Goal: Find contact information: Find contact information

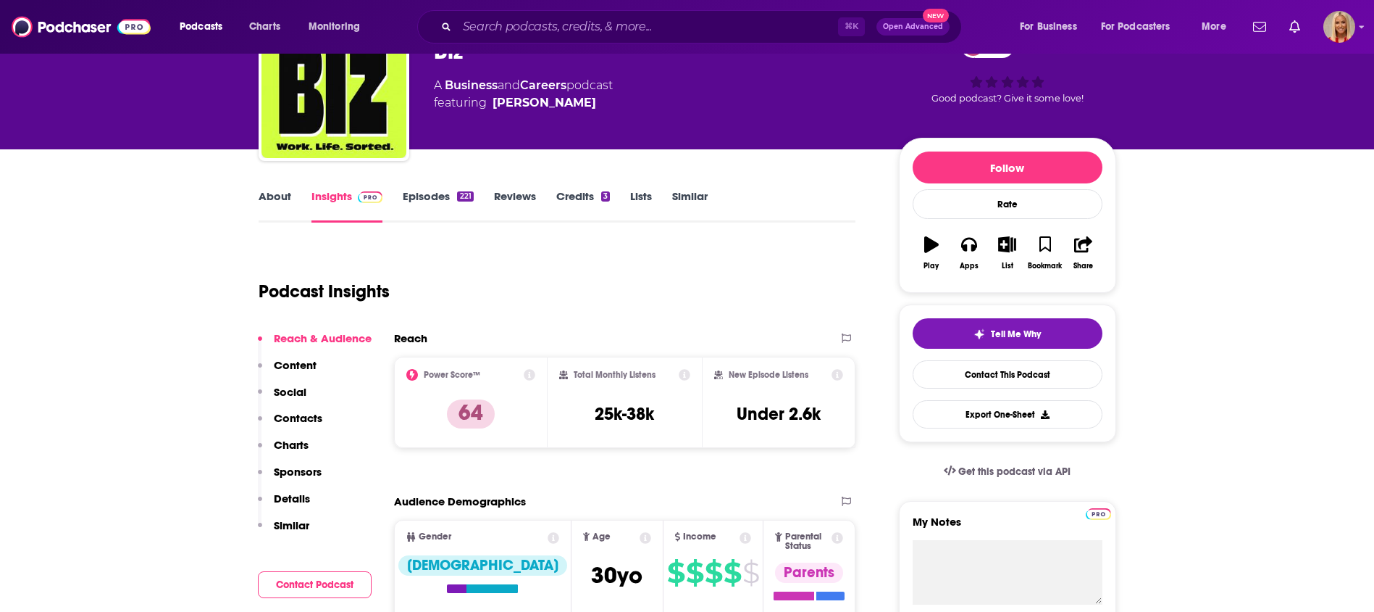
scroll to position [175, 0]
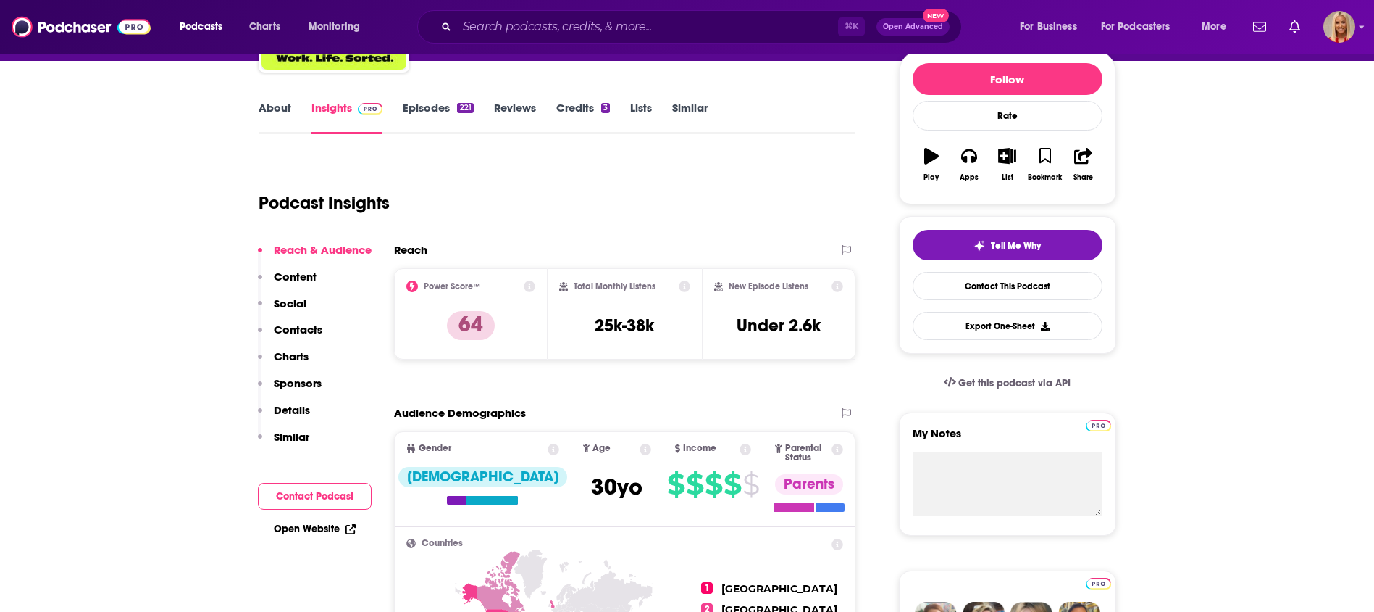
click at [295, 327] on p "Contacts" at bounding box center [298, 329] width 49 height 14
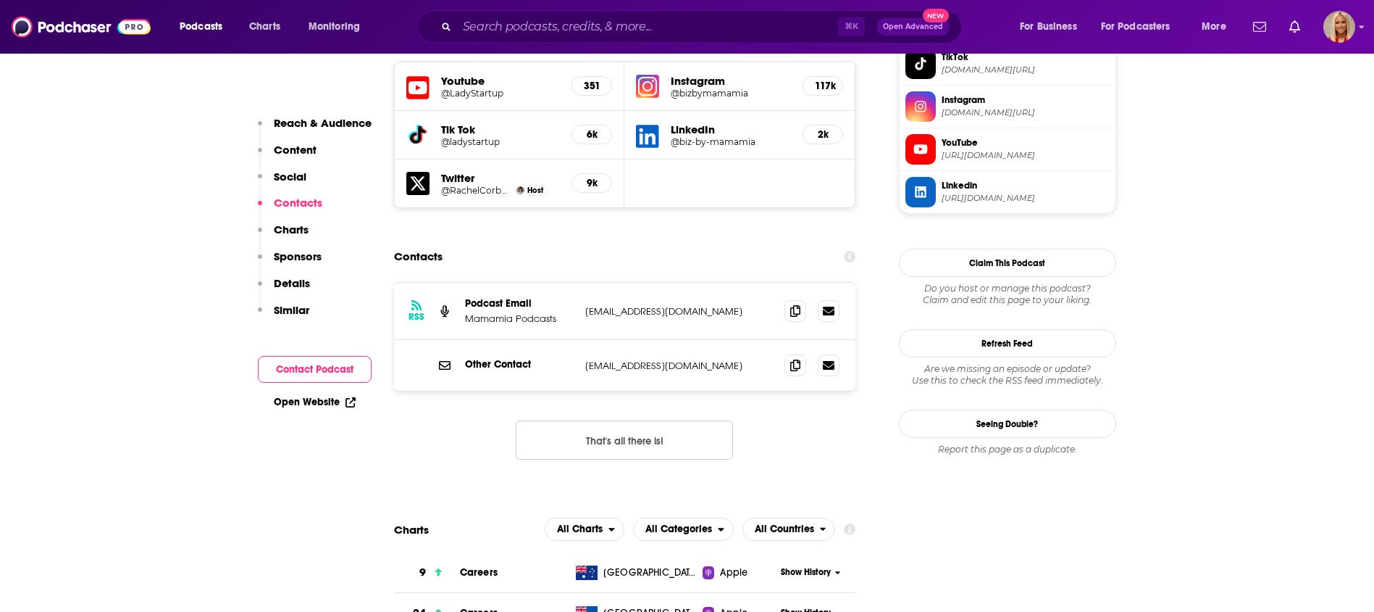
scroll to position [1274, 0]
click at [799, 304] on icon at bounding box center [795, 310] width 10 height 12
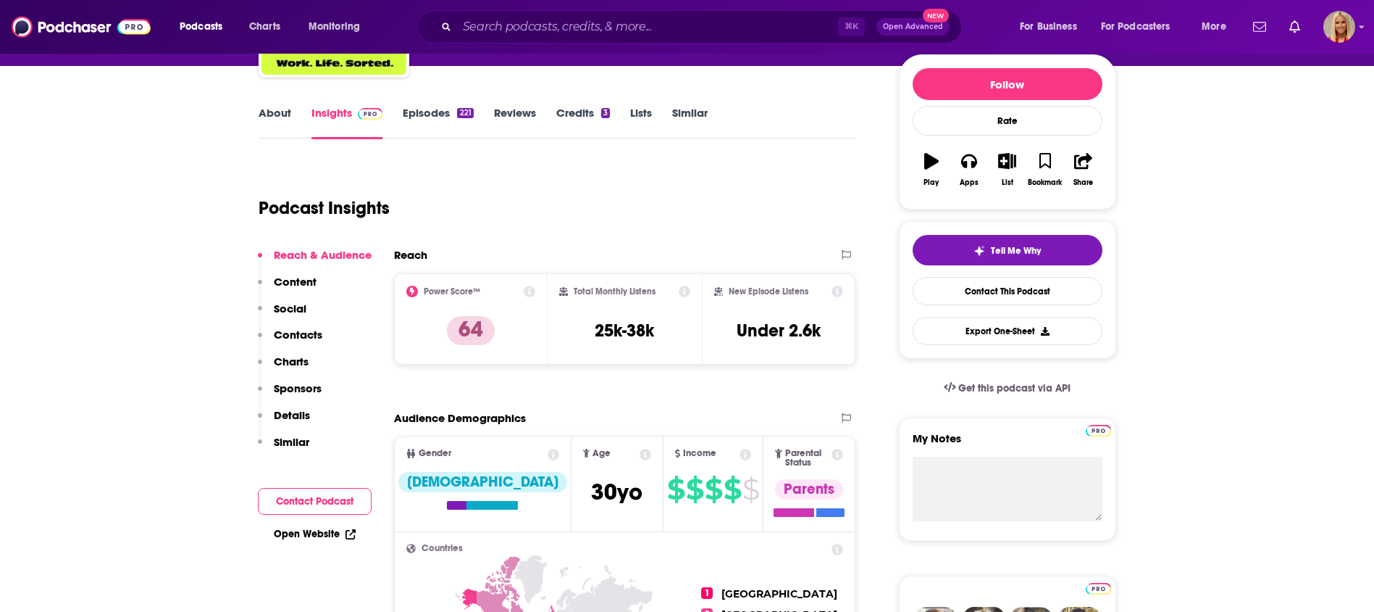
scroll to position [0, 0]
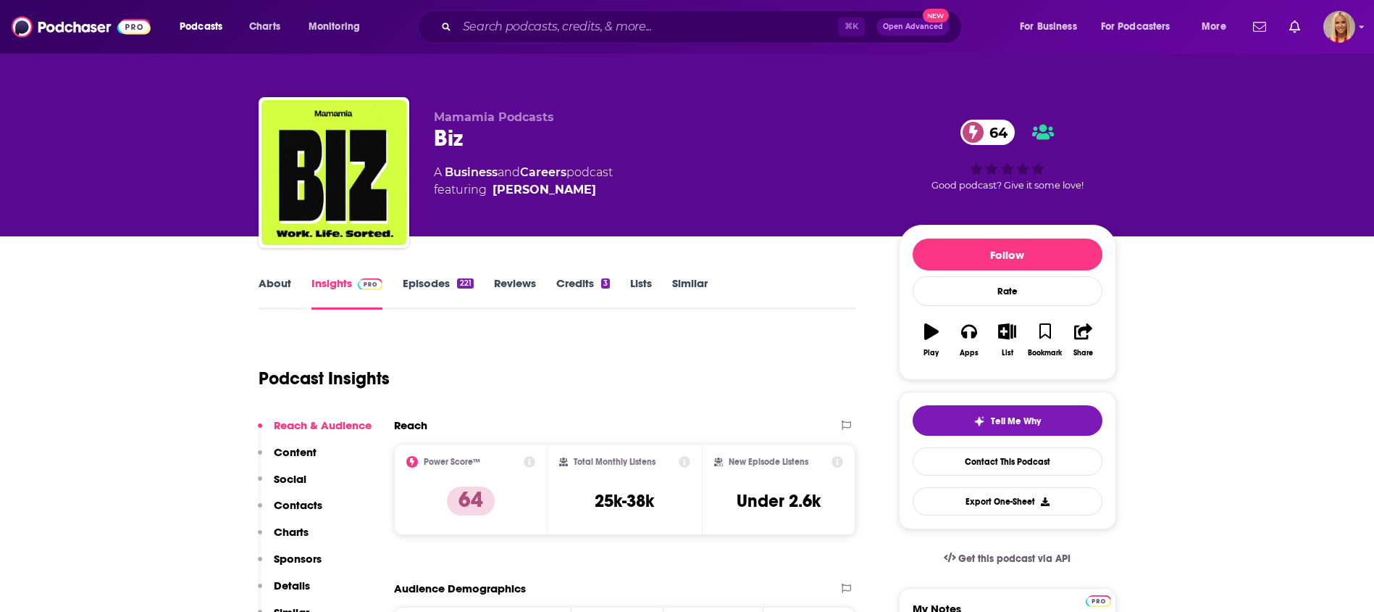
click at [319, 498] on p "Contacts" at bounding box center [298, 505] width 49 height 14
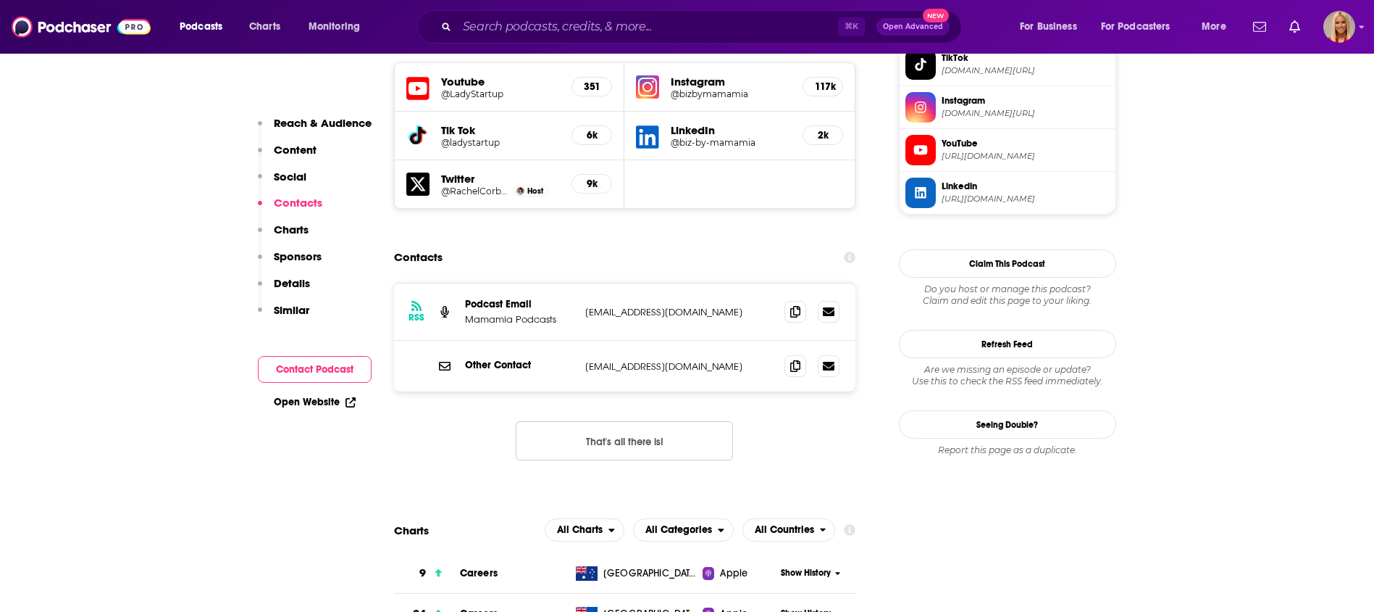
scroll to position [1274, 0]
click at [794, 304] on icon at bounding box center [795, 310] width 10 height 12
click at [791, 304] on icon at bounding box center [795, 310] width 10 height 12
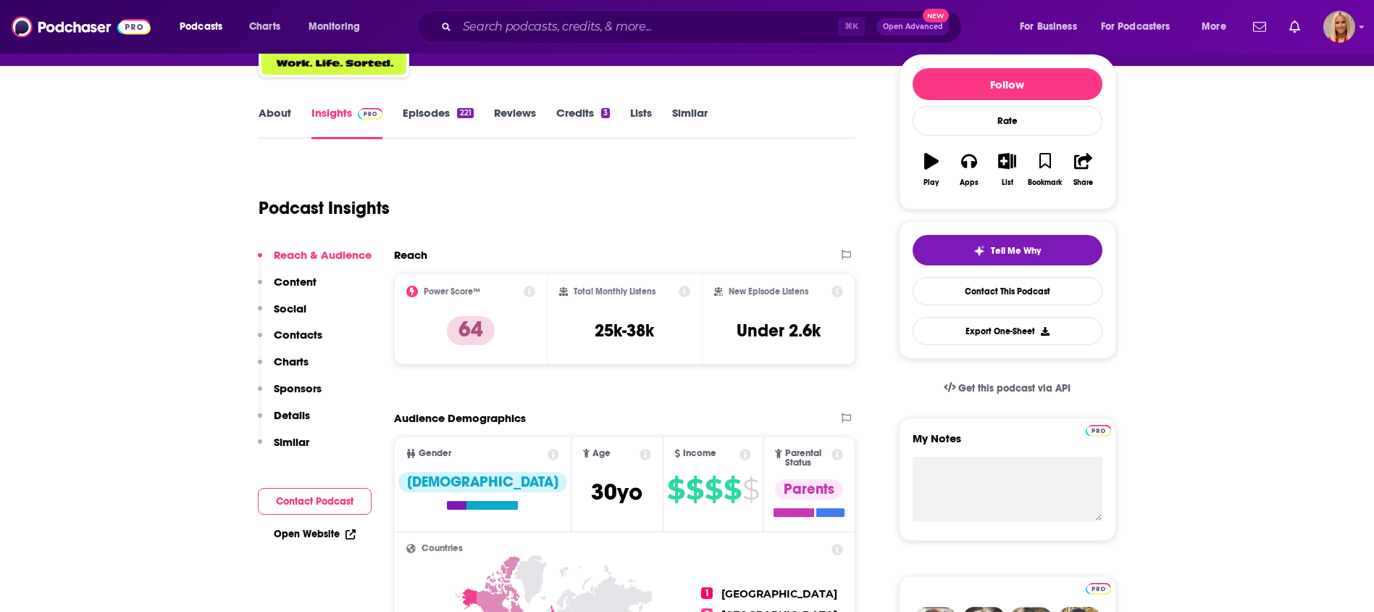
scroll to position [0, 0]
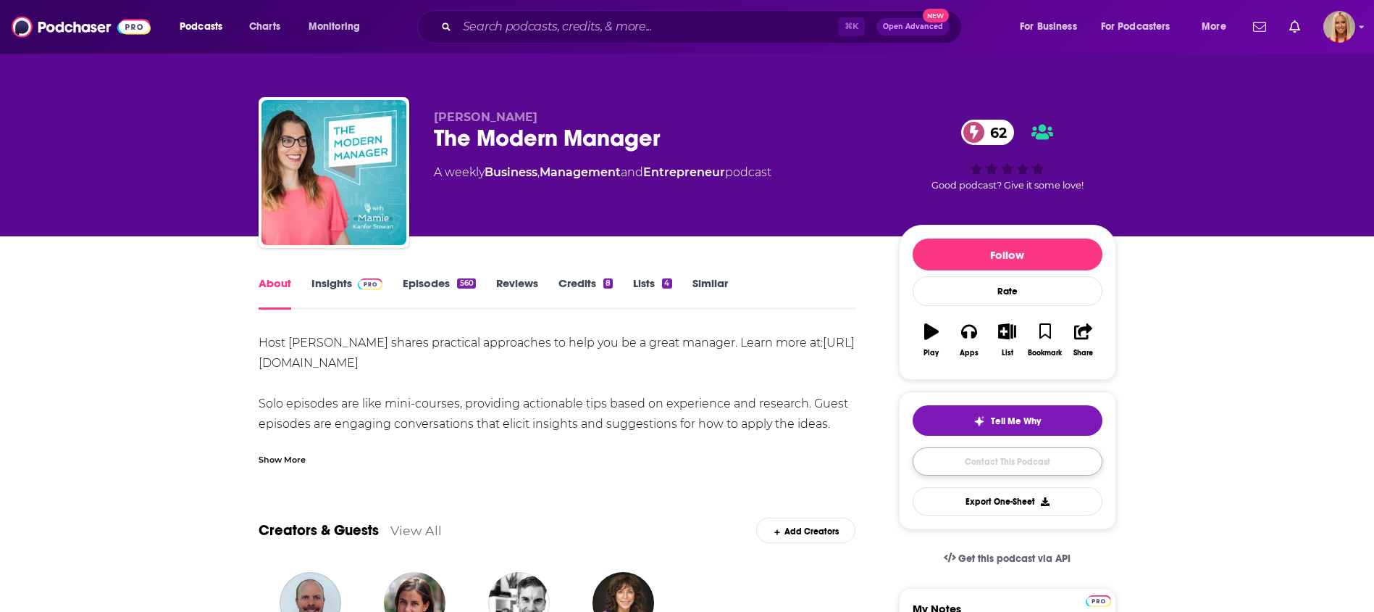
click at [1069, 451] on link "Contact This Podcast" at bounding box center [1008, 461] width 190 height 28
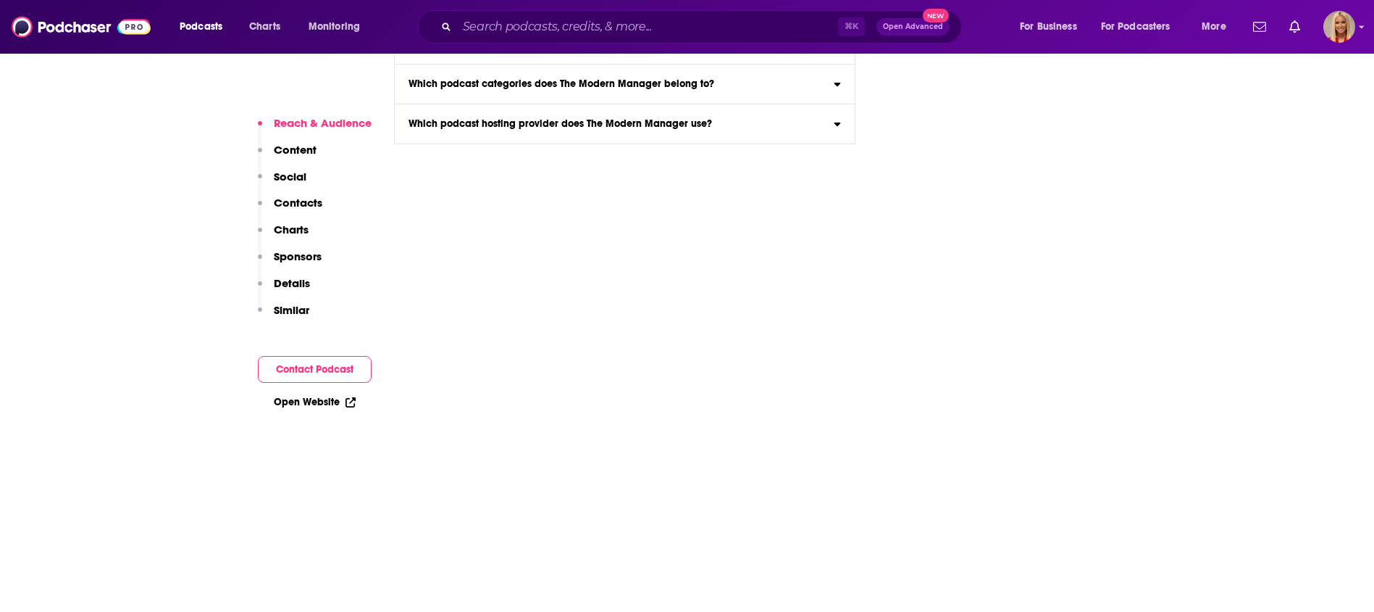
click at [304, 203] on p "Contacts" at bounding box center [298, 203] width 49 height 14
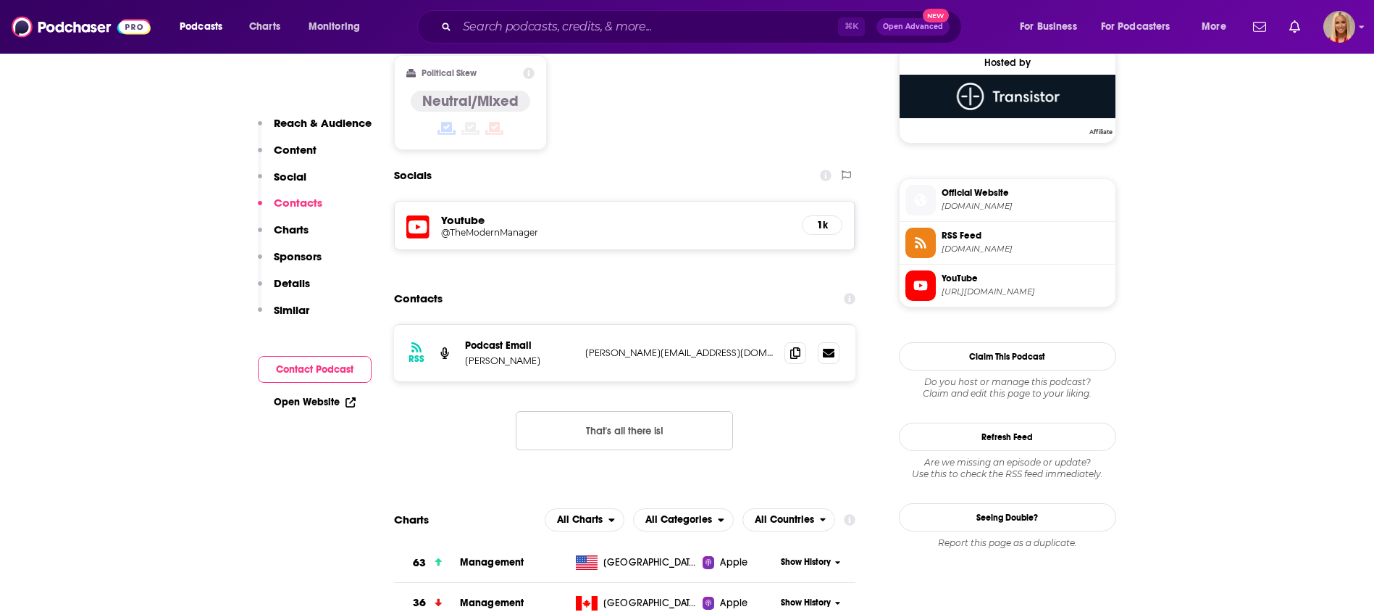
scroll to position [1177, 0]
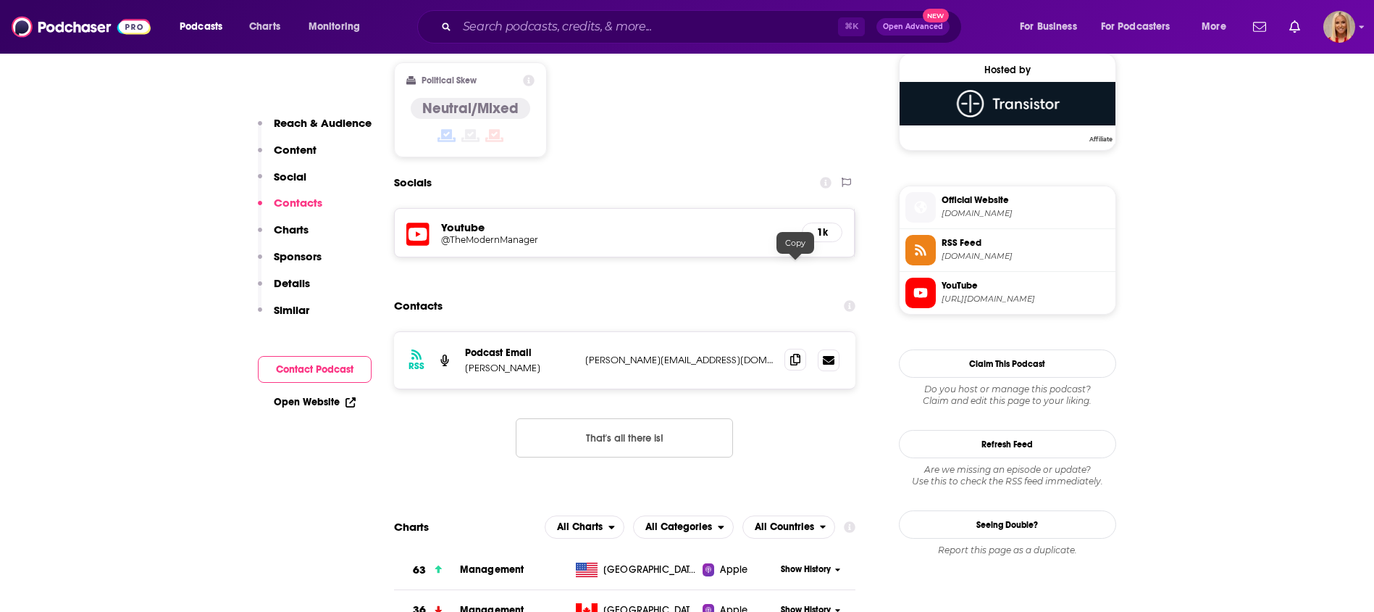
click at [792, 354] on icon at bounding box center [795, 360] width 10 height 12
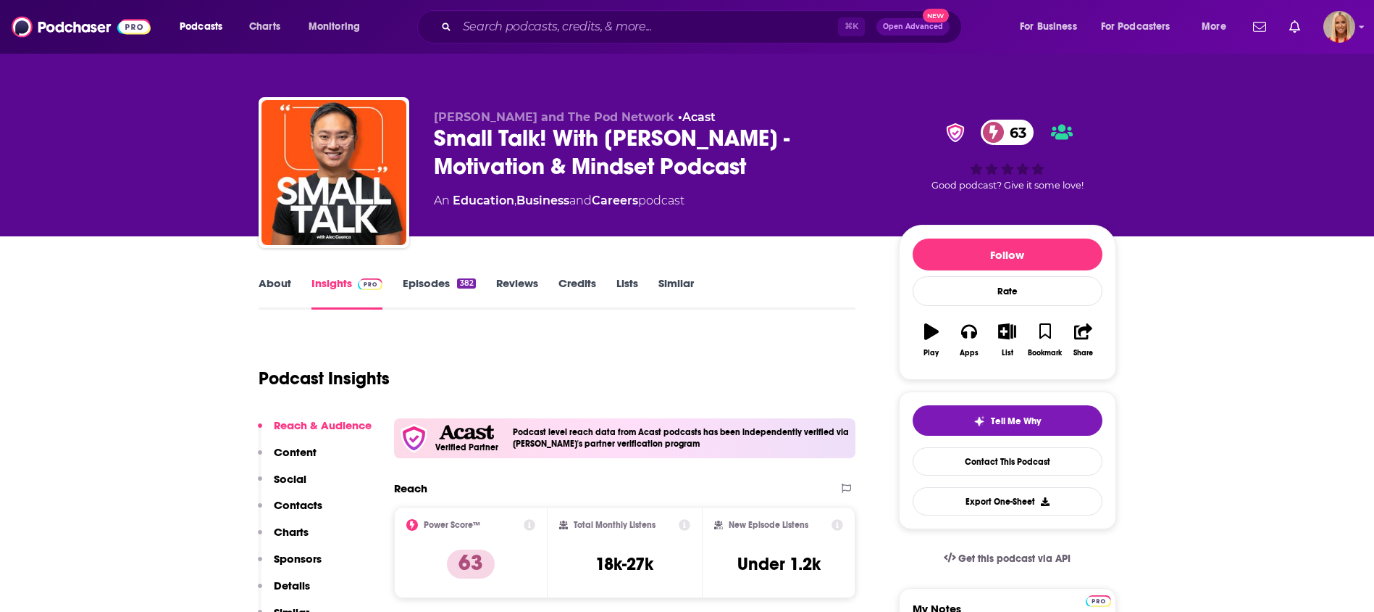
click at [283, 500] on p "Contacts" at bounding box center [298, 505] width 49 height 14
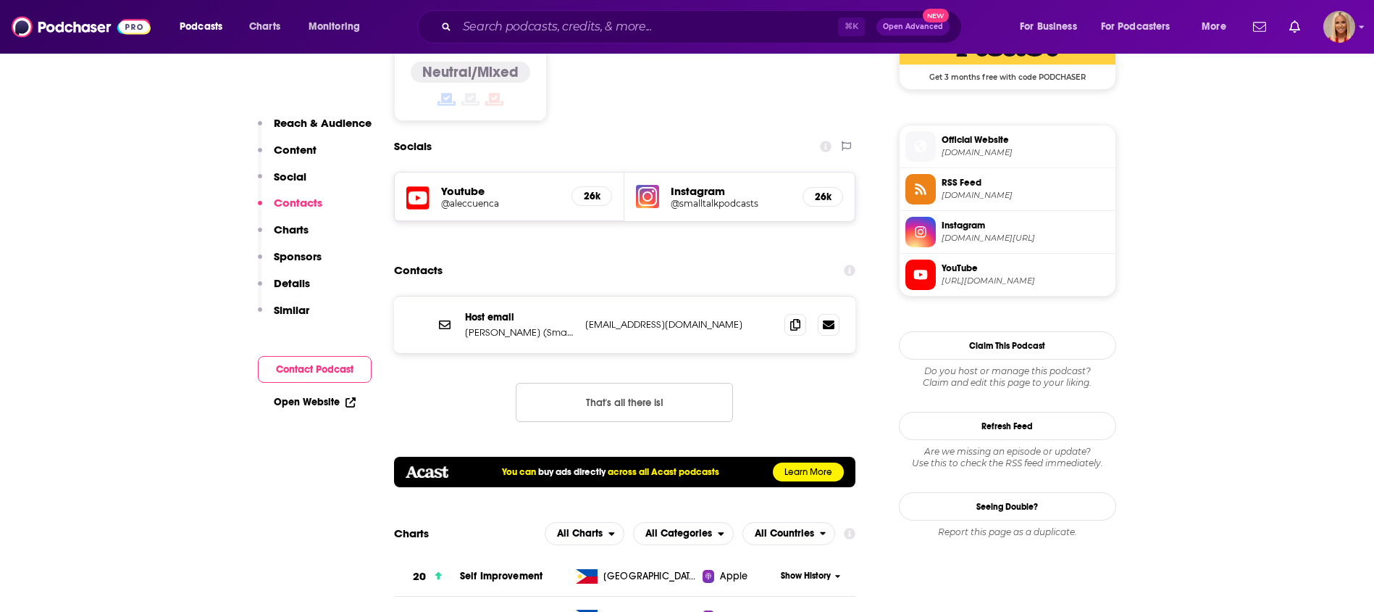
scroll to position [1240, 0]
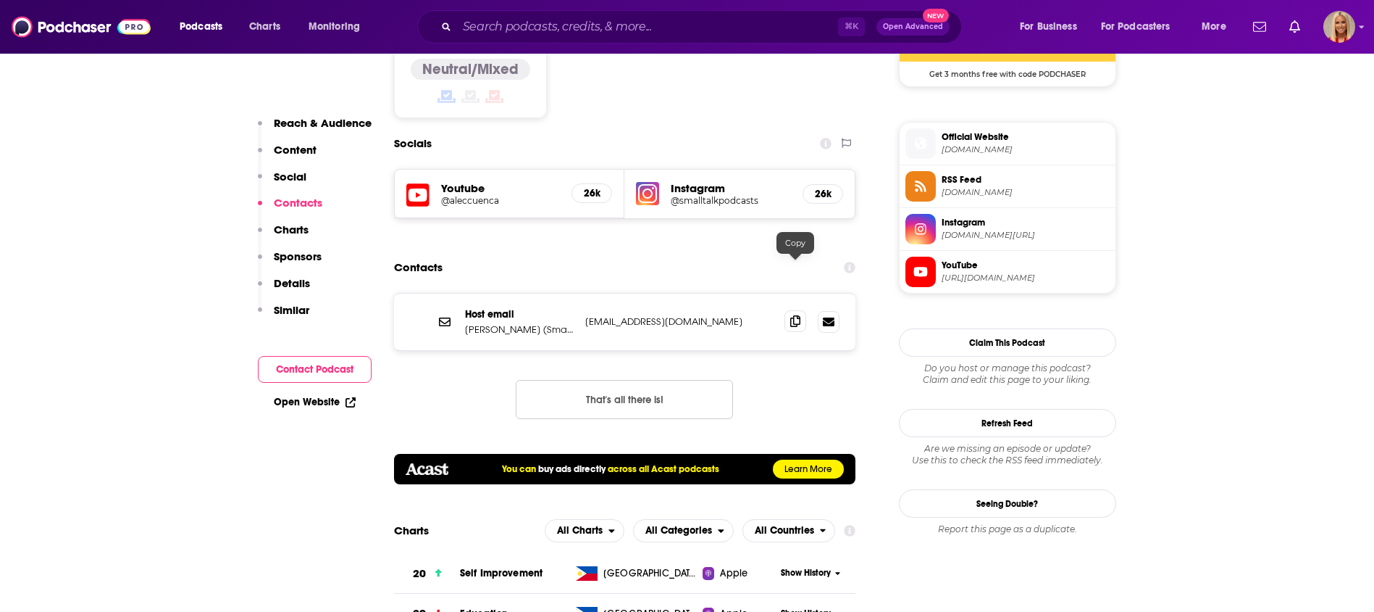
click at [795, 310] on span at bounding box center [796, 321] width 22 height 22
click at [795, 315] on icon at bounding box center [795, 321] width 10 height 12
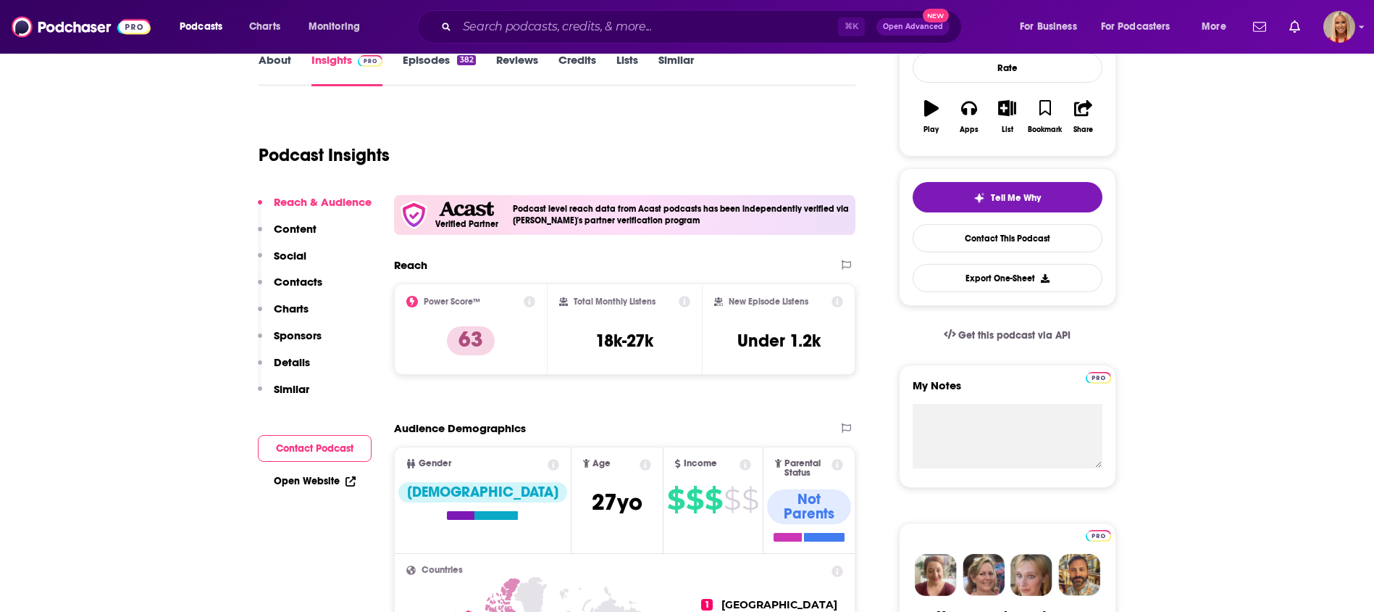
scroll to position [0, 0]
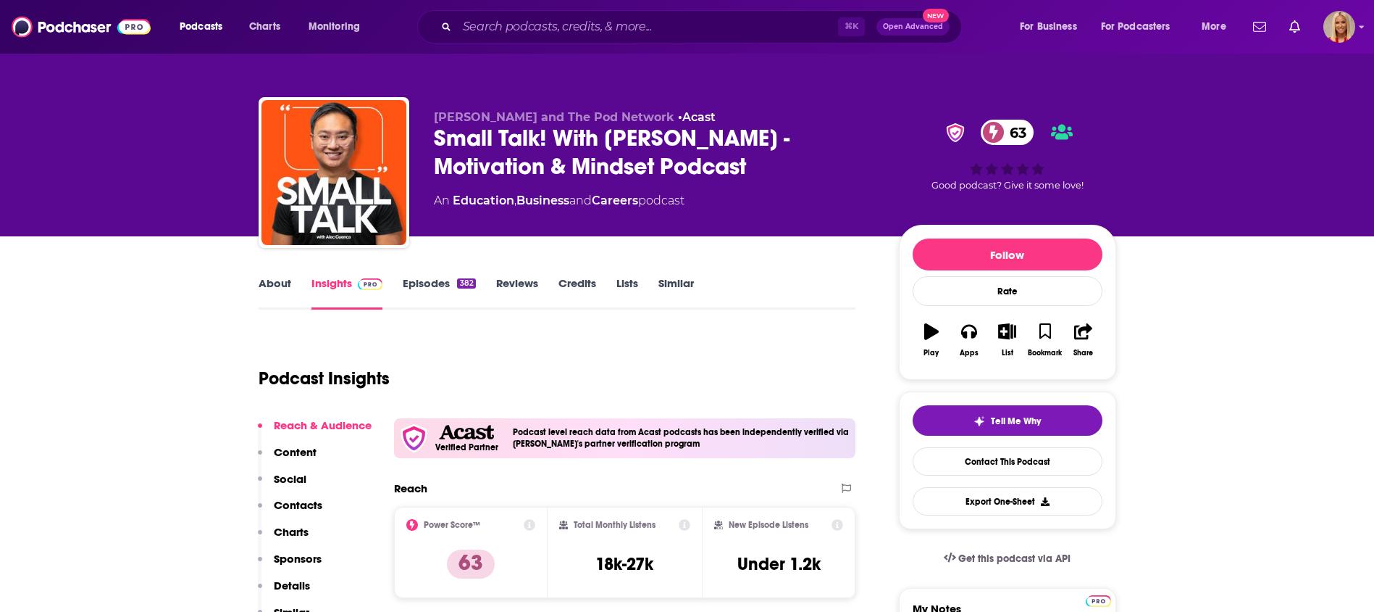
click at [293, 501] on p "Contacts" at bounding box center [298, 505] width 49 height 14
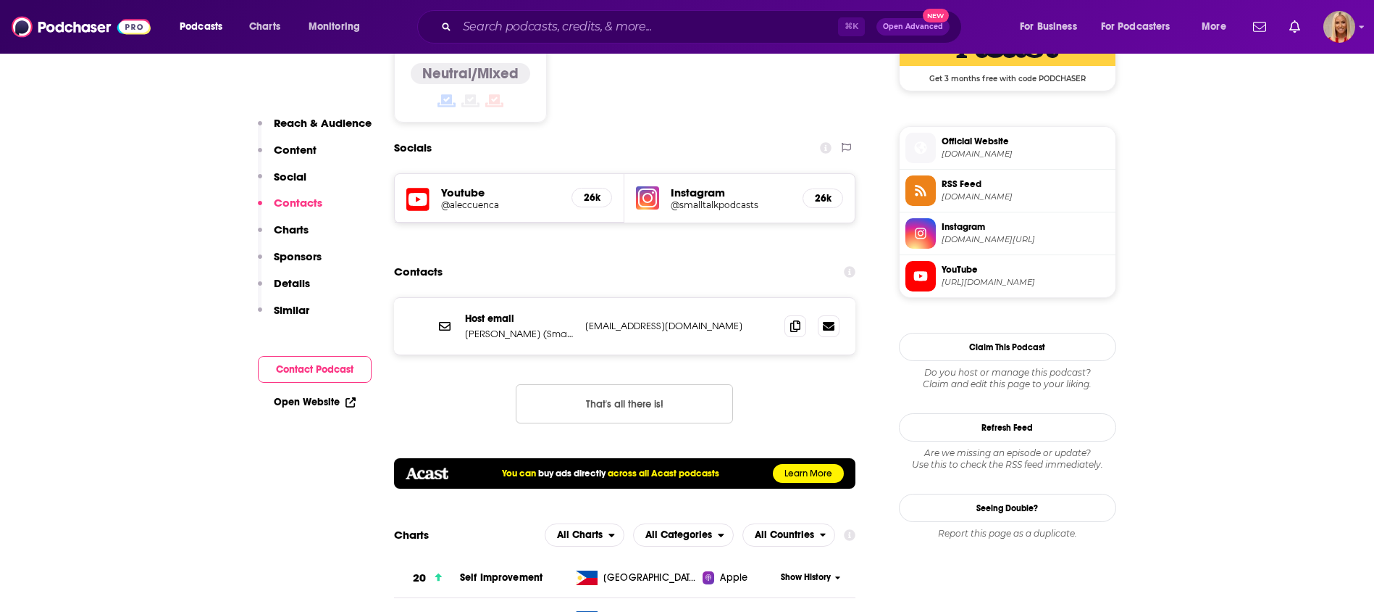
scroll to position [1240, 0]
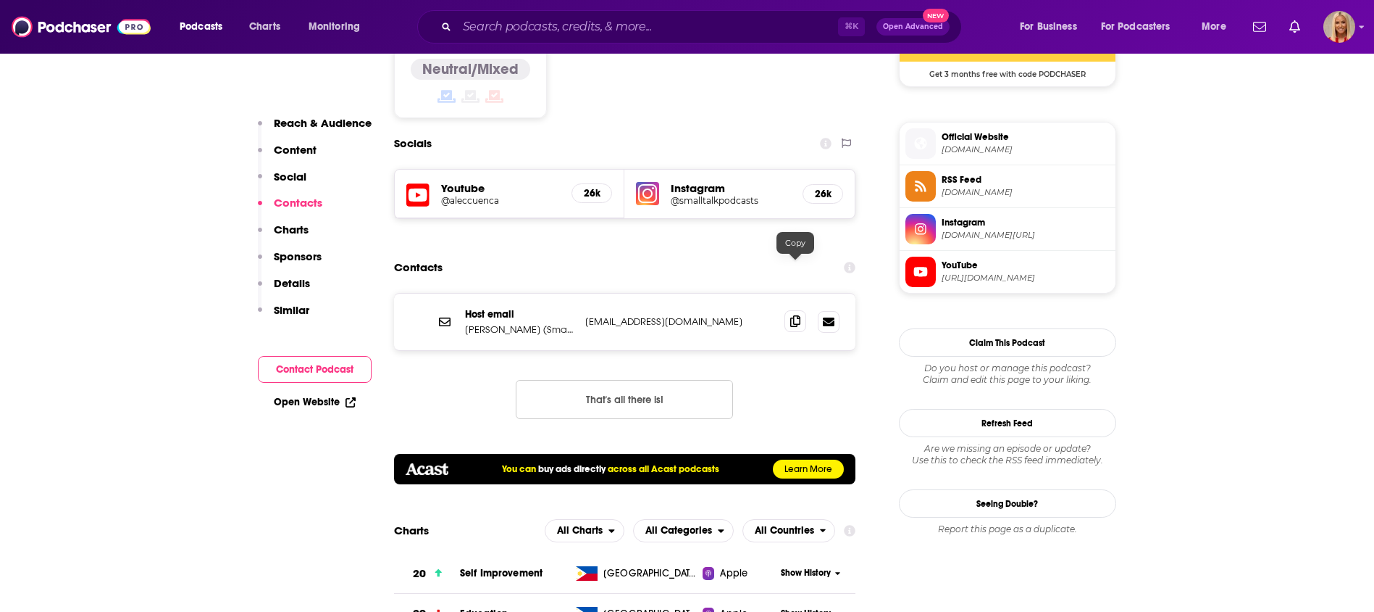
click at [797, 315] on icon at bounding box center [795, 321] width 10 height 12
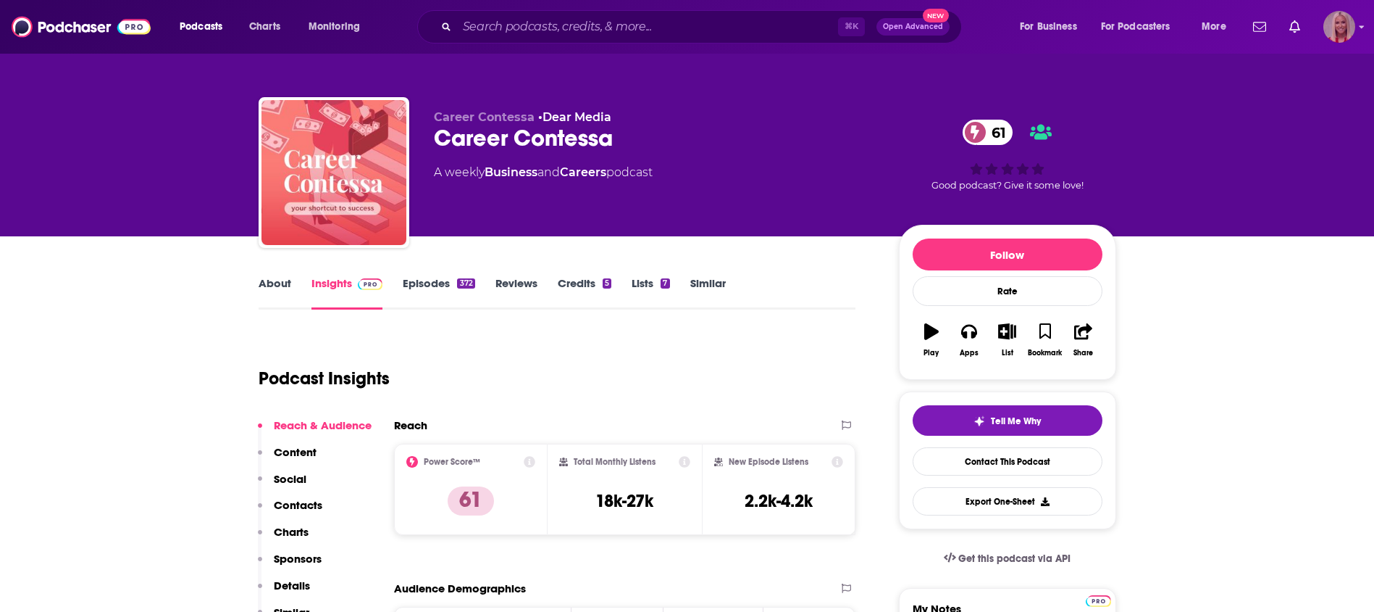
click at [1340, 33] on img "Logged in as KymberleeBolden" at bounding box center [1340, 27] width 32 height 32
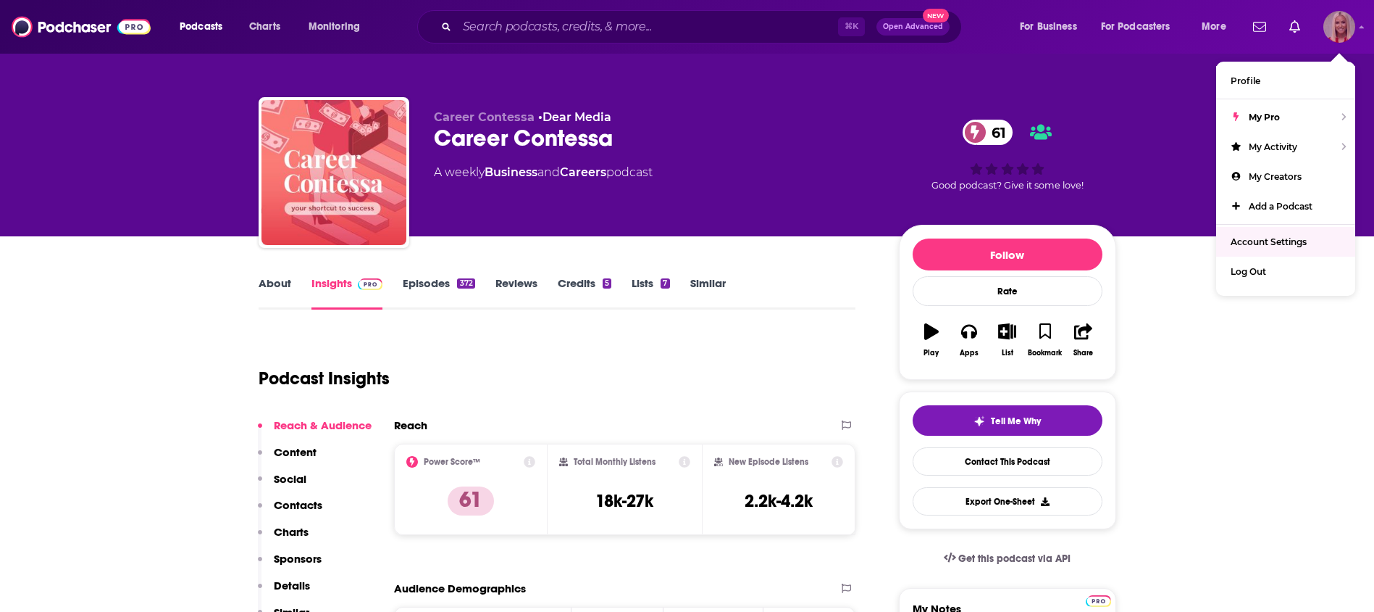
click at [1297, 244] on span "Account Settings" at bounding box center [1269, 241] width 76 height 11
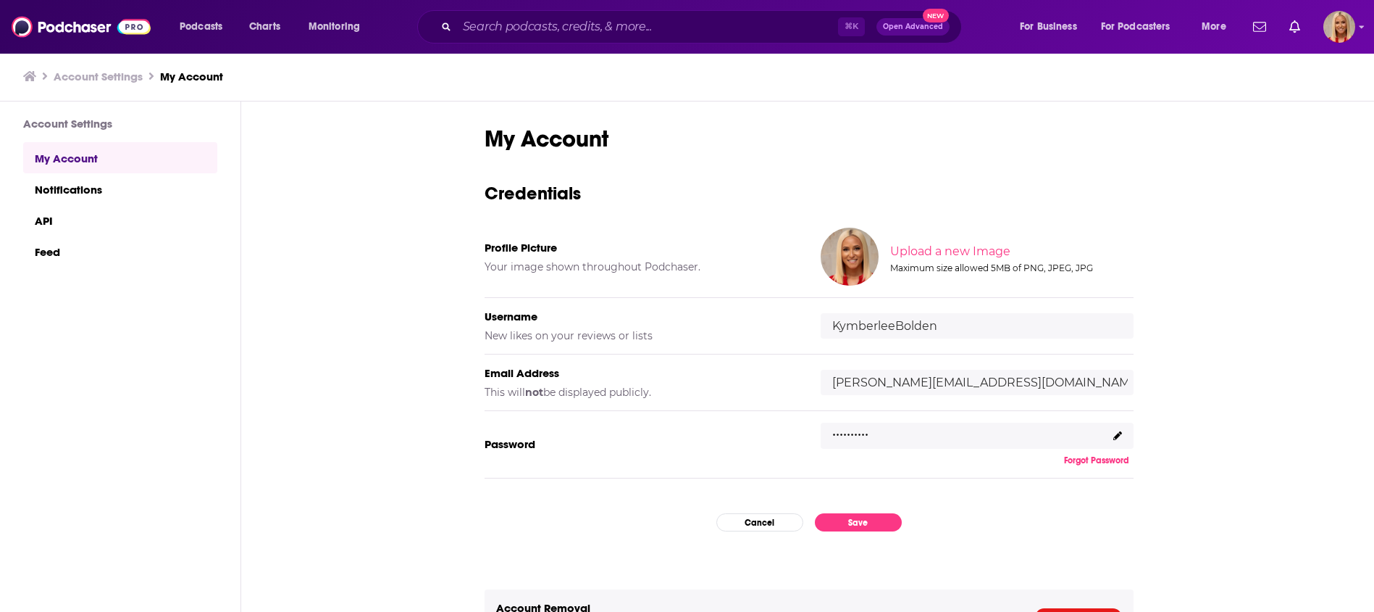
click at [1020, 444] on div ".........." at bounding box center [977, 435] width 313 height 26
click at [1114, 434] on icon at bounding box center [1118, 435] width 9 height 9
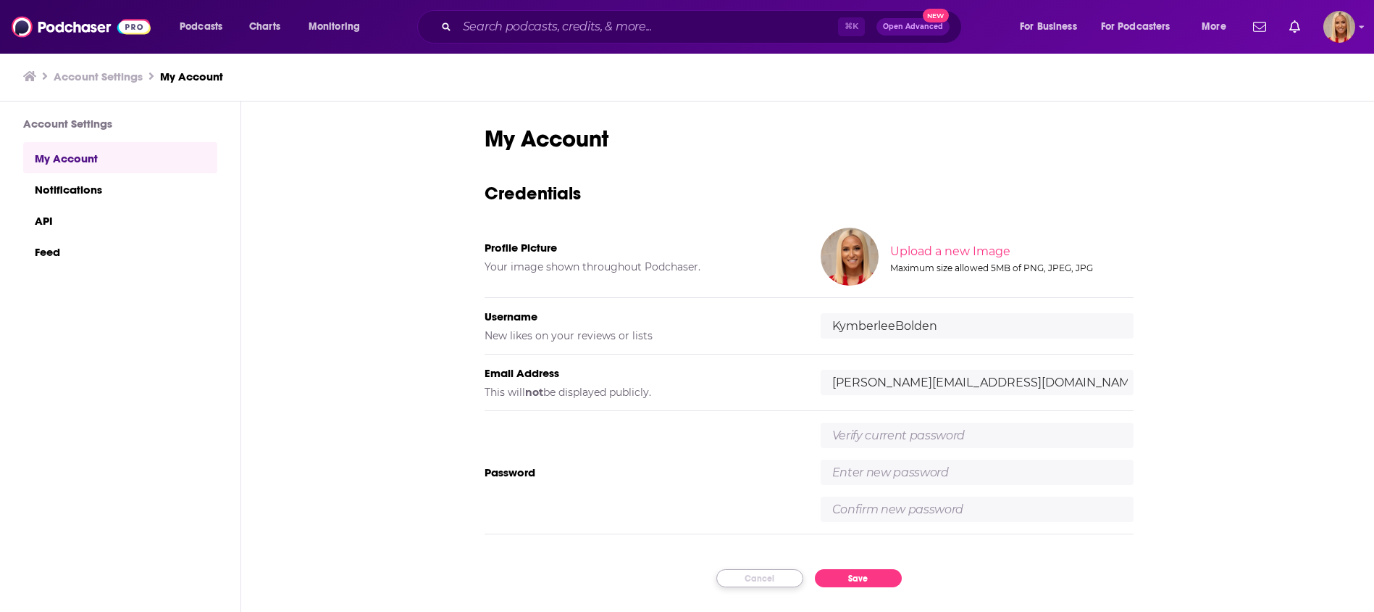
click at [781, 580] on button "Cancel" at bounding box center [760, 578] width 87 height 18
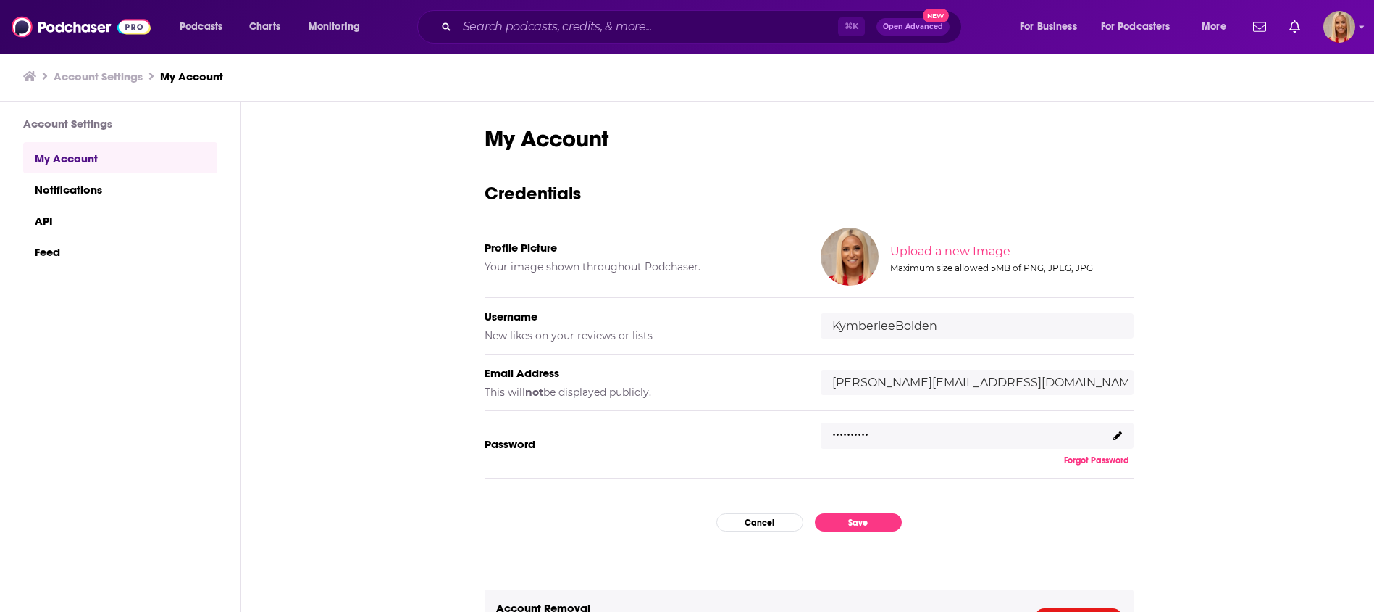
click at [928, 380] on input "kymberlee@society22pr.com" at bounding box center [977, 382] width 313 height 25
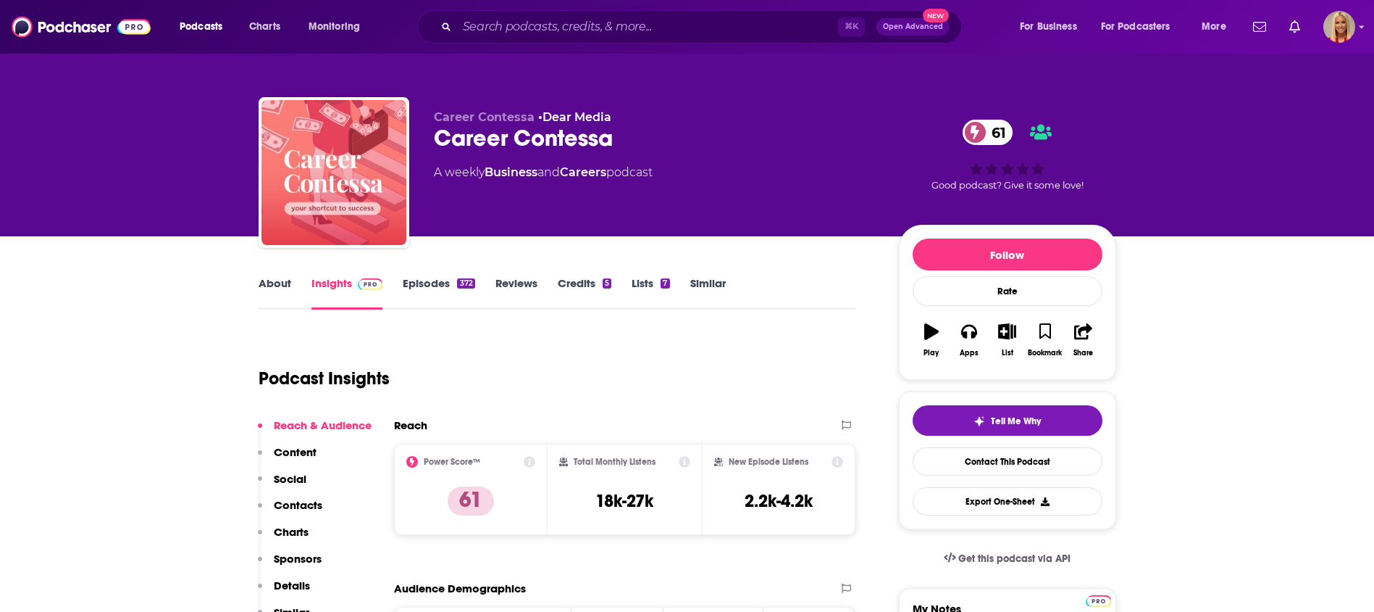
click at [296, 504] on p "Contacts" at bounding box center [298, 505] width 49 height 14
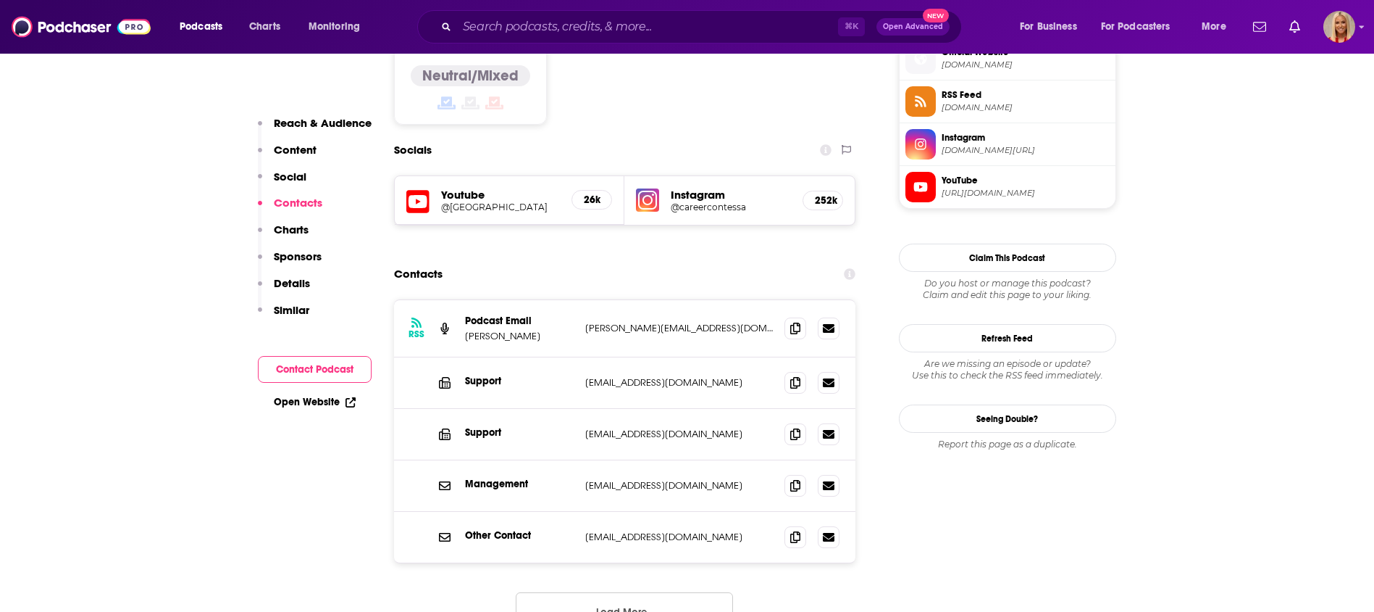
scroll to position [1194, 0]
click at [790, 320] on icon at bounding box center [795, 326] width 10 height 12
click at [521, 328] on p "Mari Llewellyn" at bounding box center [519, 334] width 109 height 12
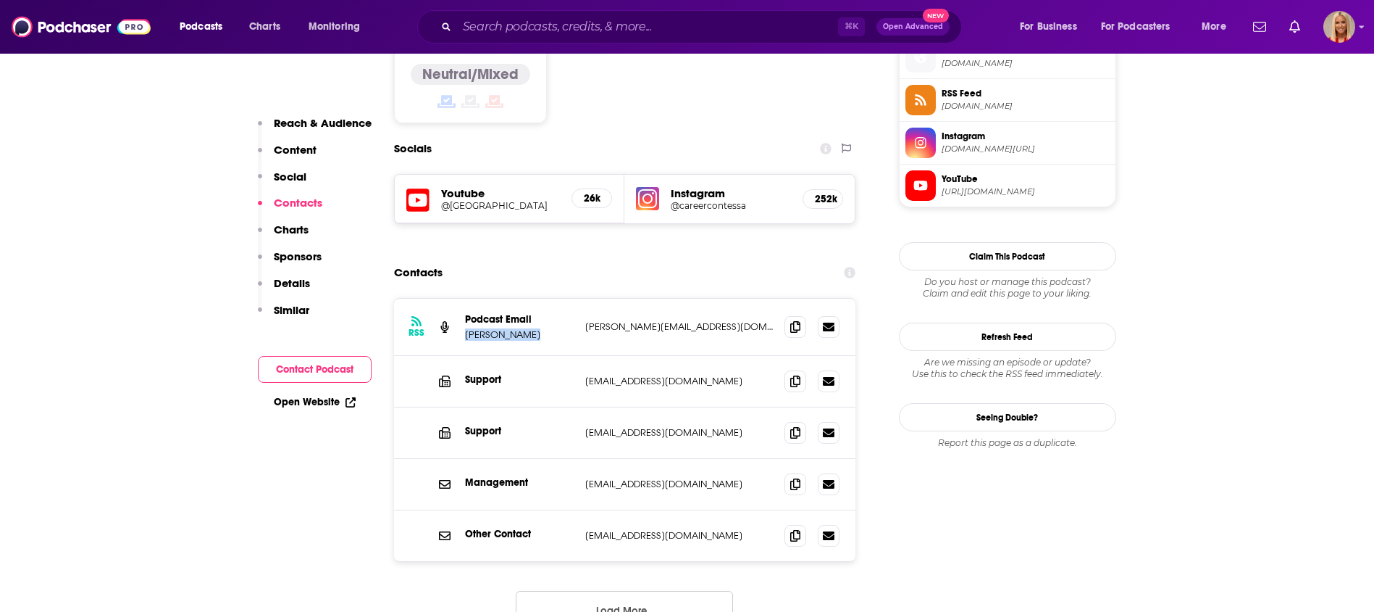
copy p "Mari Llewellyn"
click at [796, 320] on icon at bounding box center [795, 326] width 10 height 12
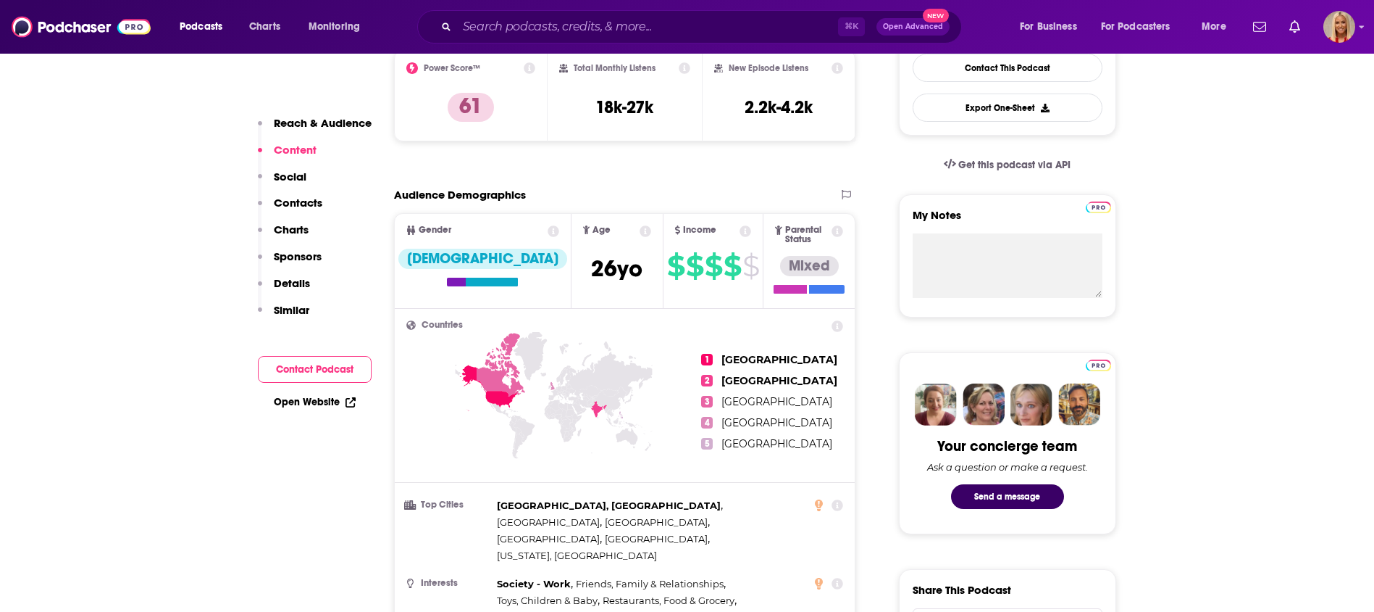
scroll to position [0, 0]
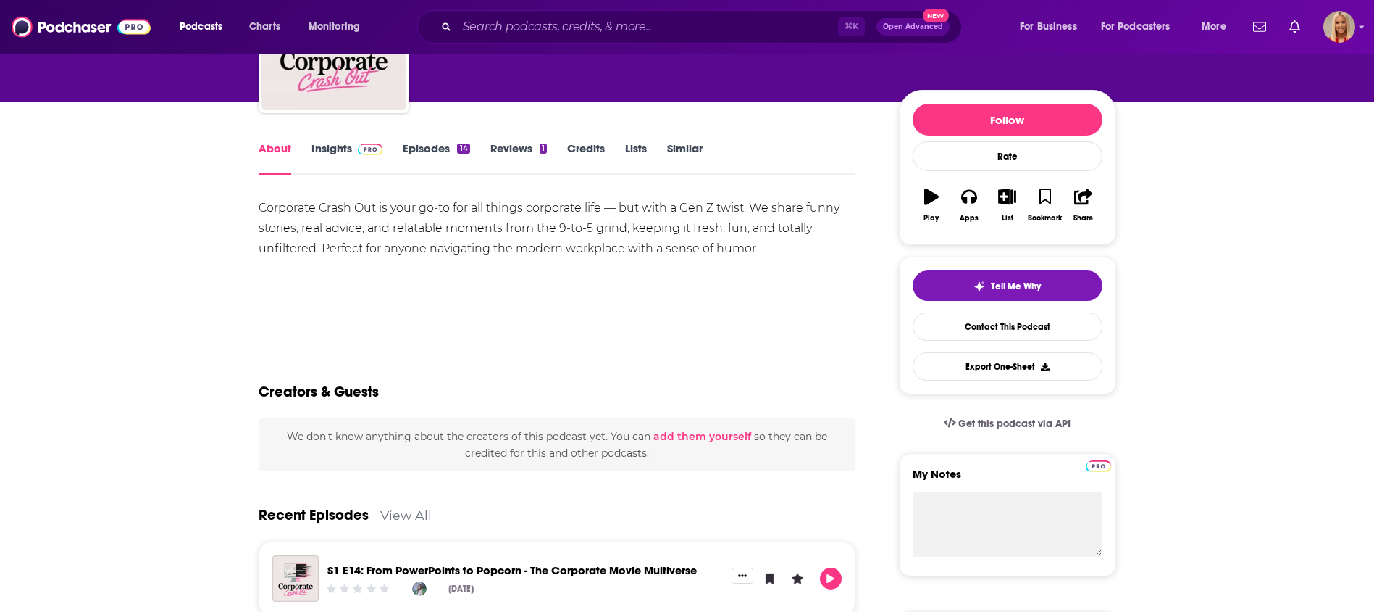
scroll to position [256, 0]
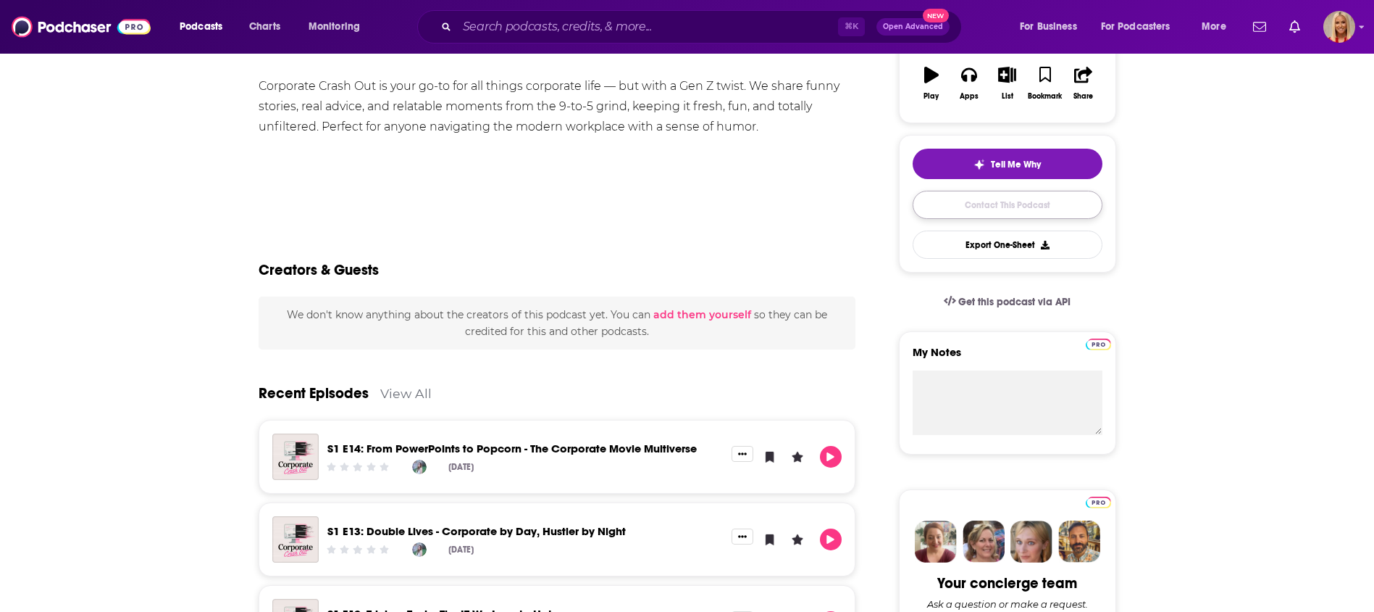
click at [978, 203] on link "Contact This Podcast" at bounding box center [1008, 205] width 190 height 28
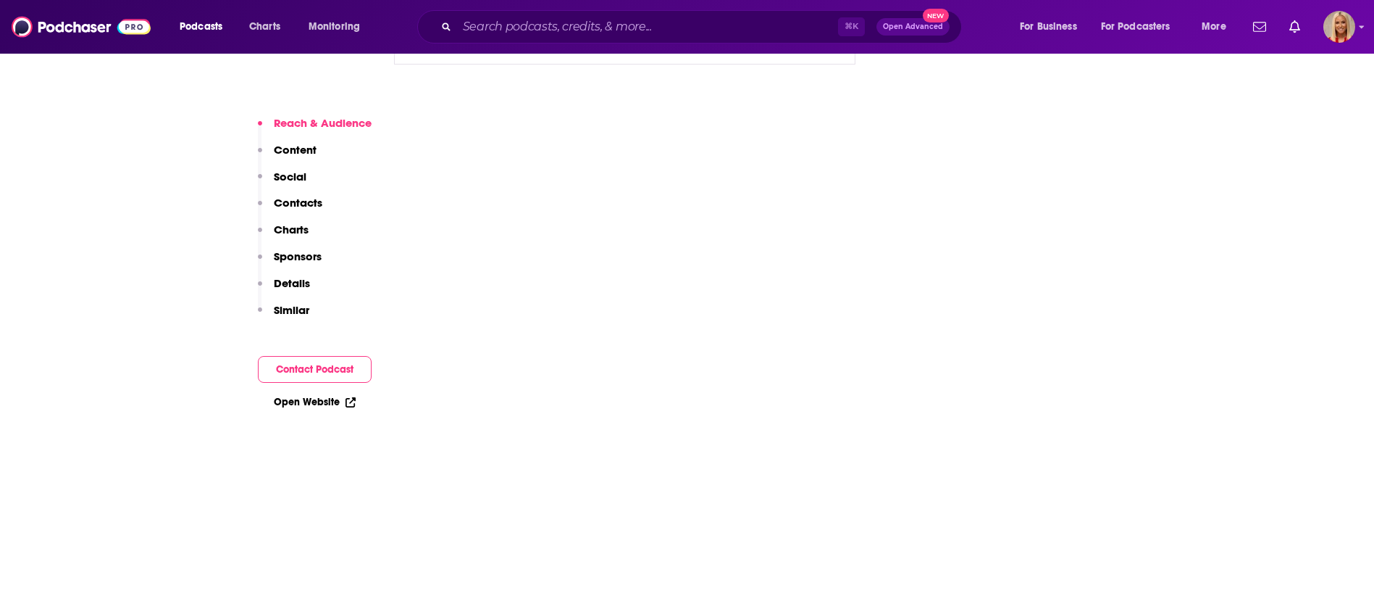
scroll to position [2747, 0]
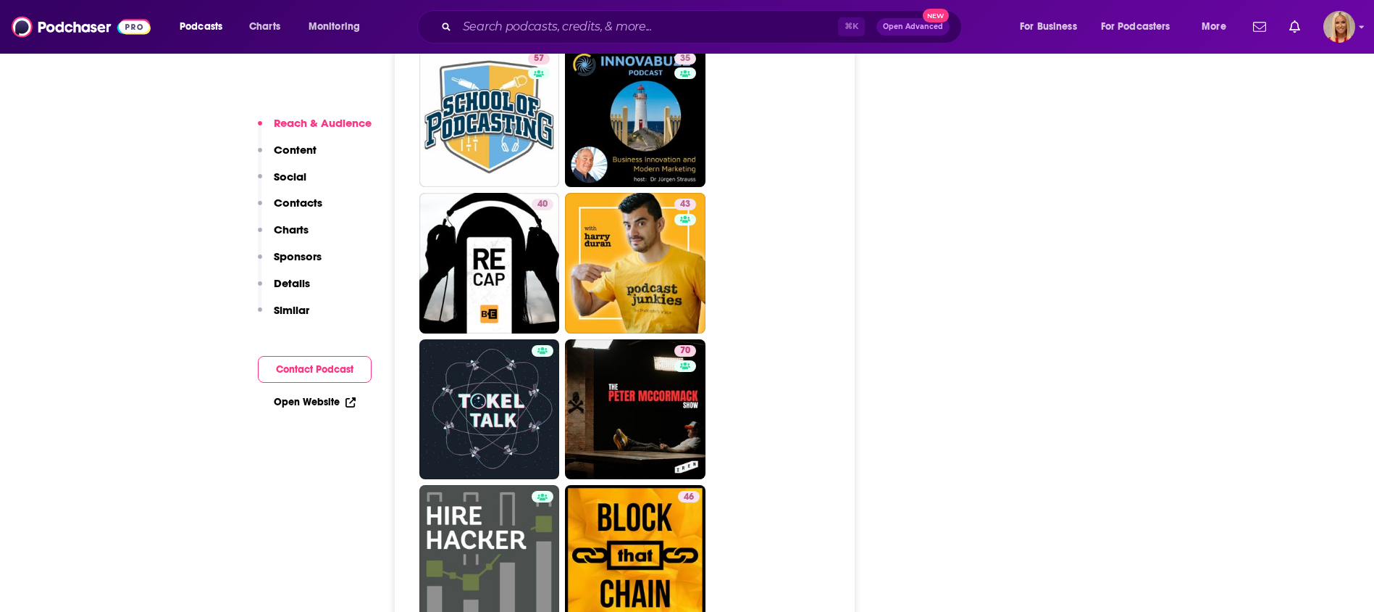
click at [285, 204] on p "Contacts" at bounding box center [298, 203] width 49 height 14
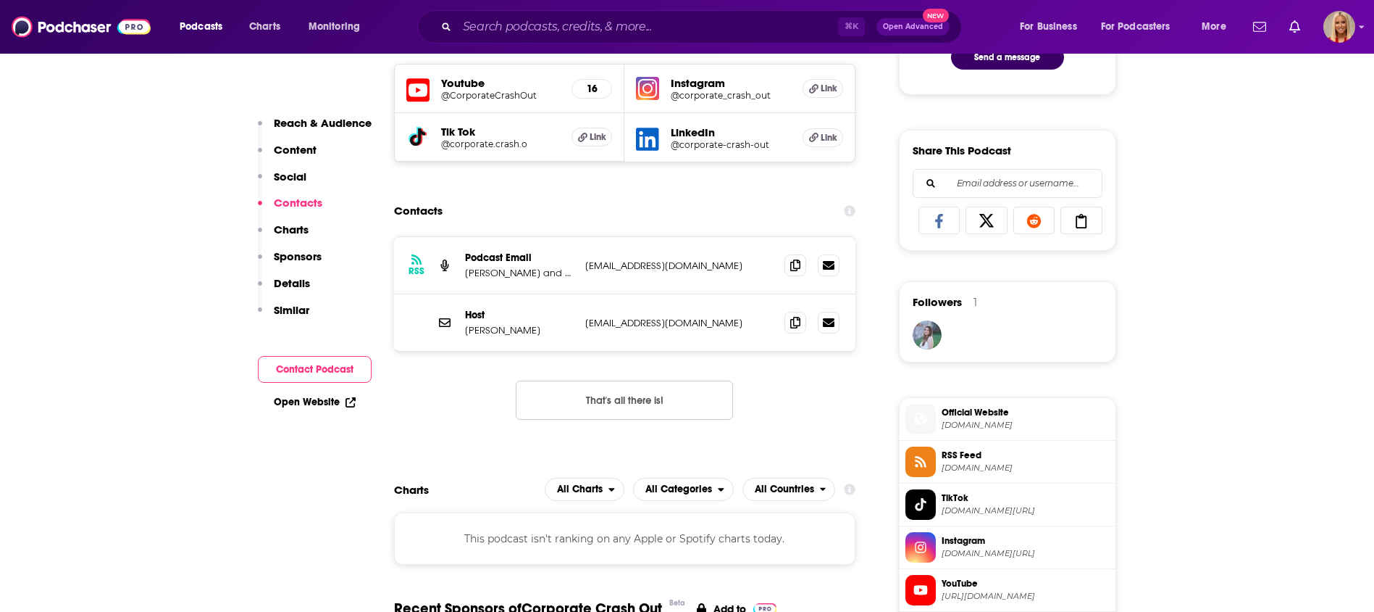
scroll to position [828, 0]
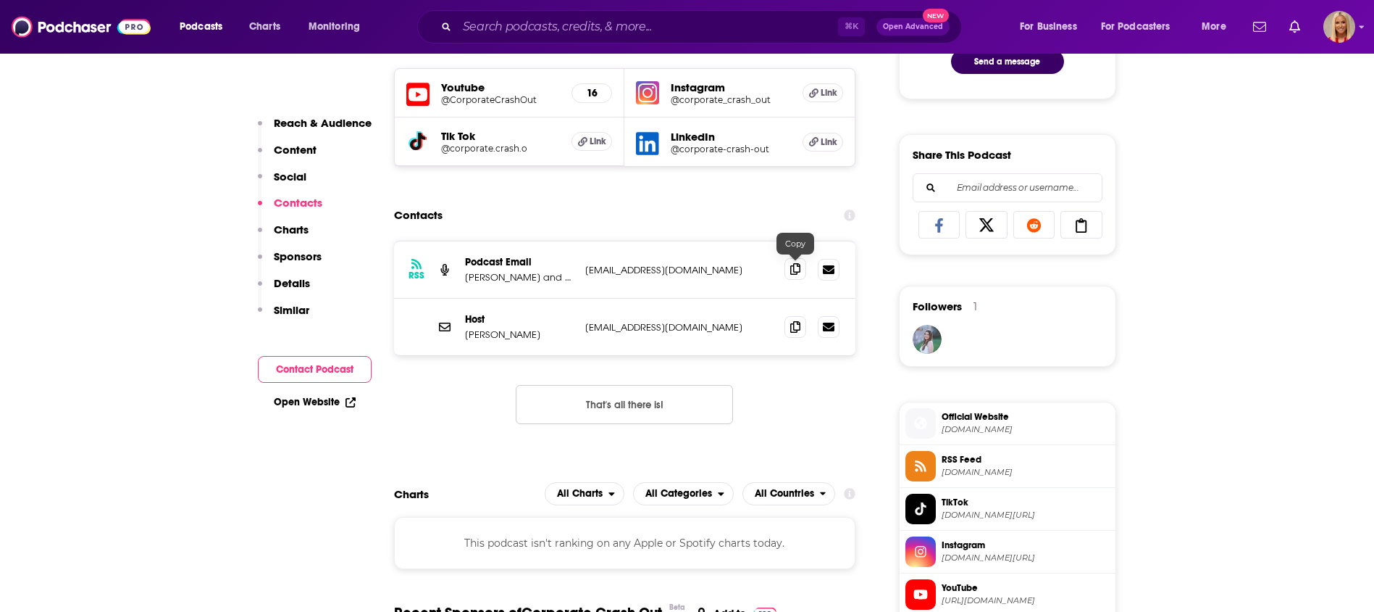
click at [789, 273] on span at bounding box center [796, 269] width 22 height 22
click at [795, 329] on icon at bounding box center [795, 326] width 10 height 12
click at [794, 269] on icon at bounding box center [795, 269] width 10 height 12
click at [793, 329] on icon at bounding box center [795, 326] width 10 height 12
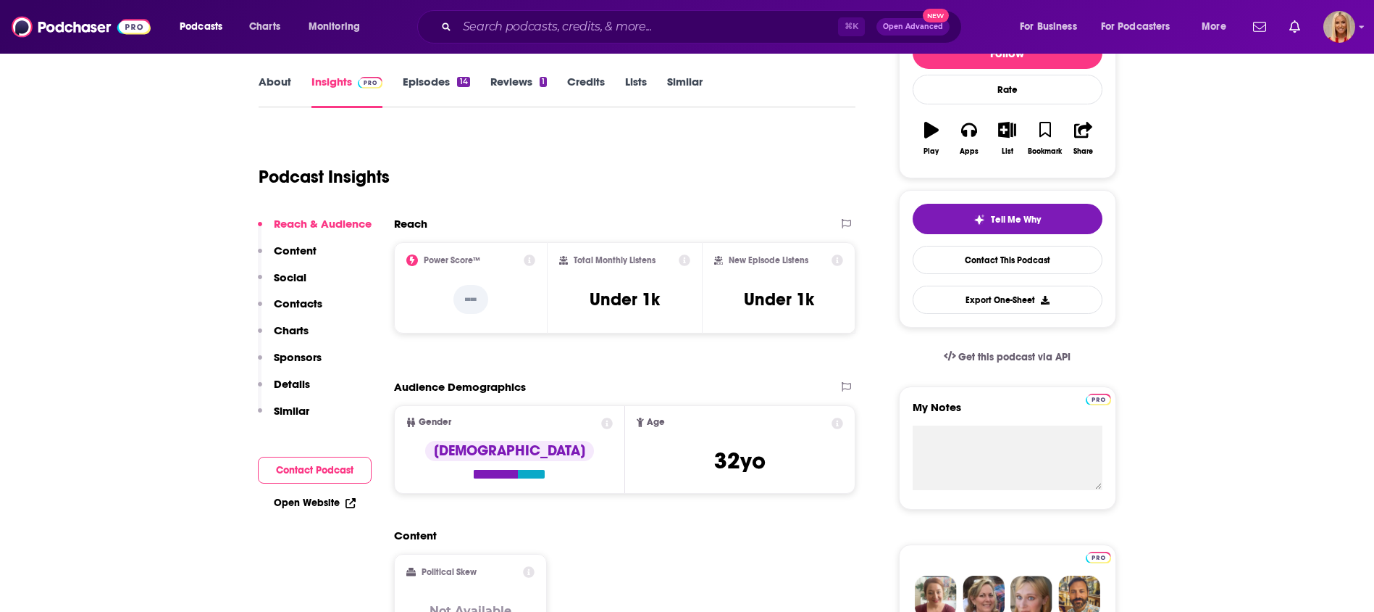
scroll to position [0, 0]
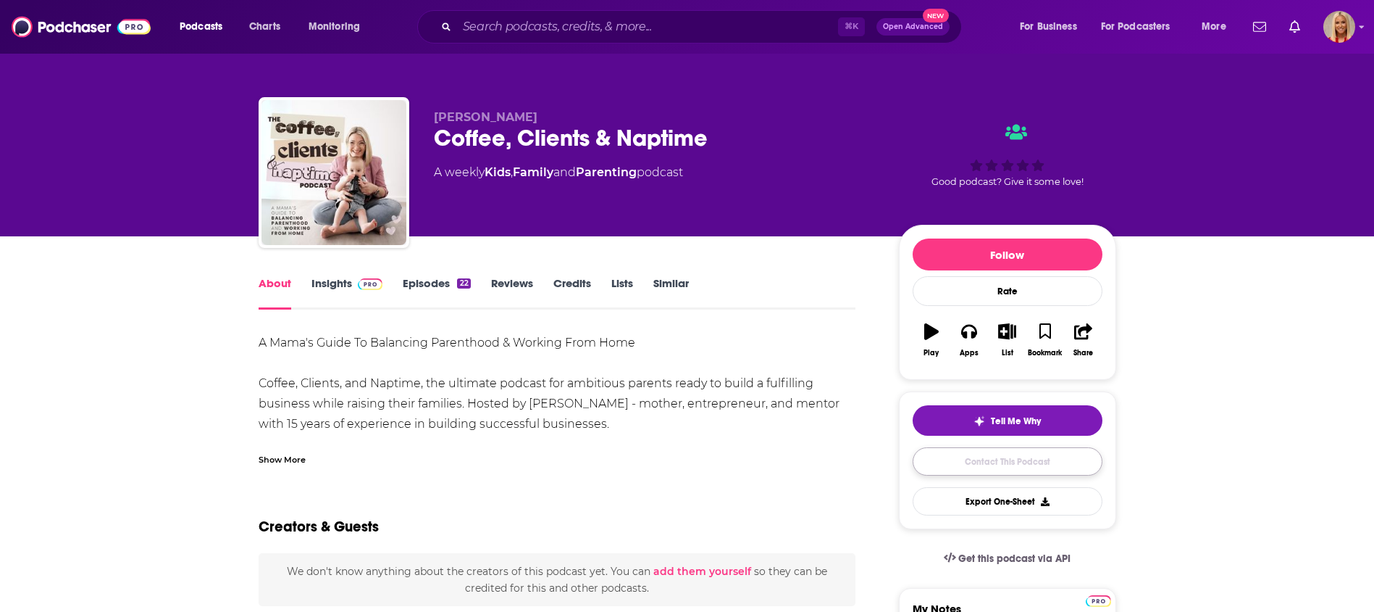
click at [1017, 453] on link "Contact This Podcast" at bounding box center [1008, 461] width 190 height 28
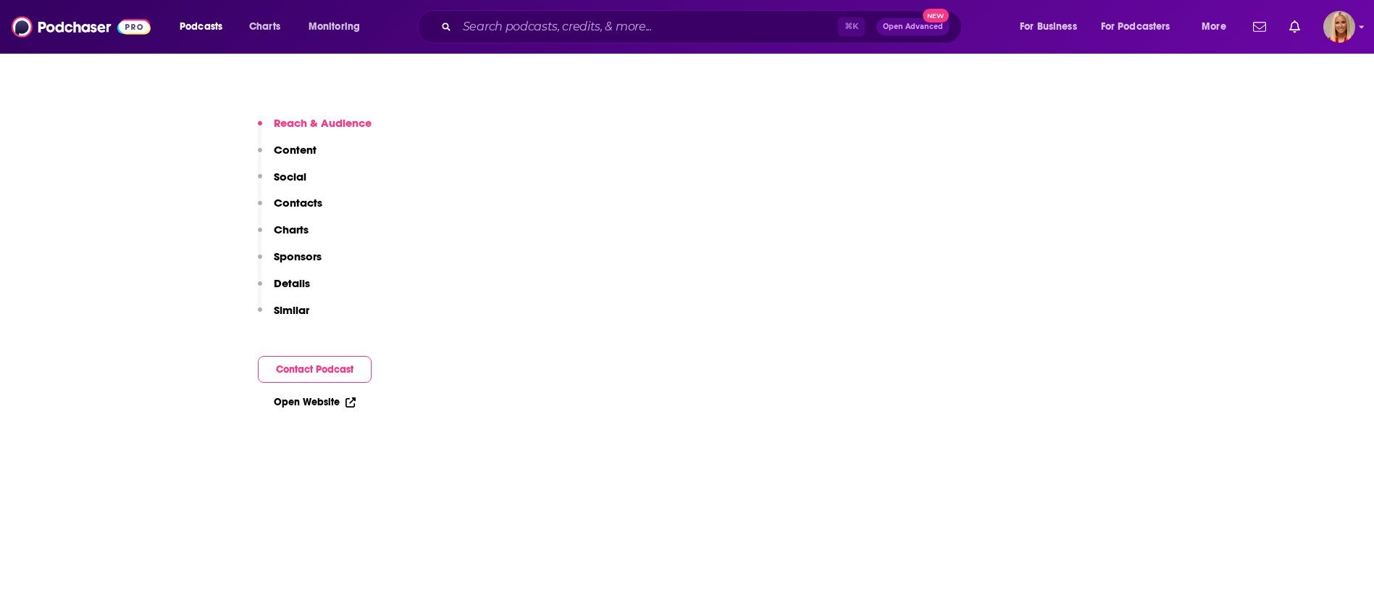
click at [274, 196] on p "Contacts" at bounding box center [298, 203] width 49 height 14
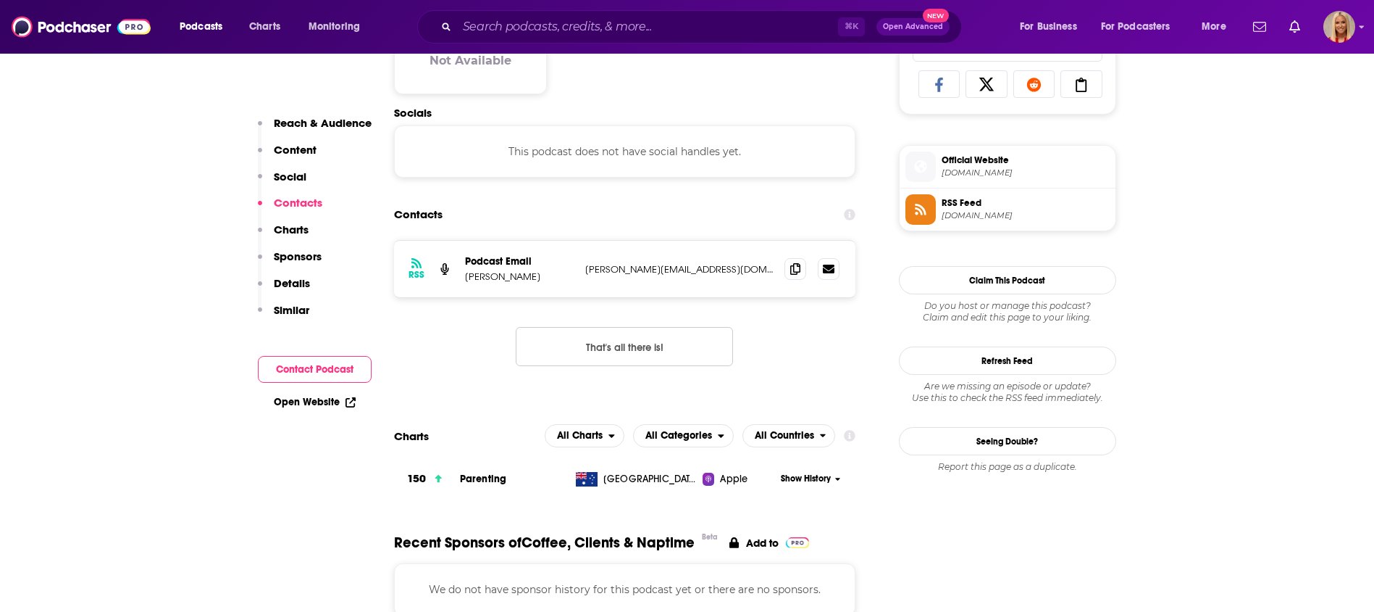
scroll to position [968, 0]
click at [790, 270] on span at bounding box center [796, 269] width 22 height 22
click at [793, 267] on icon at bounding box center [795, 269] width 10 height 12
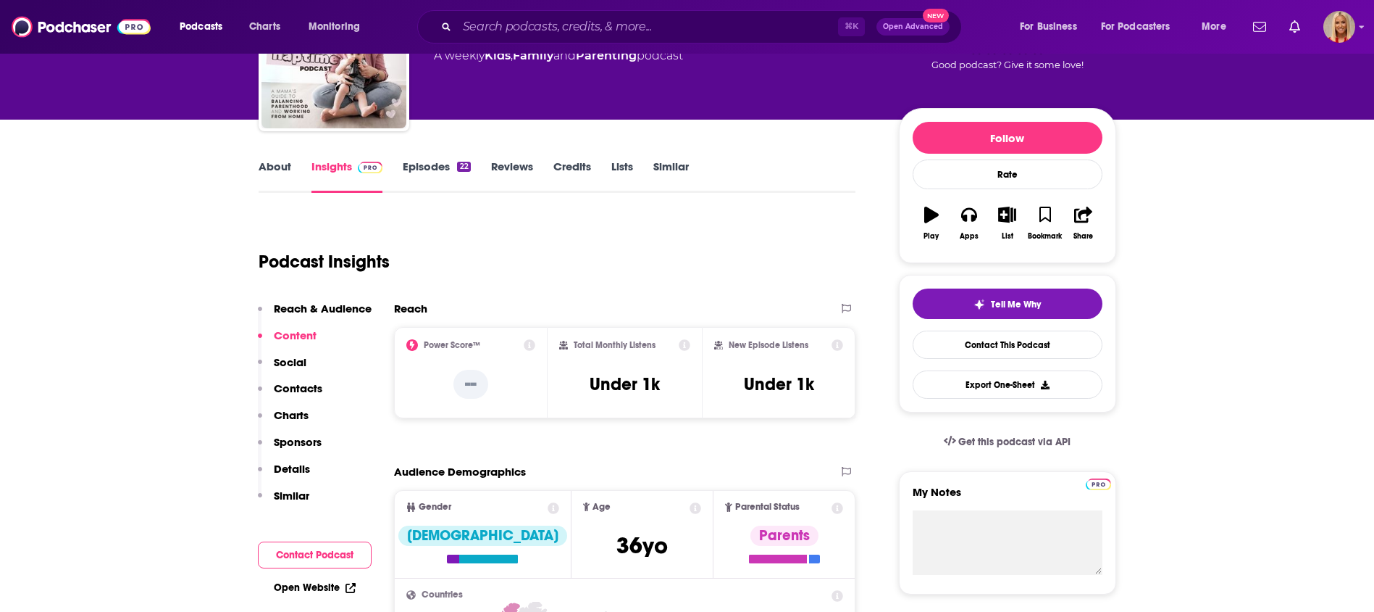
scroll to position [0, 0]
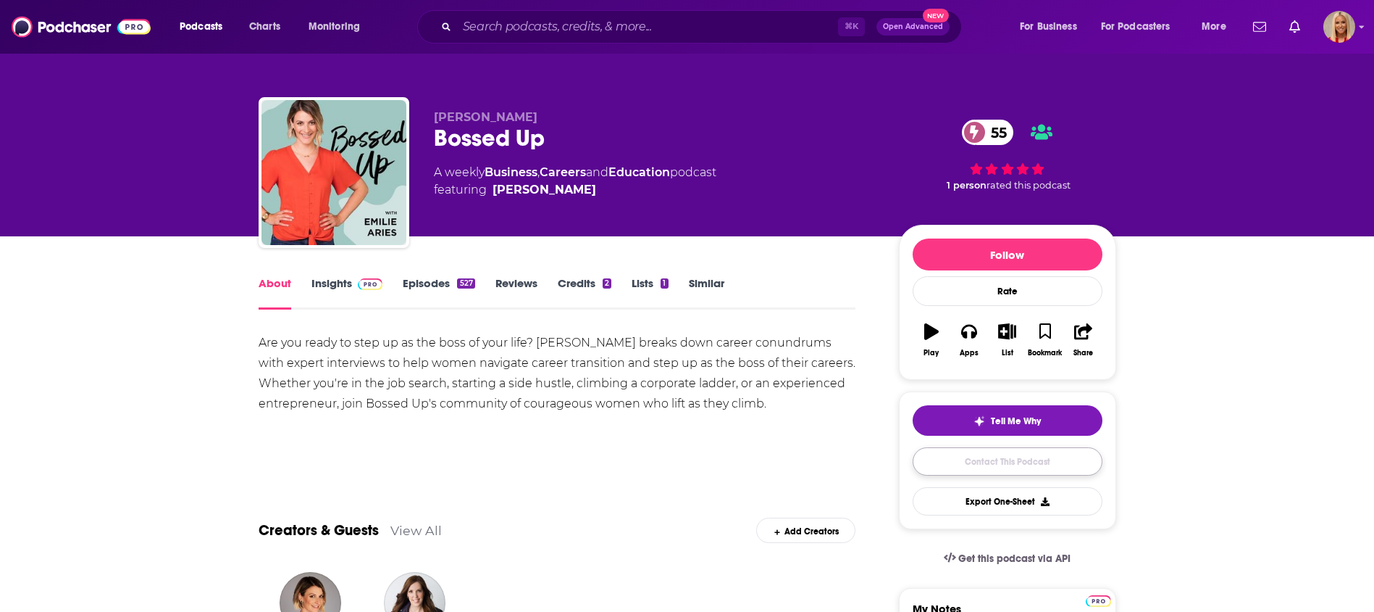
click at [1017, 455] on link "Contact This Podcast" at bounding box center [1008, 461] width 190 height 28
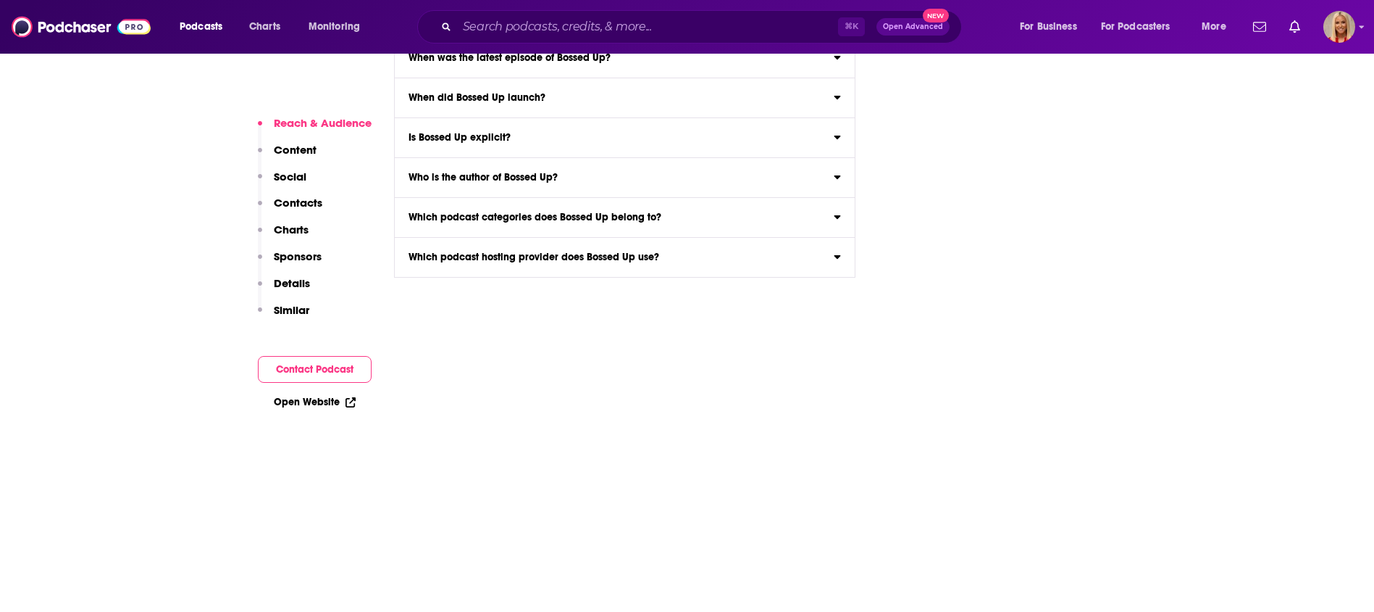
click at [304, 200] on p "Contacts" at bounding box center [298, 203] width 49 height 14
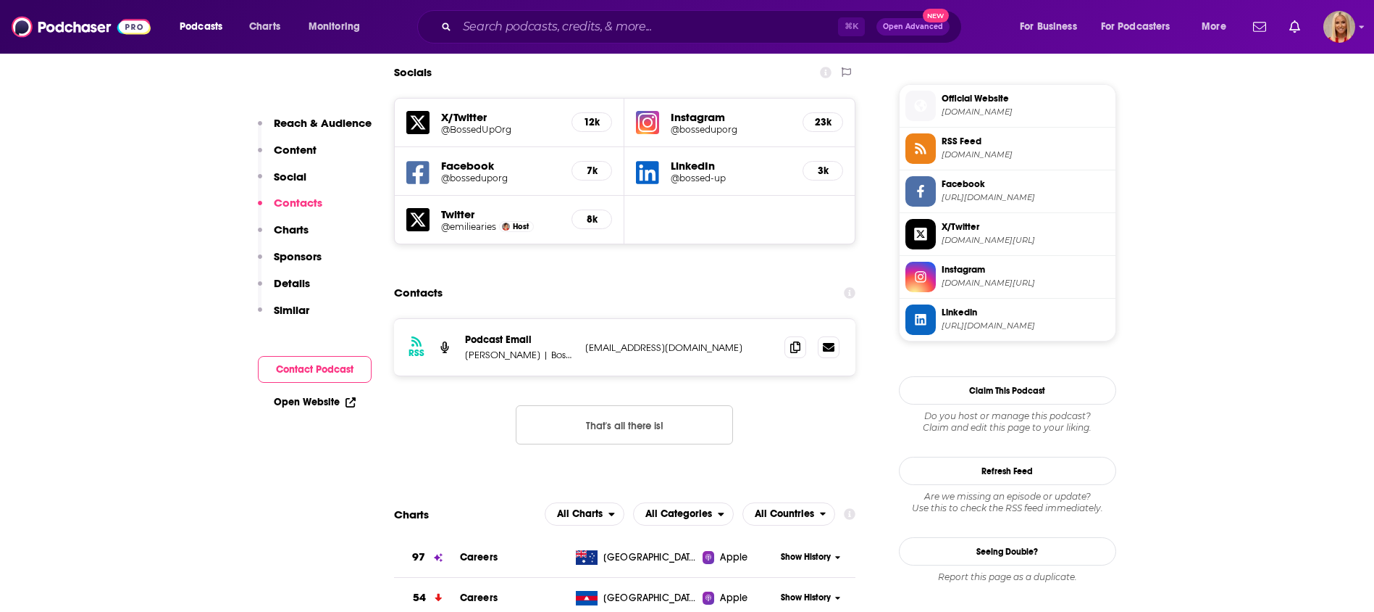
scroll to position [1274, 0]
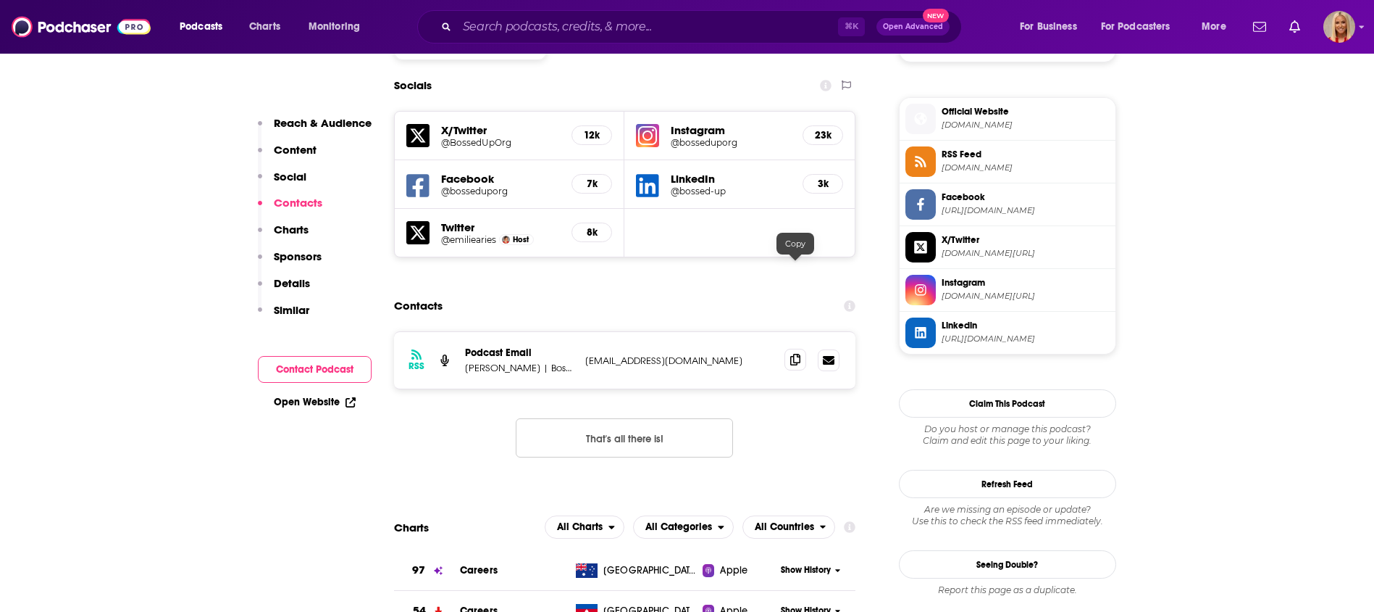
click at [795, 354] on icon at bounding box center [795, 360] width 10 height 12
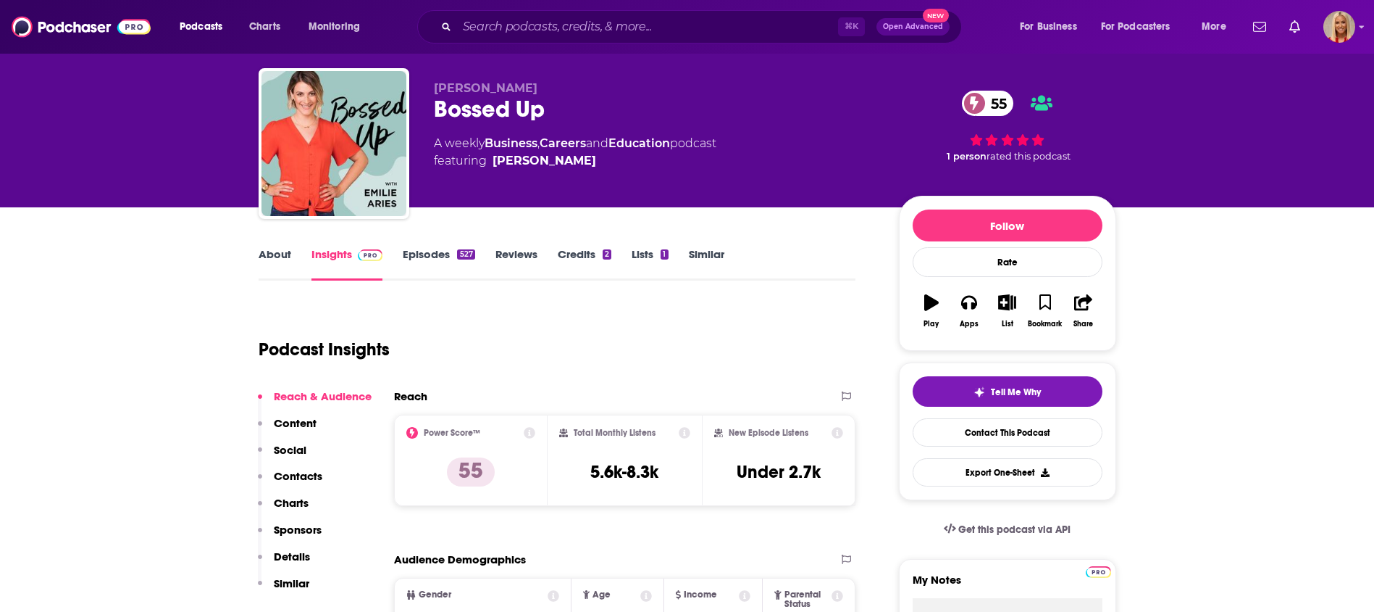
scroll to position [0, 0]
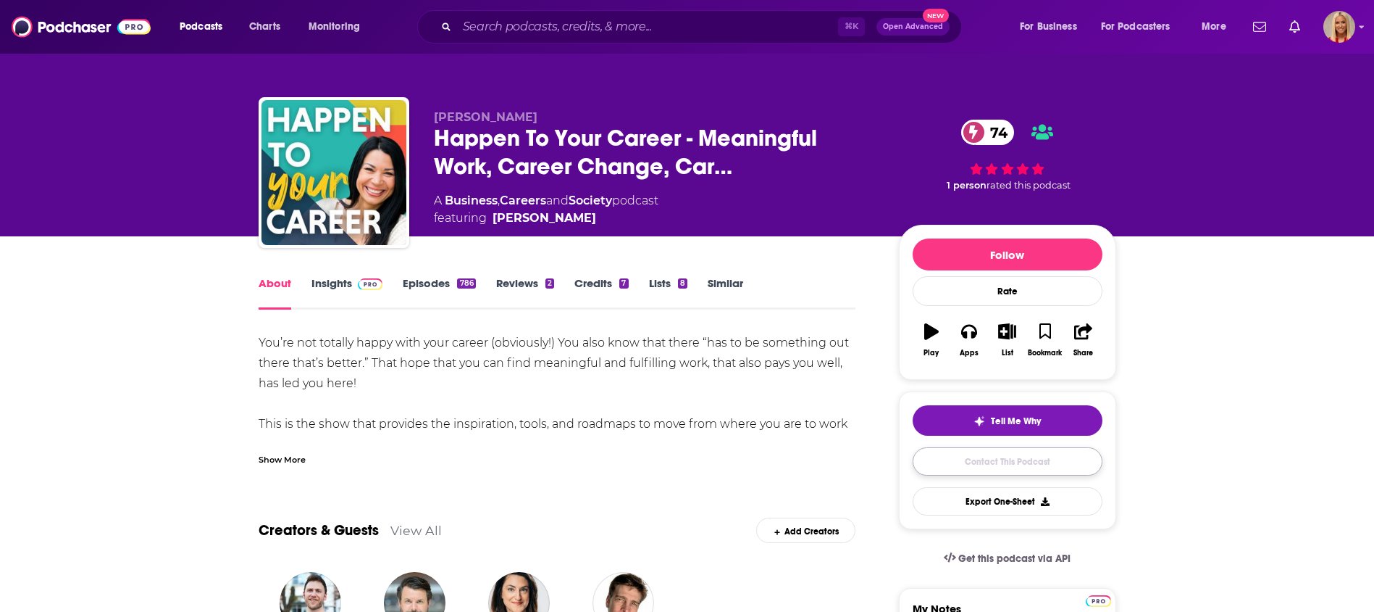
click at [975, 456] on link "Contact This Podcast" at bounding box center [1008, 461] width 190 height 28
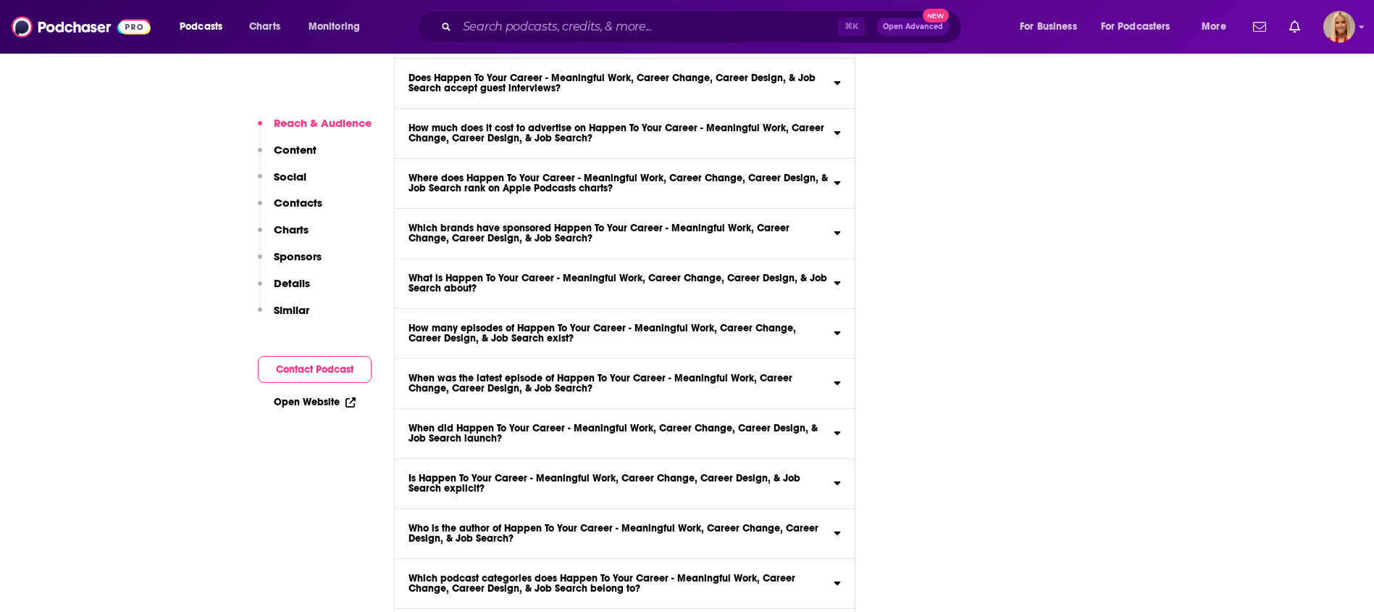
click at [272, 209] on button "Contacts" at bounding box center [290, 209] width 64 height 27
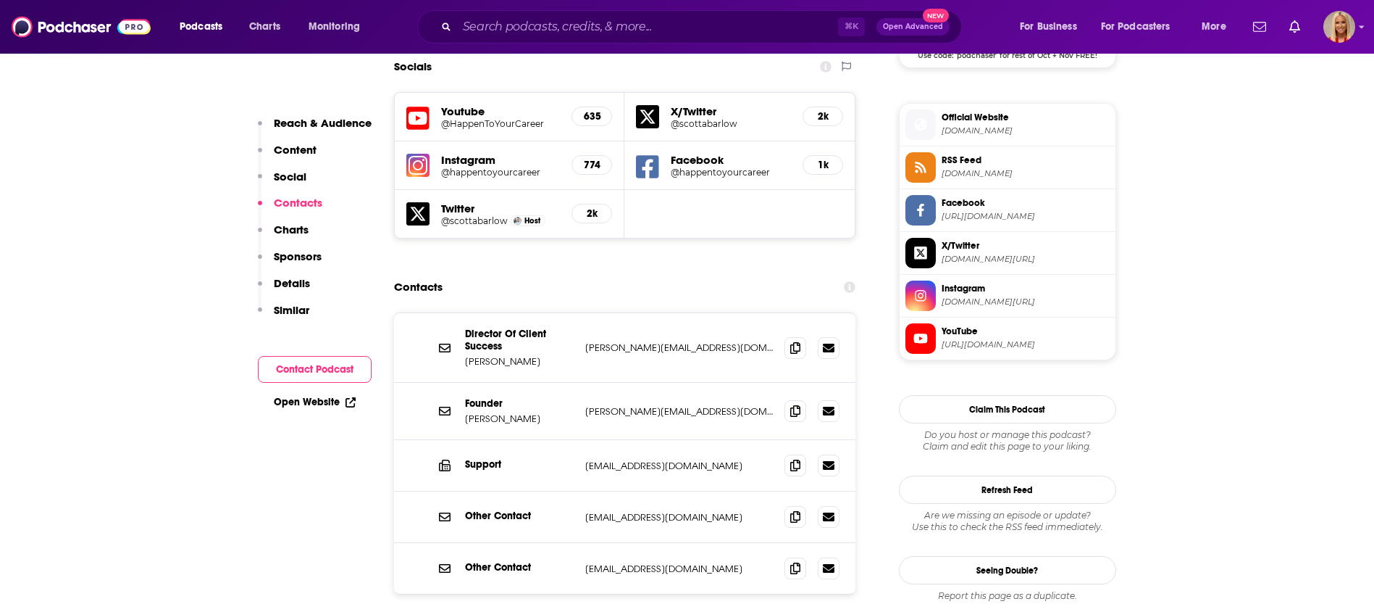
scroll to position [1257, 0]
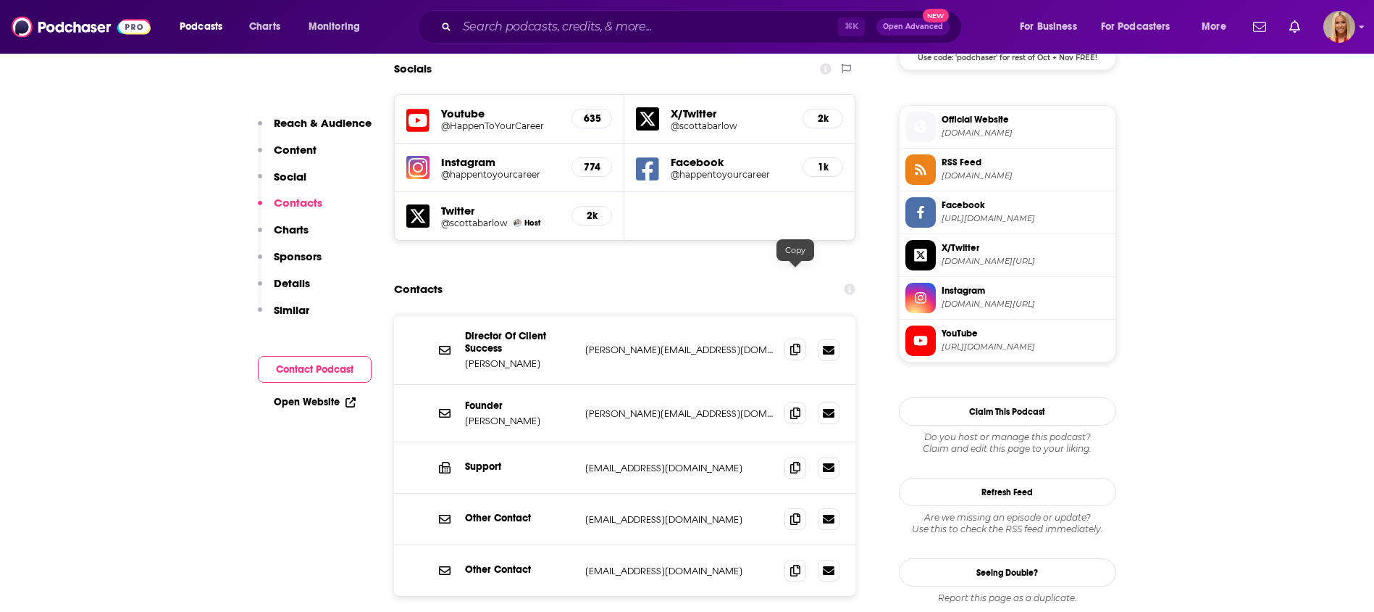
click at [792, 343] on icon at bounding box center [795, 349] width 10 height 12
click at [596, 343] on p "cindy@happentoyourcareer.com" at bounding box center [679, 349] width 188 height 12
copy div "cindy@happentoyourcareer.com cindy@happentoyourcareer.com"
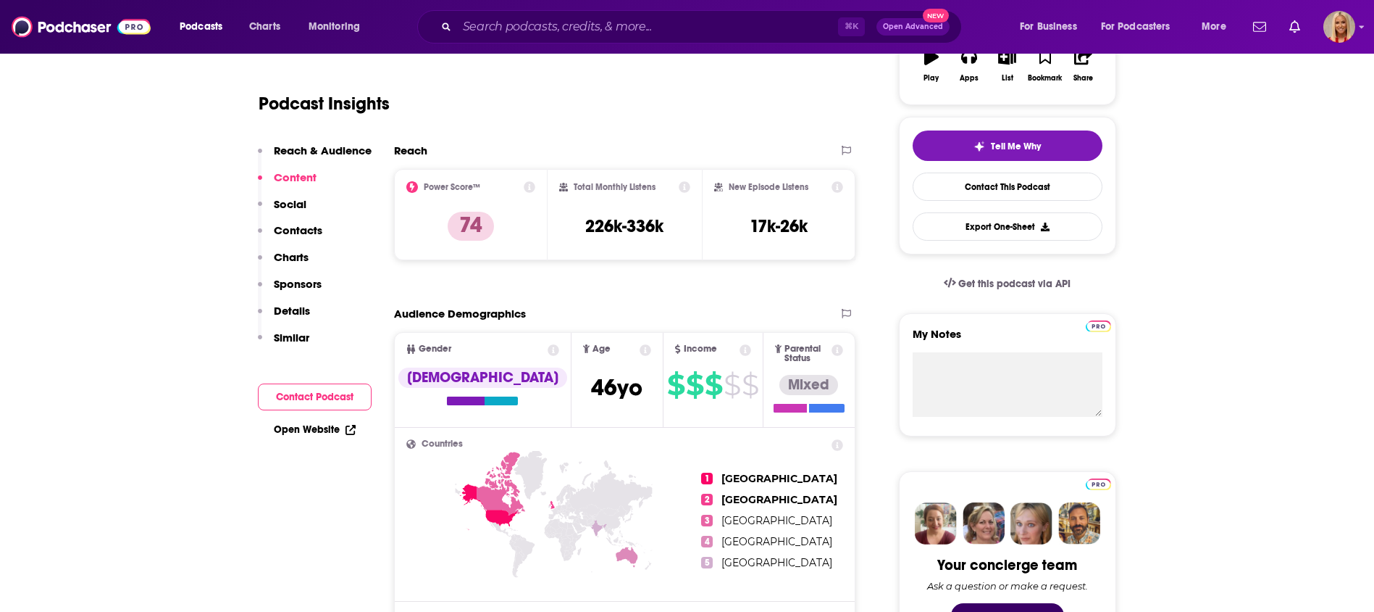
scroll to position [0, 0]
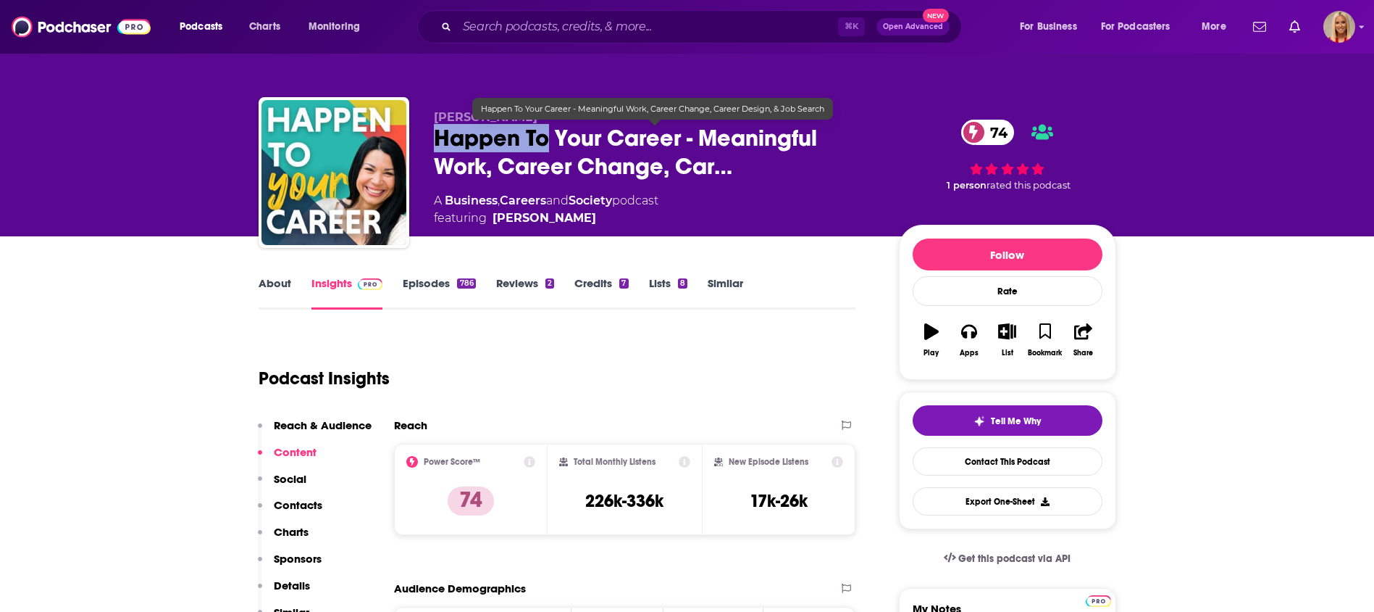
drag, startPoint x: 438, startPoint y: 141, endPoint x: 552, endPoint y: 143, distance: 113.8
click at [552, 143] on span "Happen To Your Career - Meaningful Work, Career Change, Car…" at bounding box center [655, 152] width 442 height 57
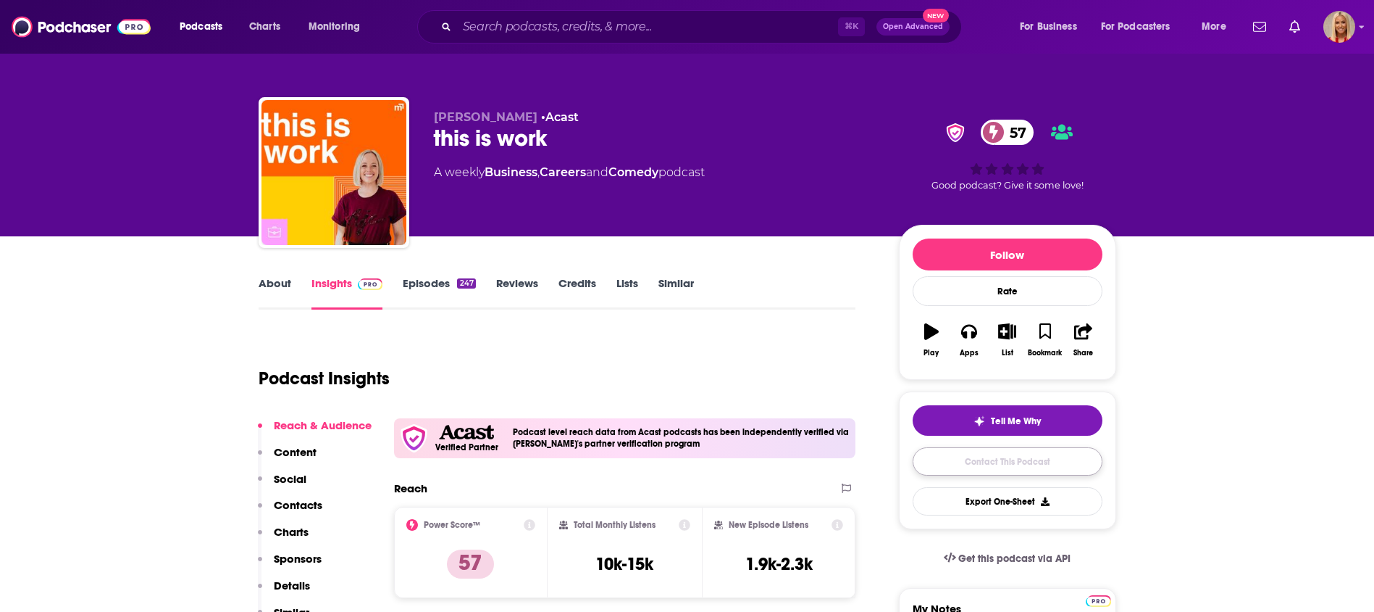
click at [978, 463] on link "Contact This Podcast" at bounding box center [1008, 461] width 190 height 28
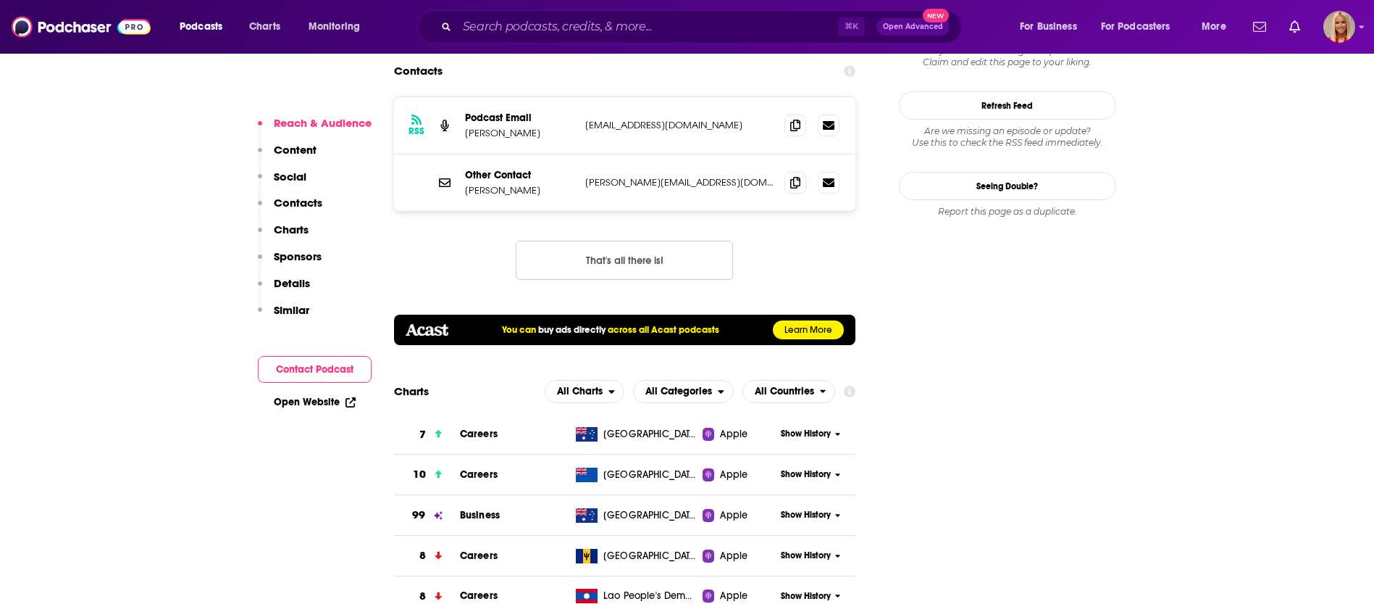
click at [309, 202] on p "Contacts" at bounding box center [298, 203] width 49 height 14
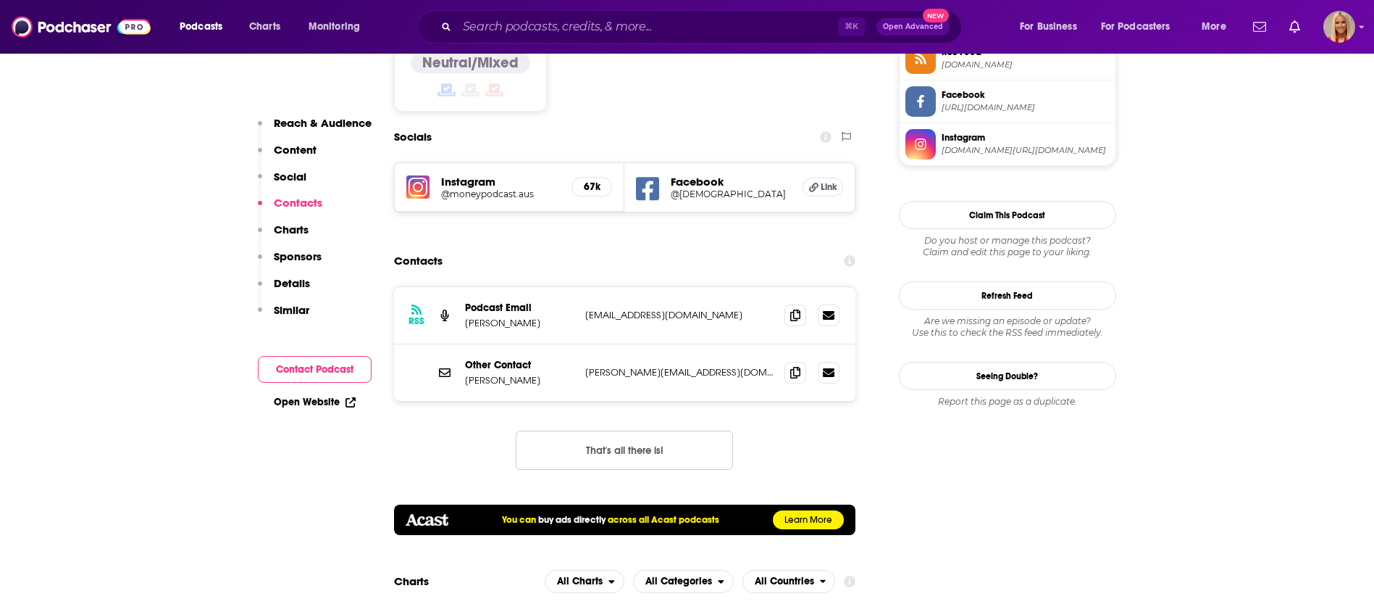
scroll to position [1240, 0]
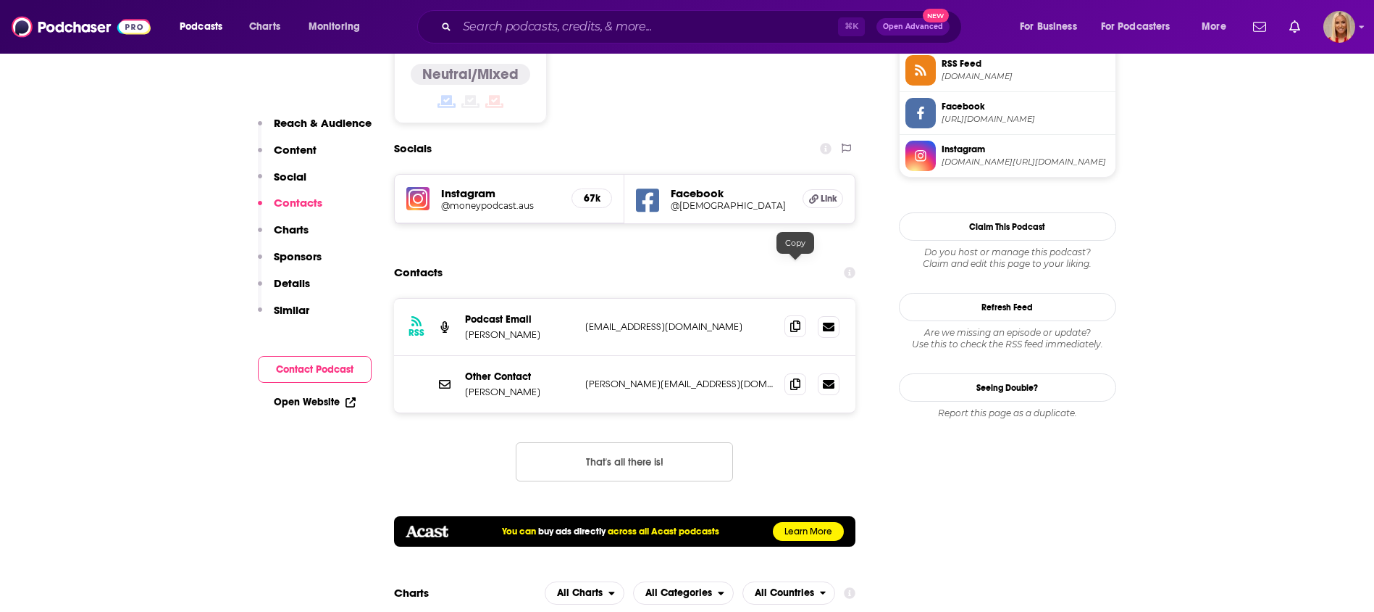
click at [793, 320] on icon at bounding box center [795, 326] width 10 height 12
click at [789, 372] on span at bounding box center [796, 383] width 22 height 22
click at [792, 377] on icon at bounding box center [795, 383] width 10 height 12
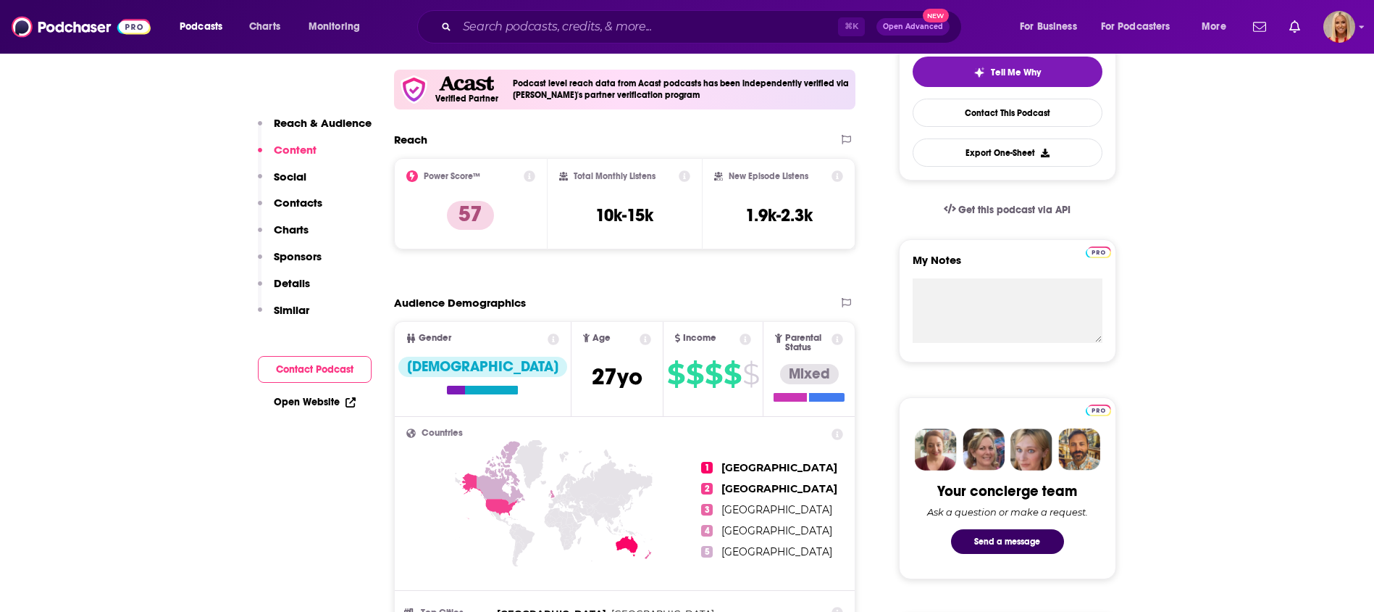
scroll to position [0, 0]
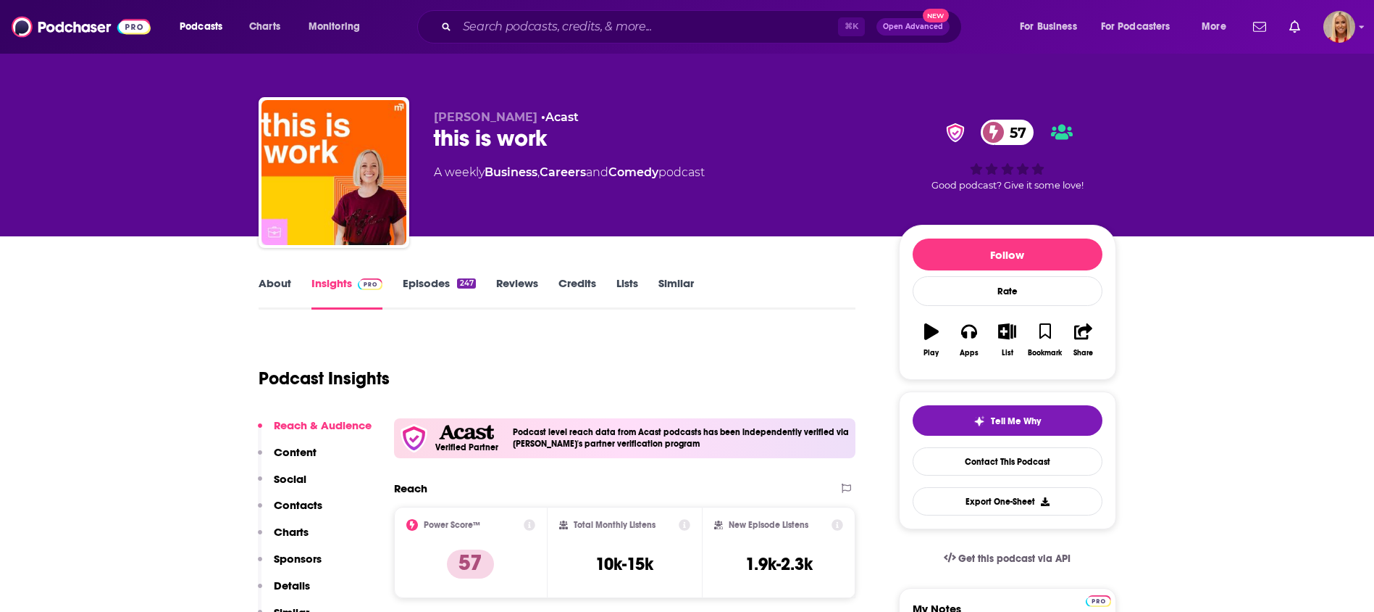
click at [304, 509] on p "Contacts" at bounding box center [298, 505] width 49 height 14
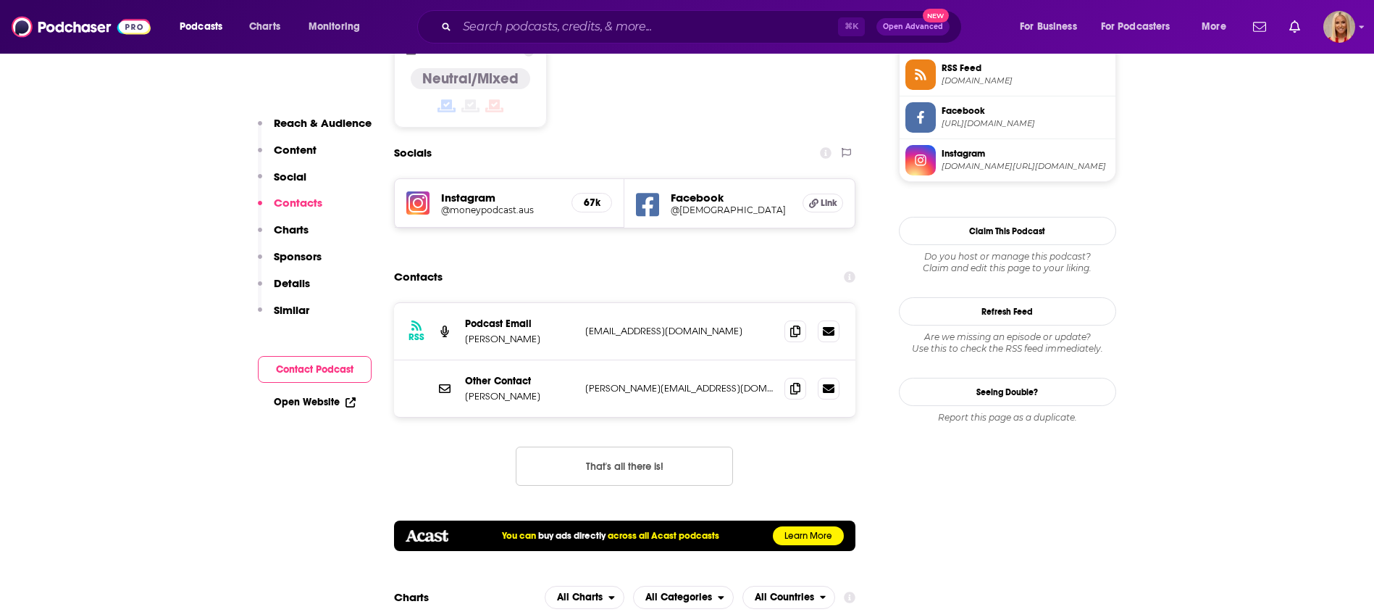
scroll to position [1240, 0]
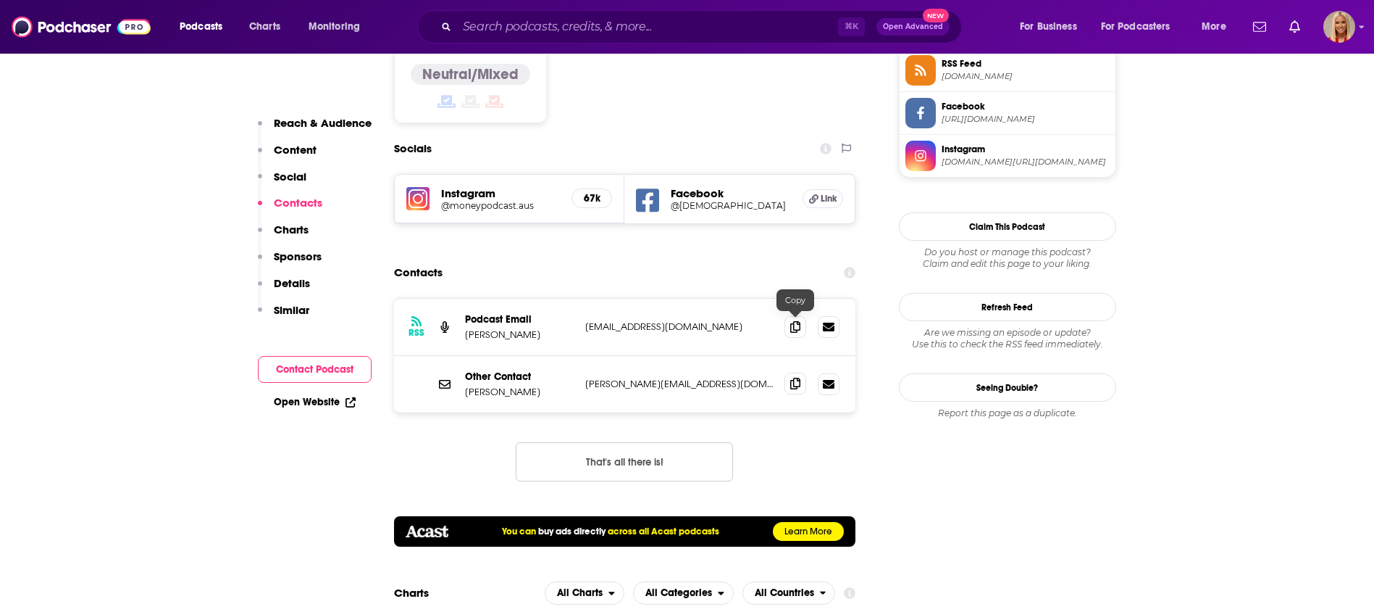
click at [791, 377] on icon at bounding box center [795, 383] width 10 height 12
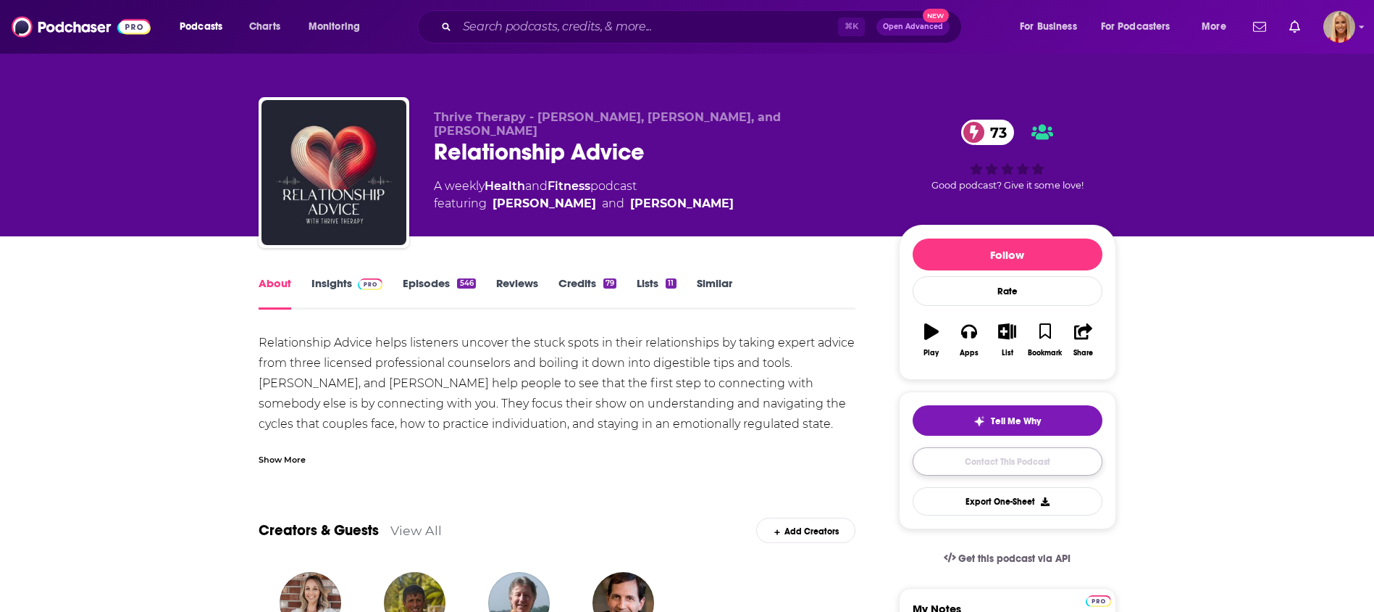
click at [964, 455] on link "Contact This Podcast" at bounding box center [1008, 461] width 190 height 28
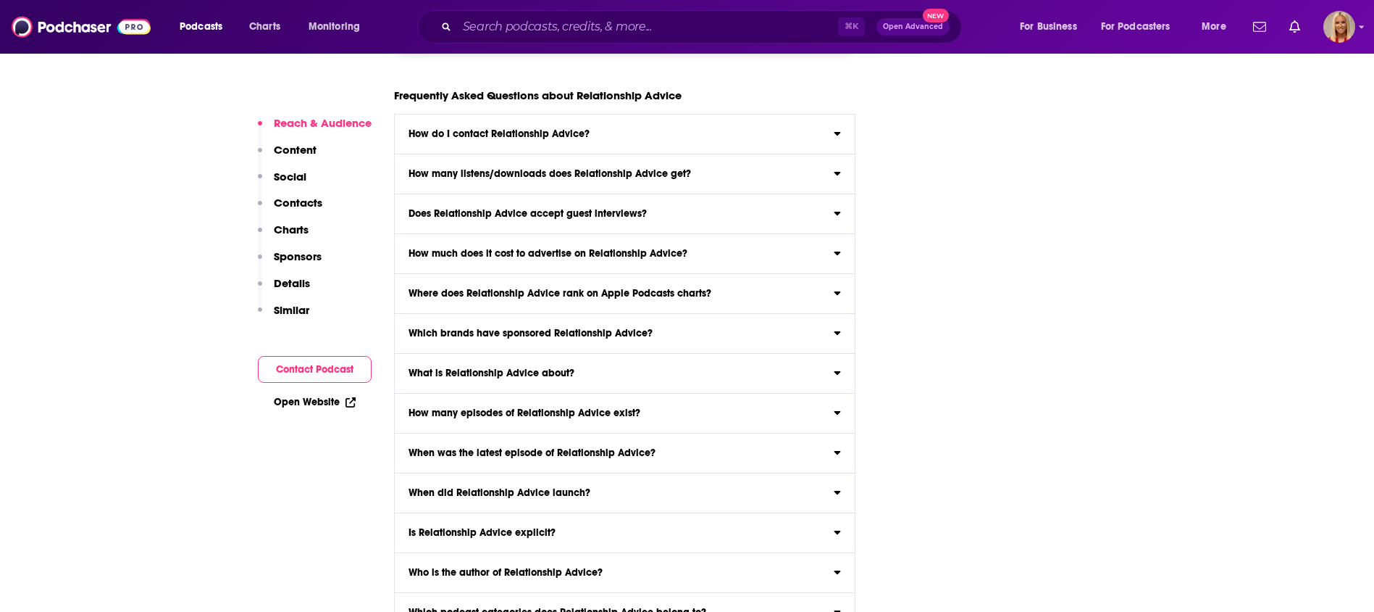
click at [285, 202] on p "Contacts" at bounding box center [298, 203] width 49 height 14
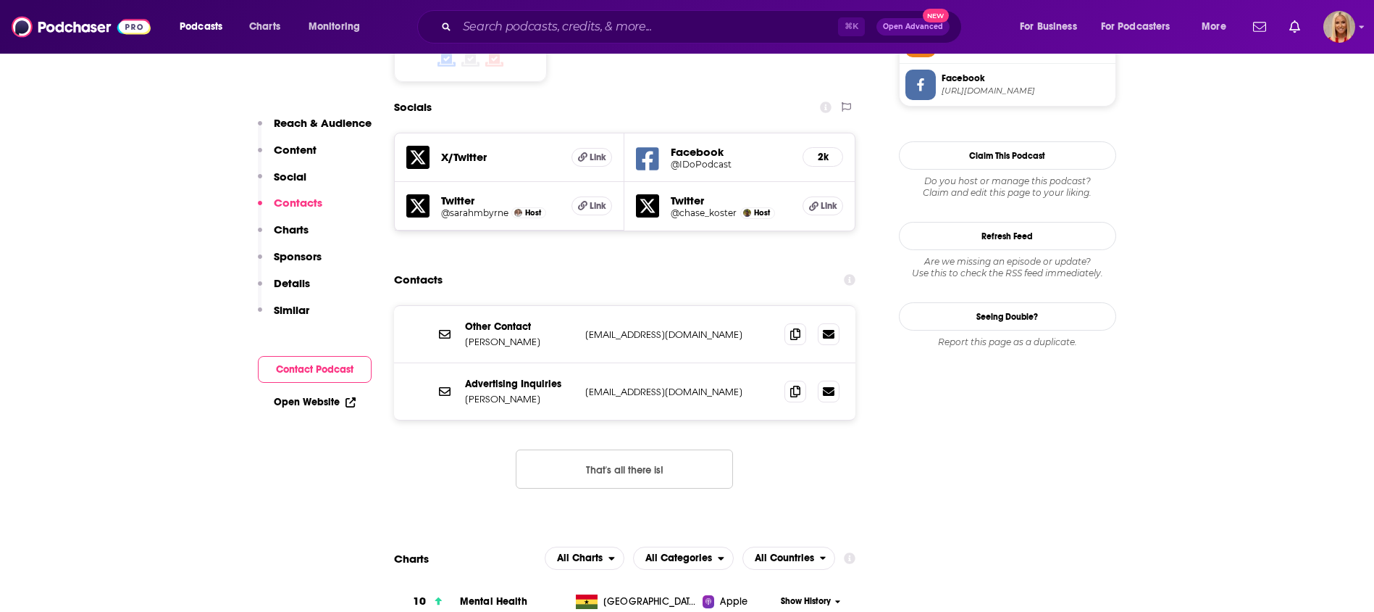
scroll to position [1243, 0]
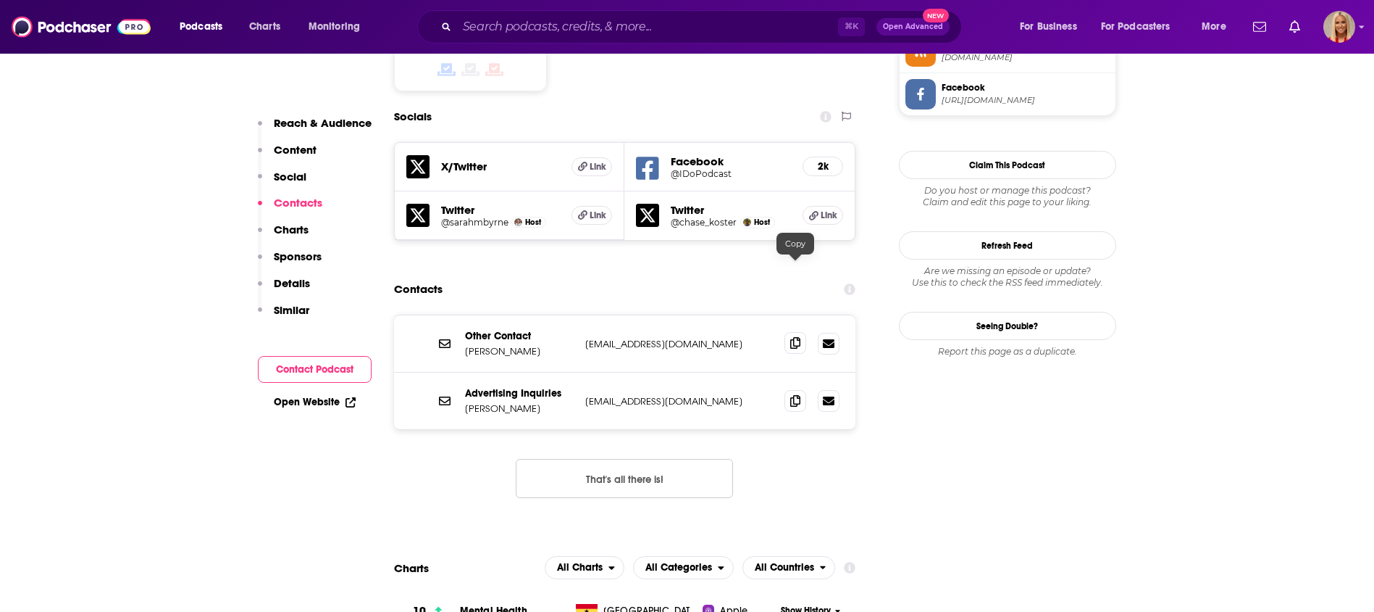
click at [797, 337] on icon at bounding box center [795, 343] width 10 height 12
click at [793, 337] on icon at bounding box center [795, 343] width 10 height 12
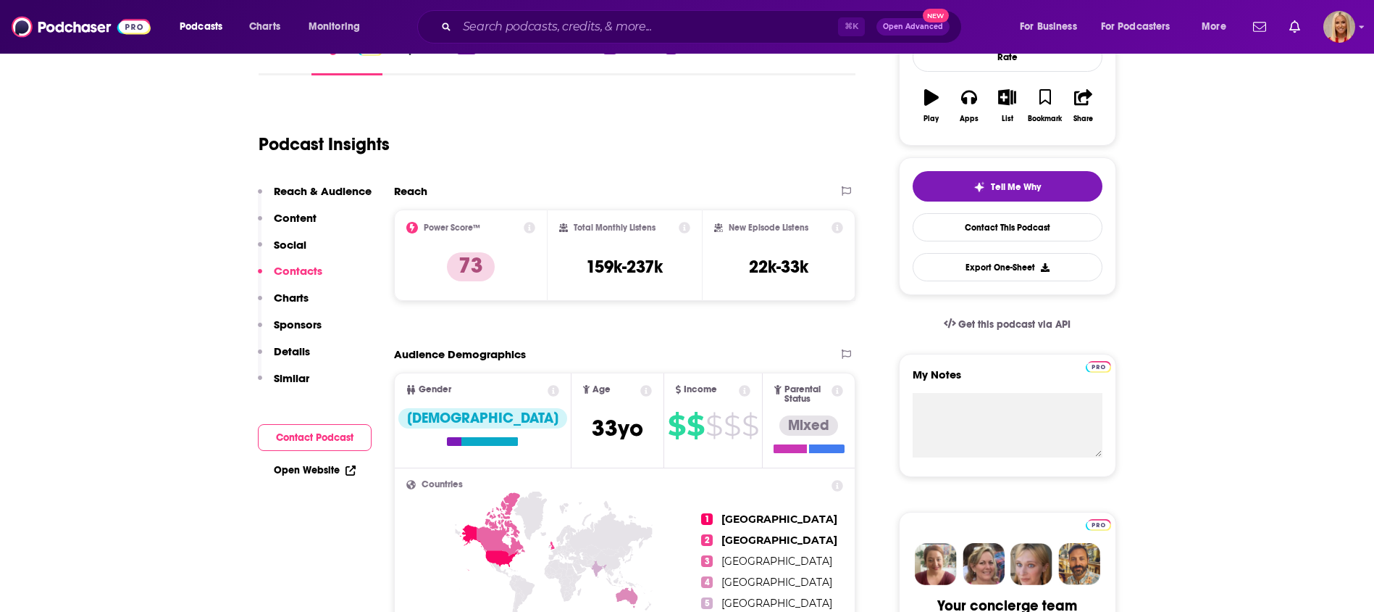
scroll to position [0, 0]
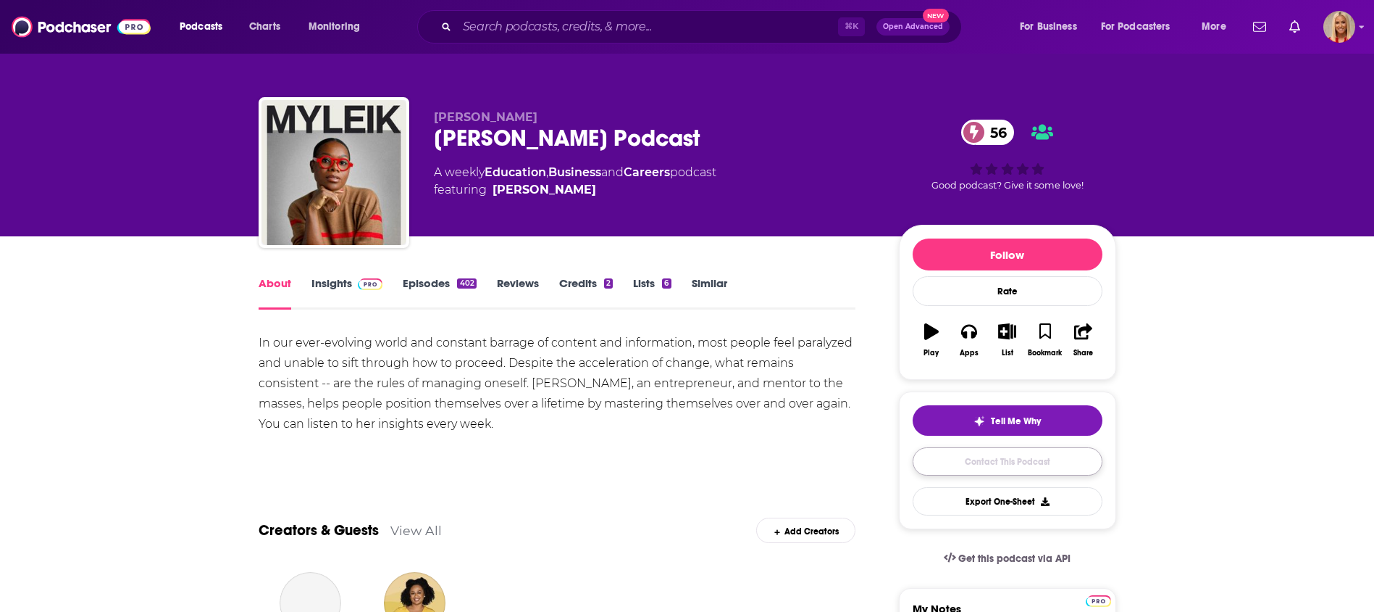
click at [943, 454] on link "Contact This Podcast" at bounding box center [1008, 461] width 190 height 28
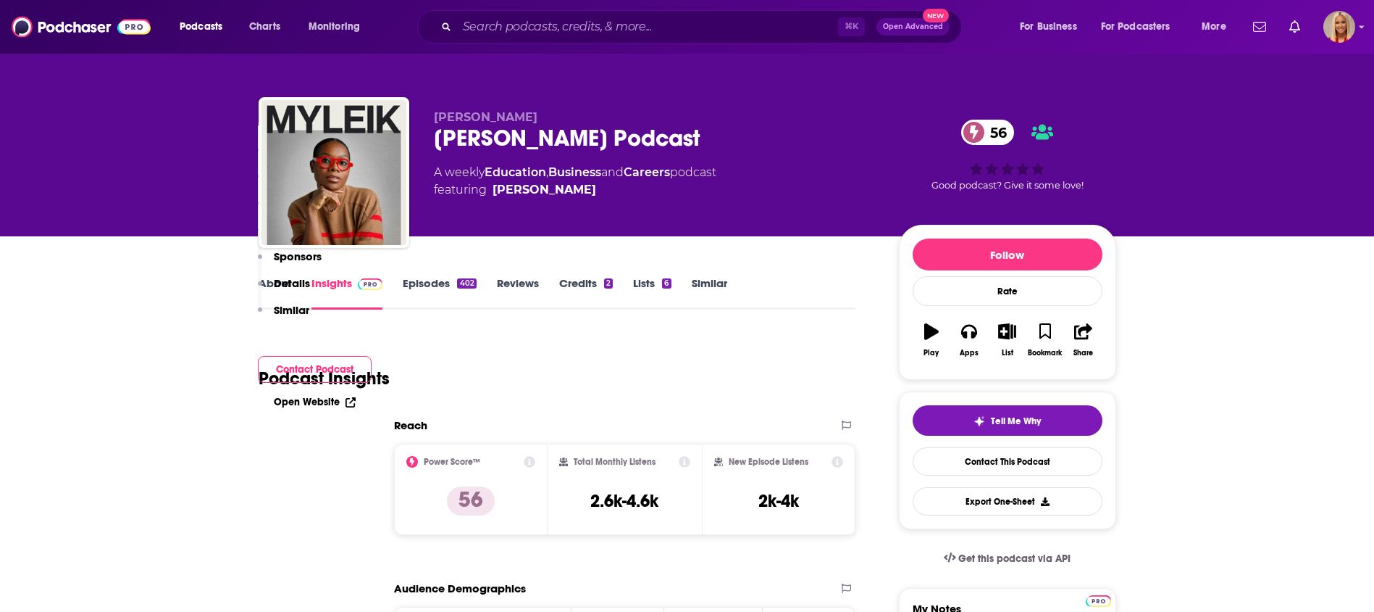
scroll to position [2967, 0]
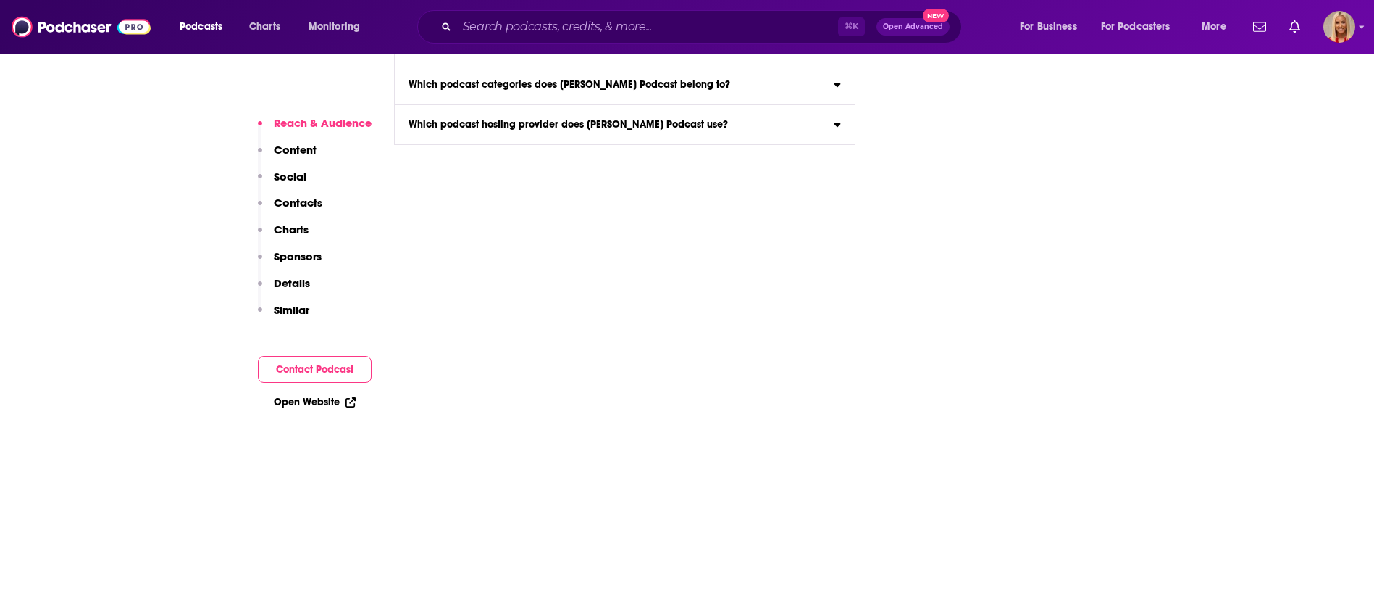
click at [314, 204] on p "Contacts" at bounding box center [298, 203] width 49 height 14
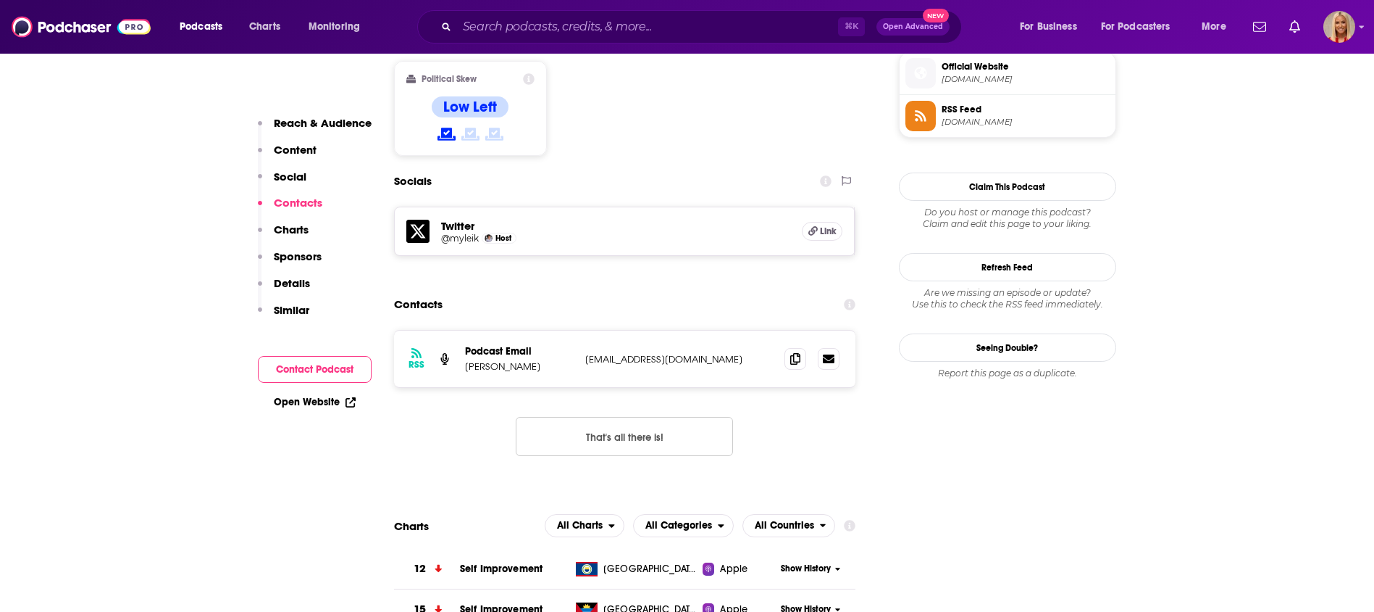
scroll to position [1177, 0]
drag, startPoint x: 520, startPoint y: 279, endPoint x: 465, endPoint y: 283, distance: 54.5
click at [465, 362] on p "[PERSON_NAME]" at bounding box center [519, 368] width 109 height 12
copy p "[PERSON_NAME]"
click at [791, 349] on span at bounding box center [796, 360] width 22 height 22
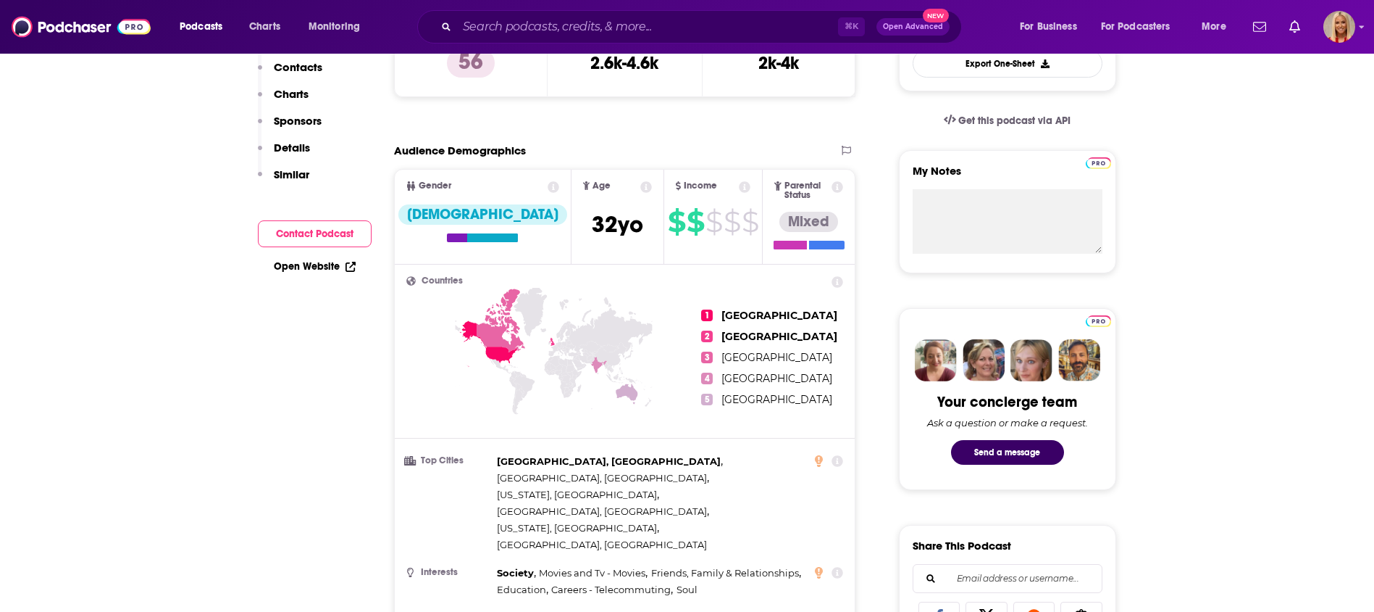
scroll to position [0, 0]
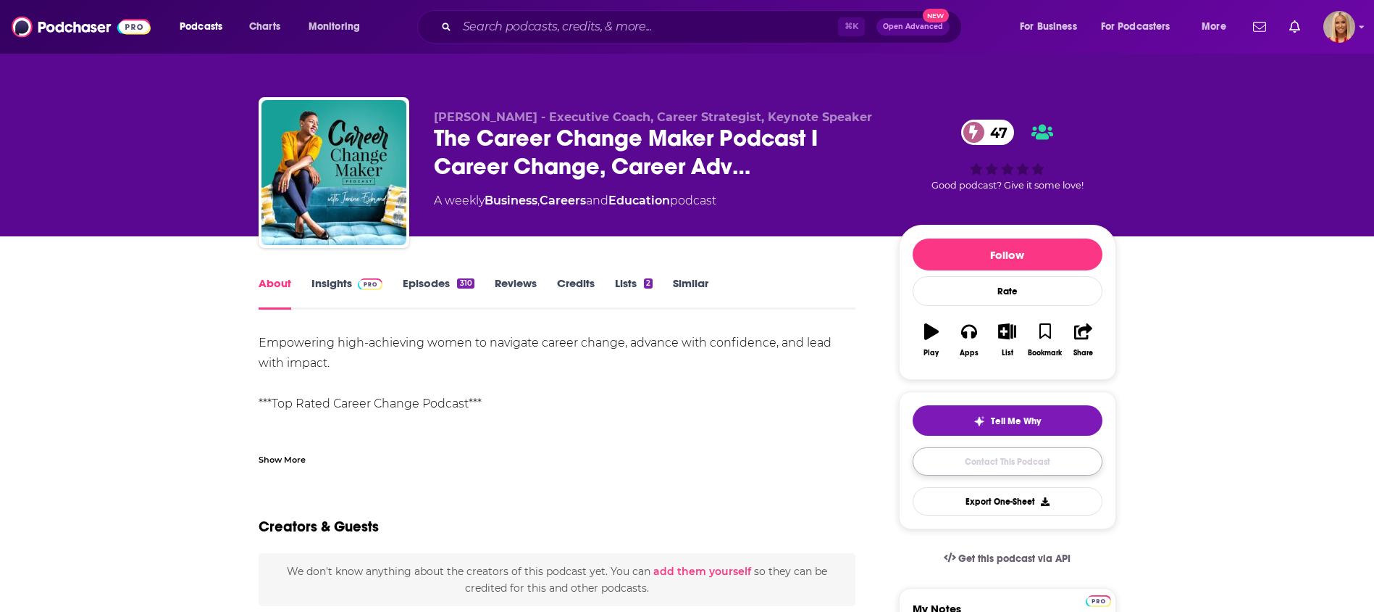
click at [994, 454] on link "Contact This Podcast" at bounding box center [1008, 461] width 190 height 28
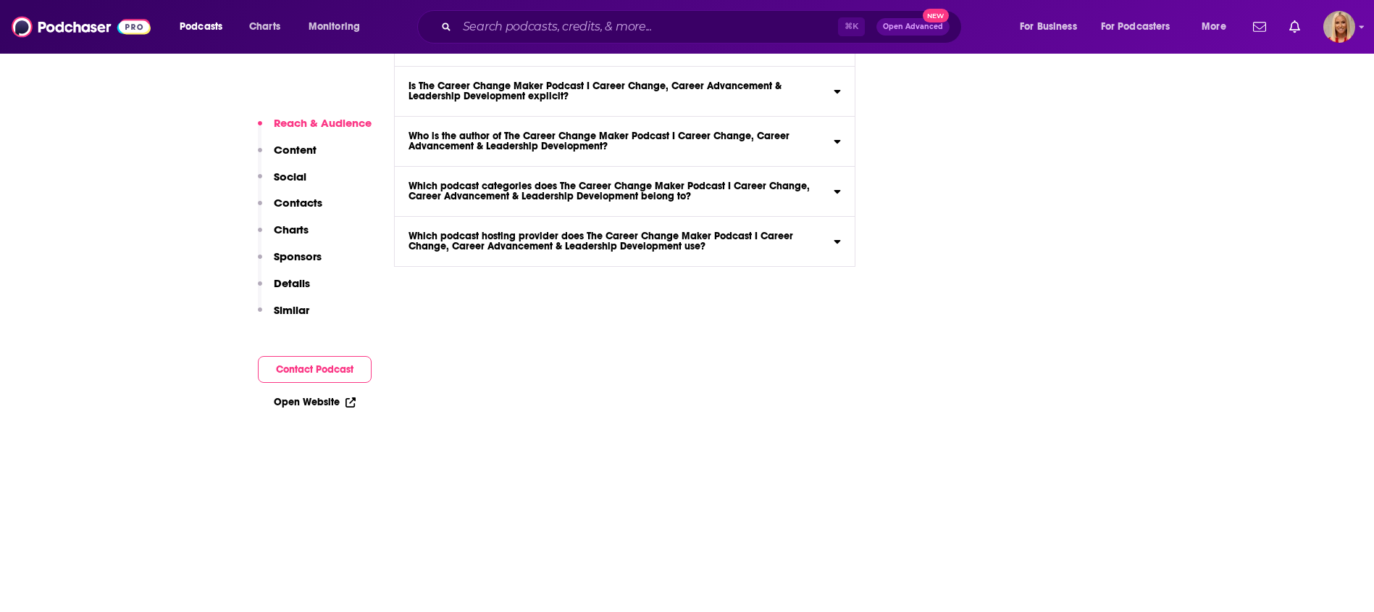
click at [303, 205] on p "Contacts" at bounding box center [298, 203] width 49 height 14
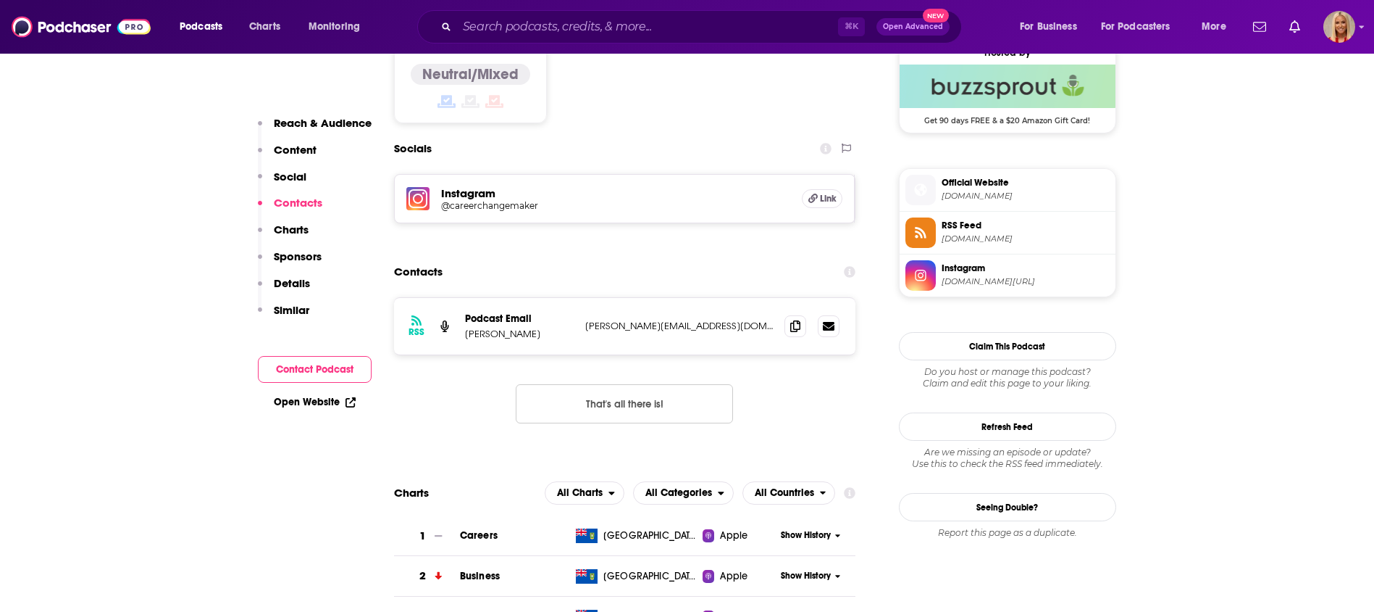
scroll to position [1193, 0]
click at [507, 299] on div "RSS Podcast Email Janine Esbrand janine@careerchangemakers.com janine@careercha…" at bounding box center [625, 327] width 462 height 57
copy p "Janine Esbrand"
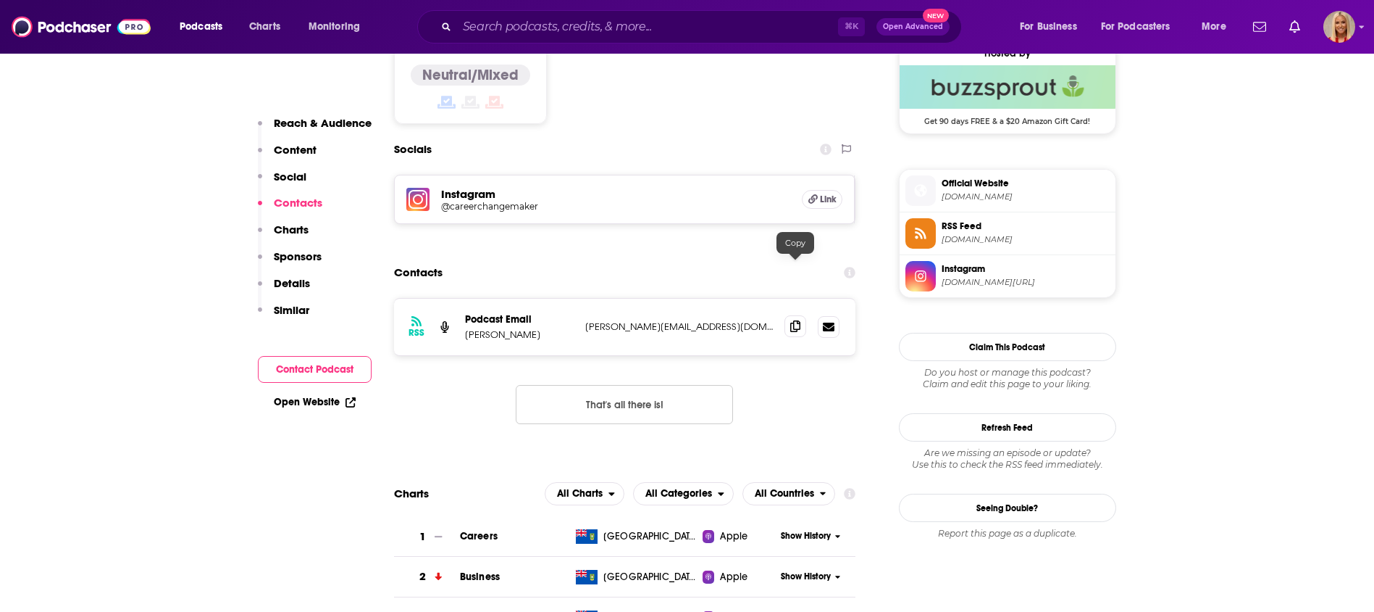
click at [798, 320] on icon at bounding box center [795, 326] width 10 height 12
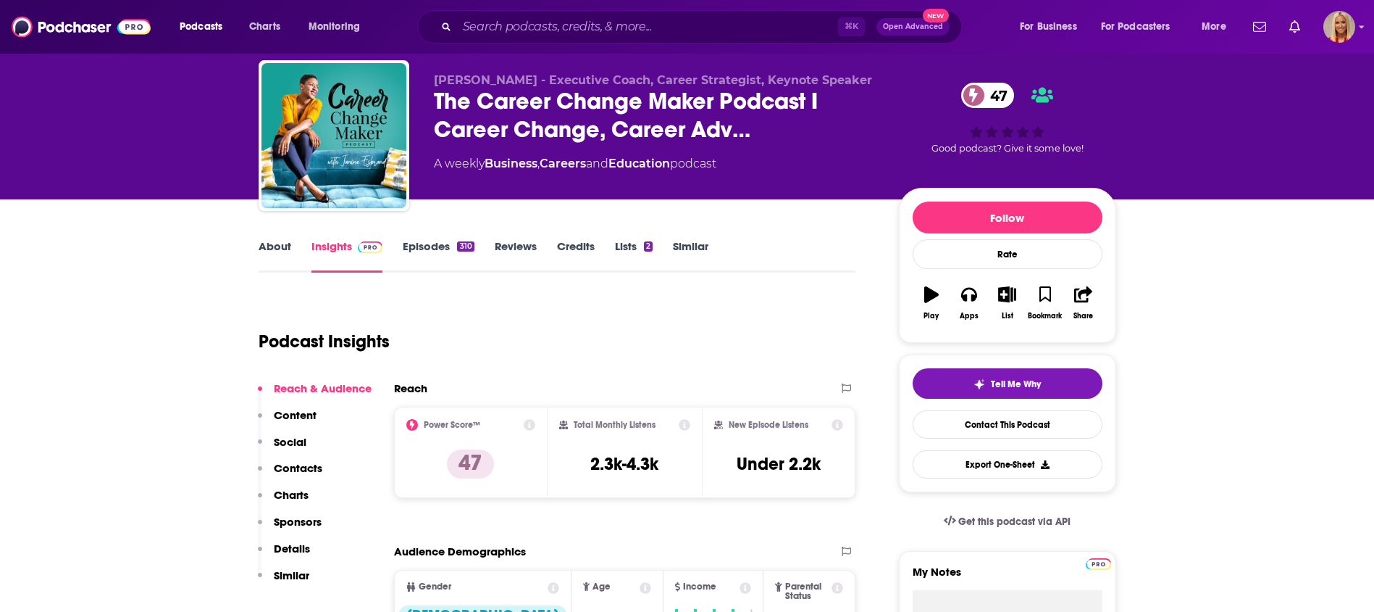
scroll to position [0, 0]
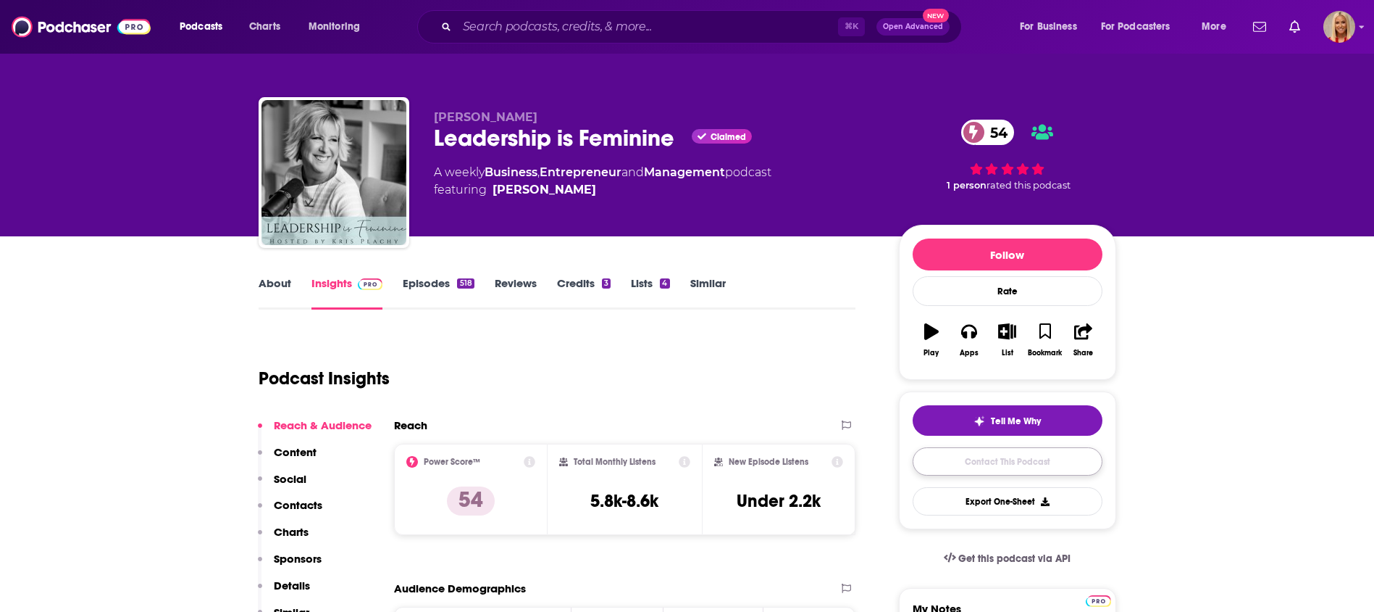
click at [948, 470] on link "Contact This Podcast" at bounding box center [1008, 461] width 190 height 28
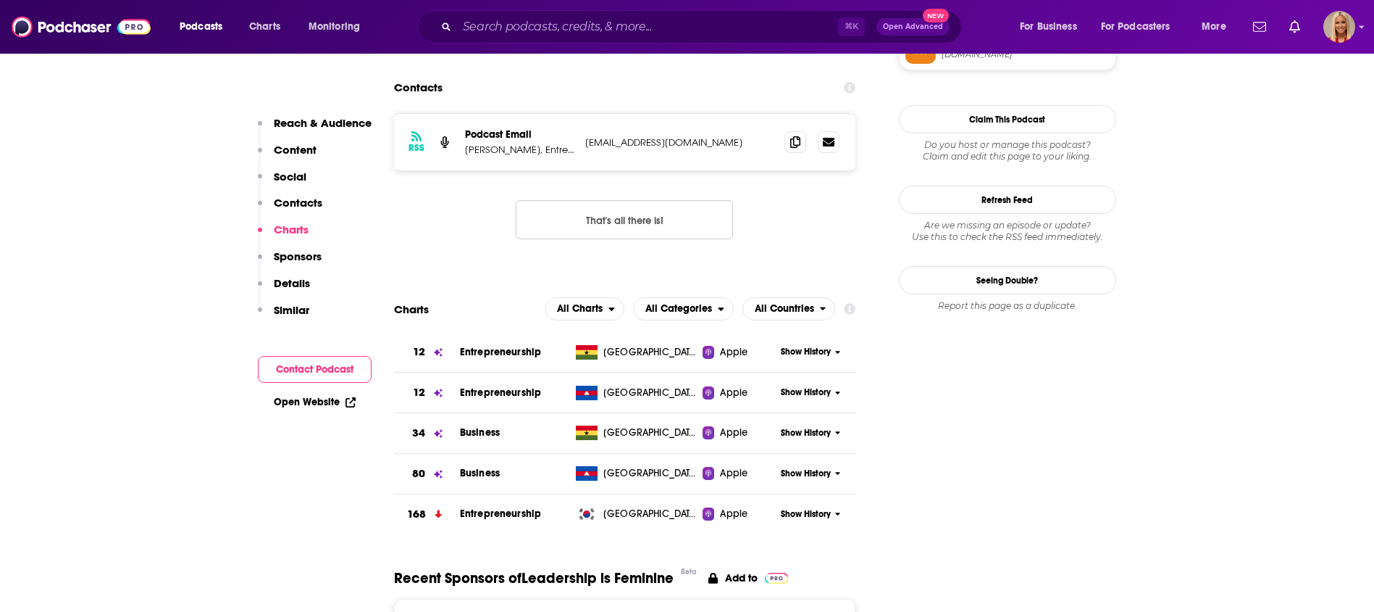
click at [319, 213] on button "Contacts" at bounding box center [290, 209] width 64 height 27
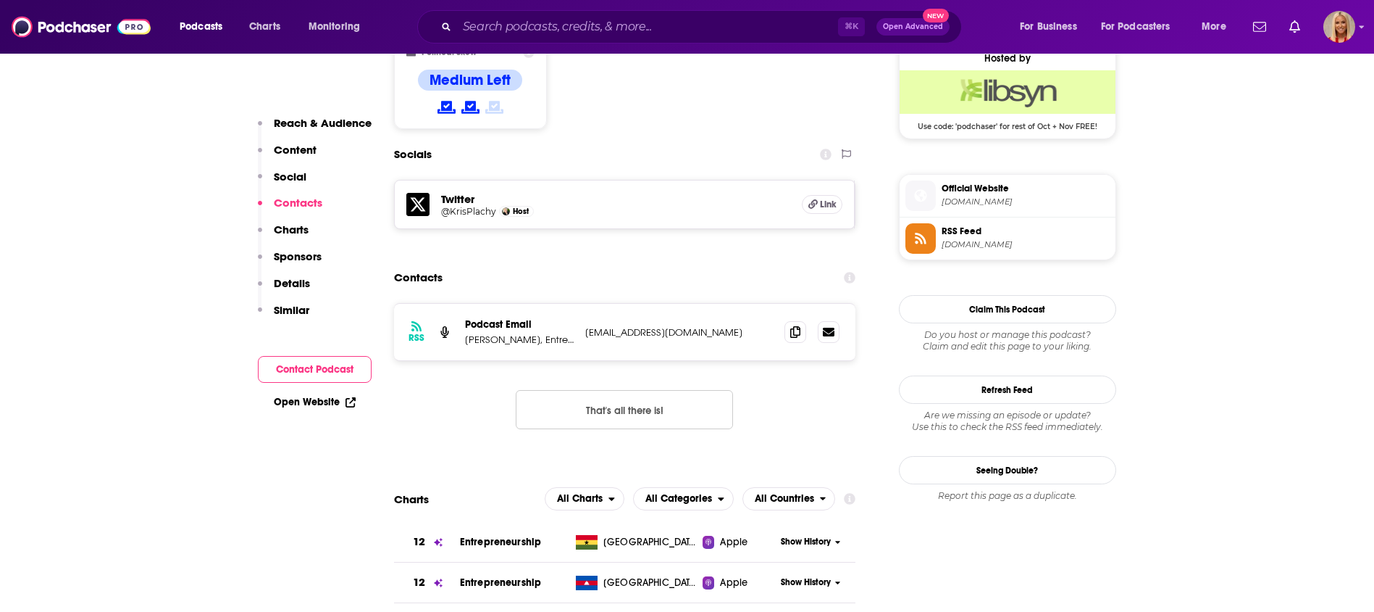
scroll to position [1177, 0]
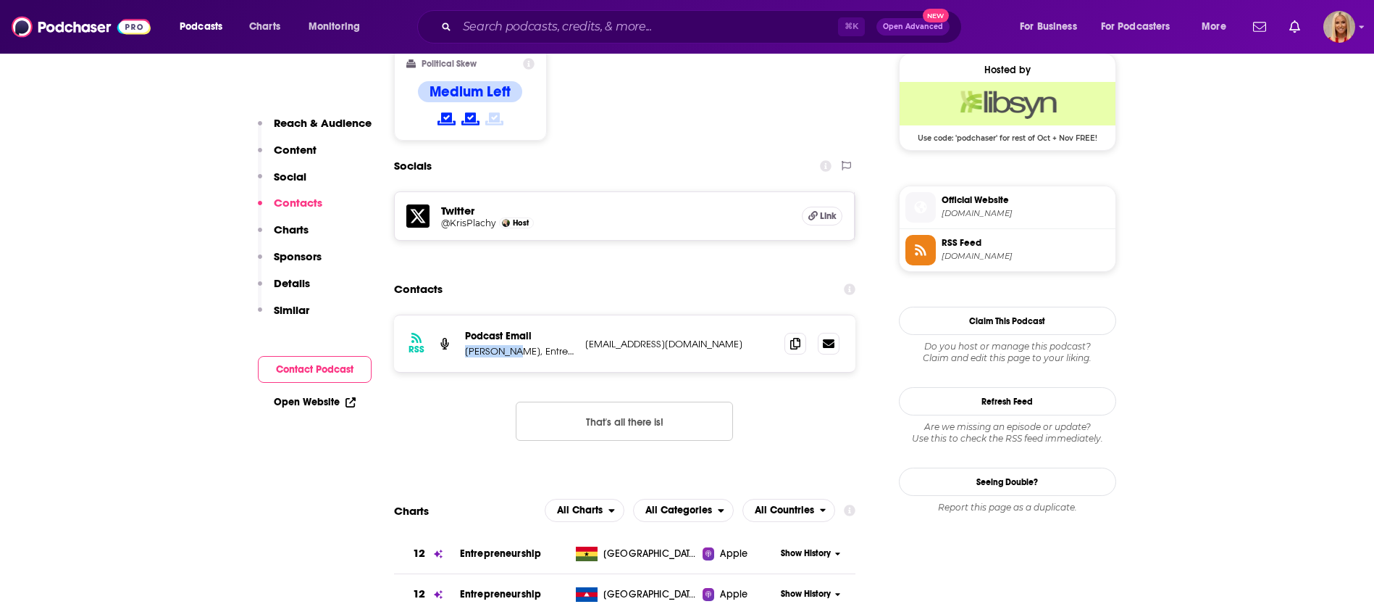
drag, startPoint x: 509, startPoint y: 278, endPoint x: 465, endPoint y: 280, distance: 43.5
click at [465, 345] on p "[PERSON_NAME], Entrepreneurial Management Coach and Consultant" at bounding box center [519, 351] width 109 height 12
copy p "[PERSON_NAME]"
click at [790, 337] on icon at bounding box center [795, 343] width 10 height 12
click at [783, 315] on div "RSS Podcast Email Kris Plachy, Entrepreneurial Management Coach and Consultant …" at bounding box center [625, 343] width 462 height 57
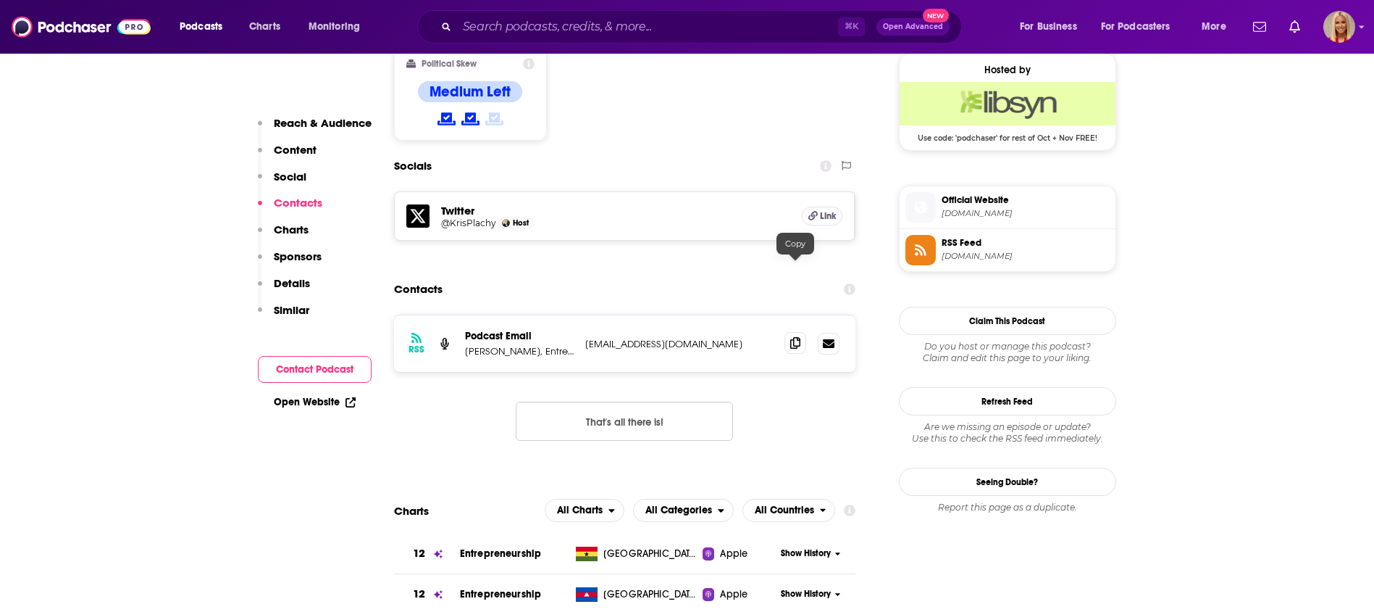
click at [799, 337] on icon at bounding box center [795, 343] width 10 height 12
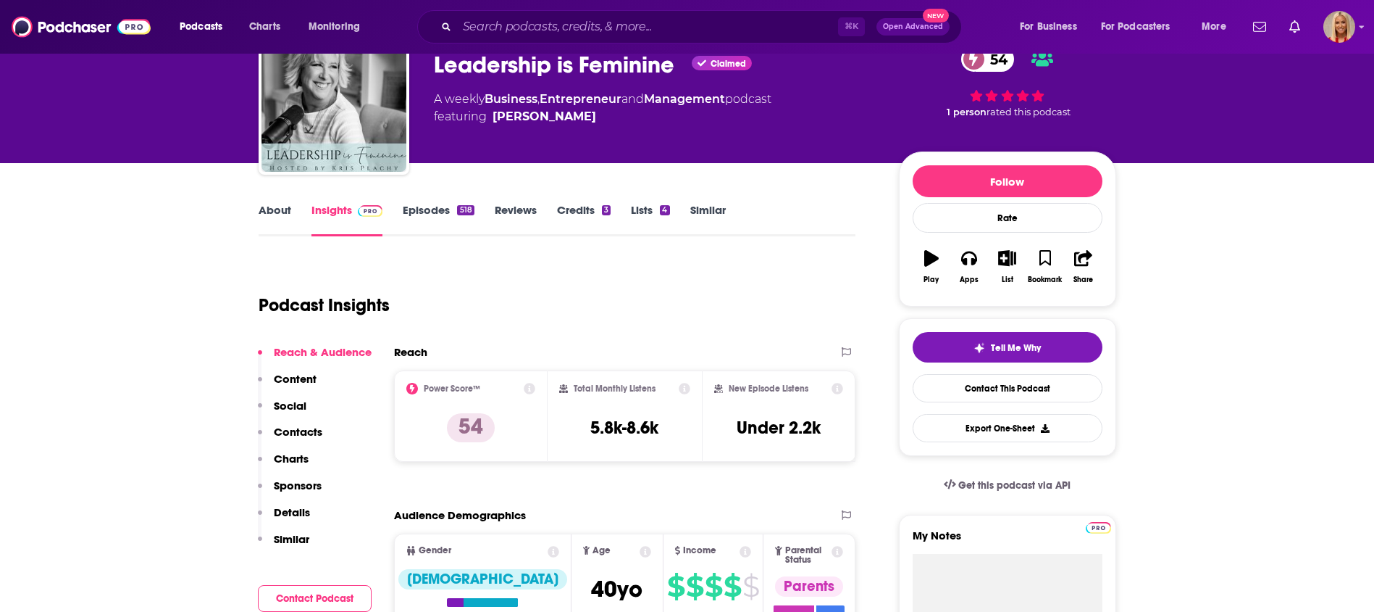
scroll to position [0, 0]
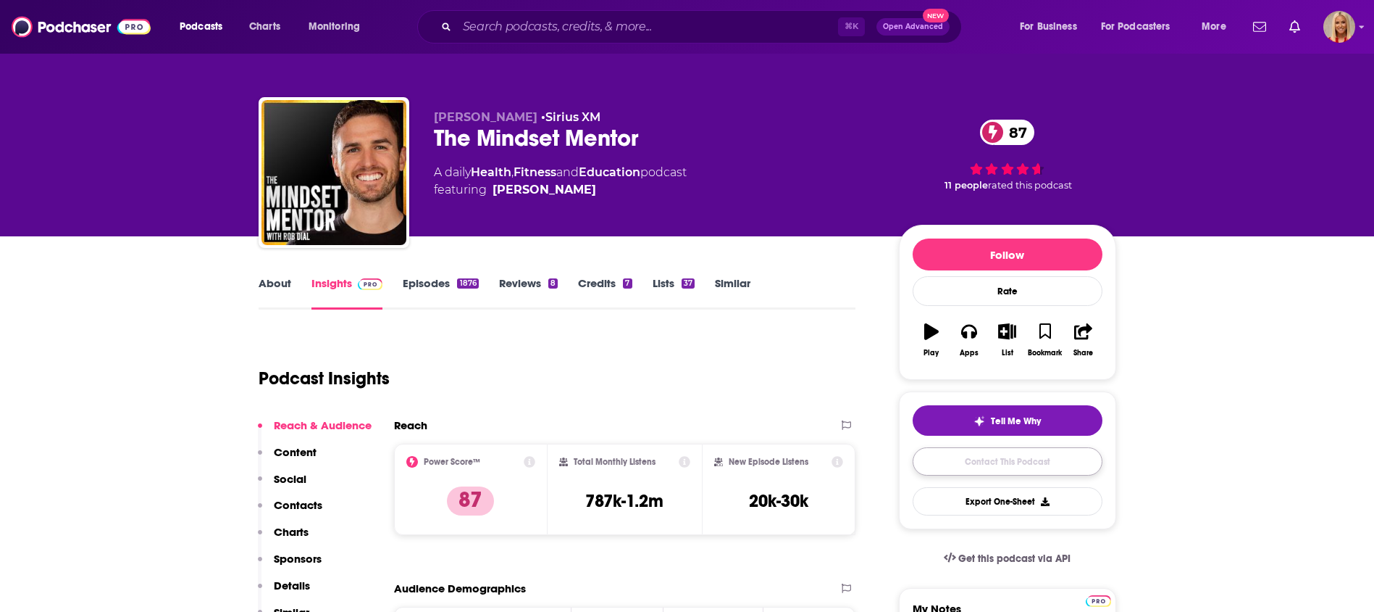
click at [970, 458] on link "Contact This Podcast" at bounding box center [1008, 461] width 190 height 28
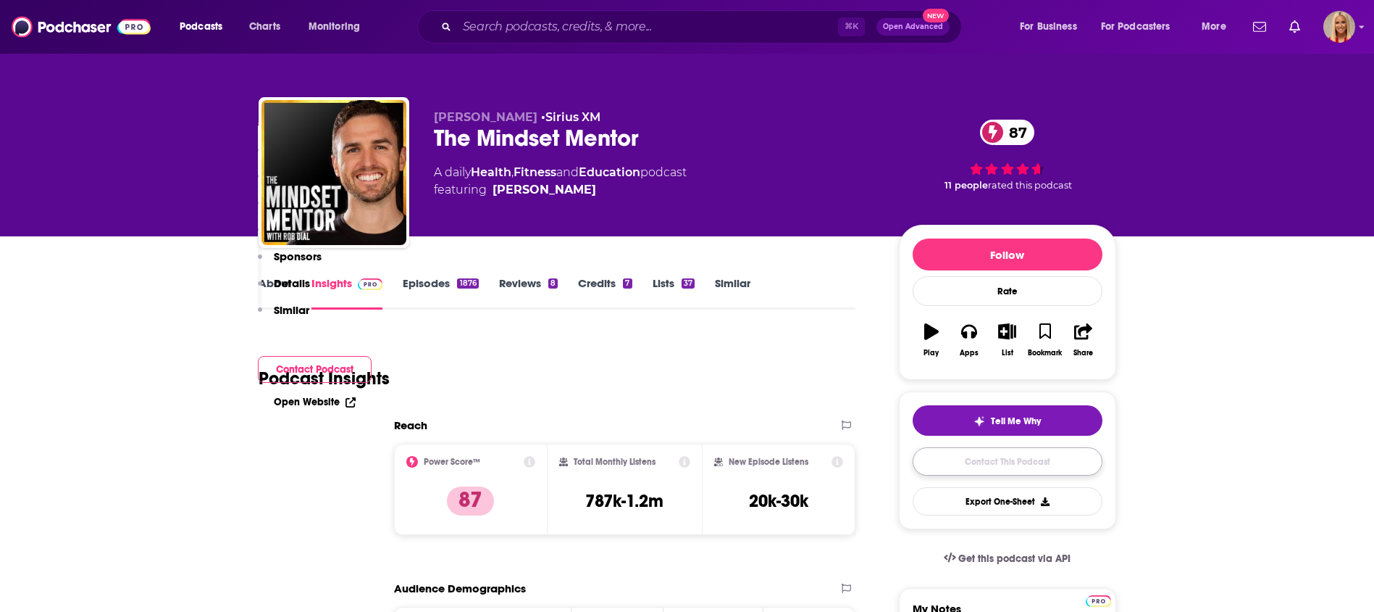
scroll to position [1492, 0]
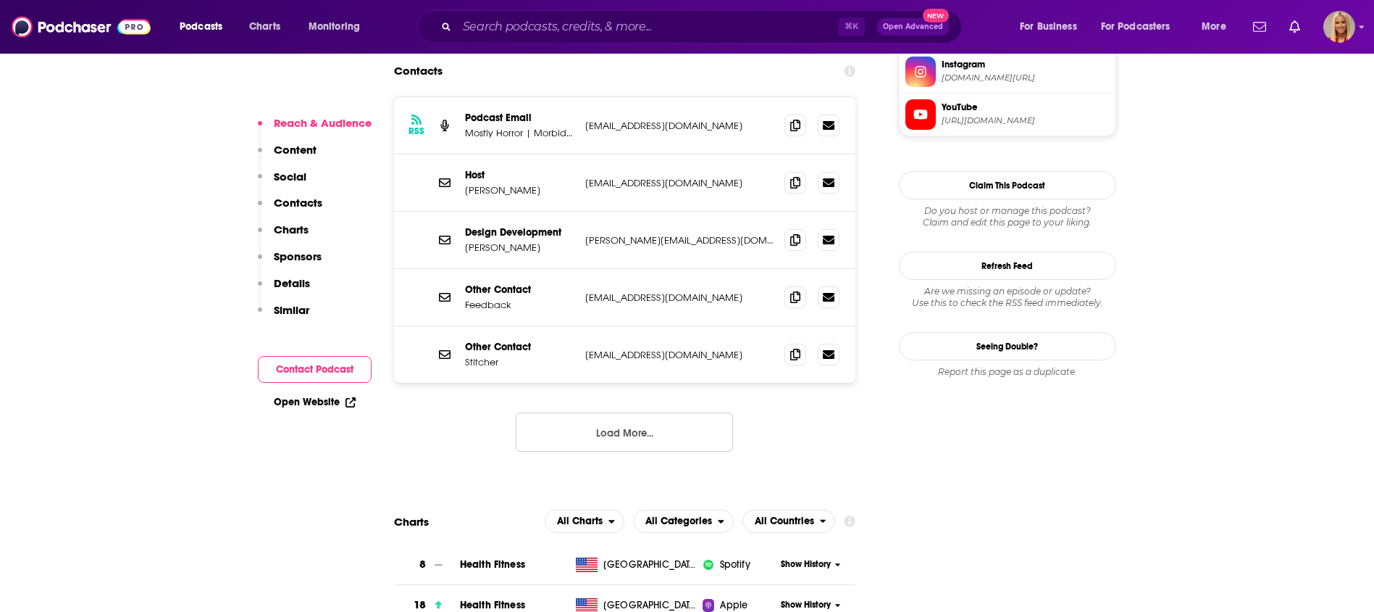
click at [312, 200] on p "Contacts" at bounding box center [298, 203] width 49 height 14
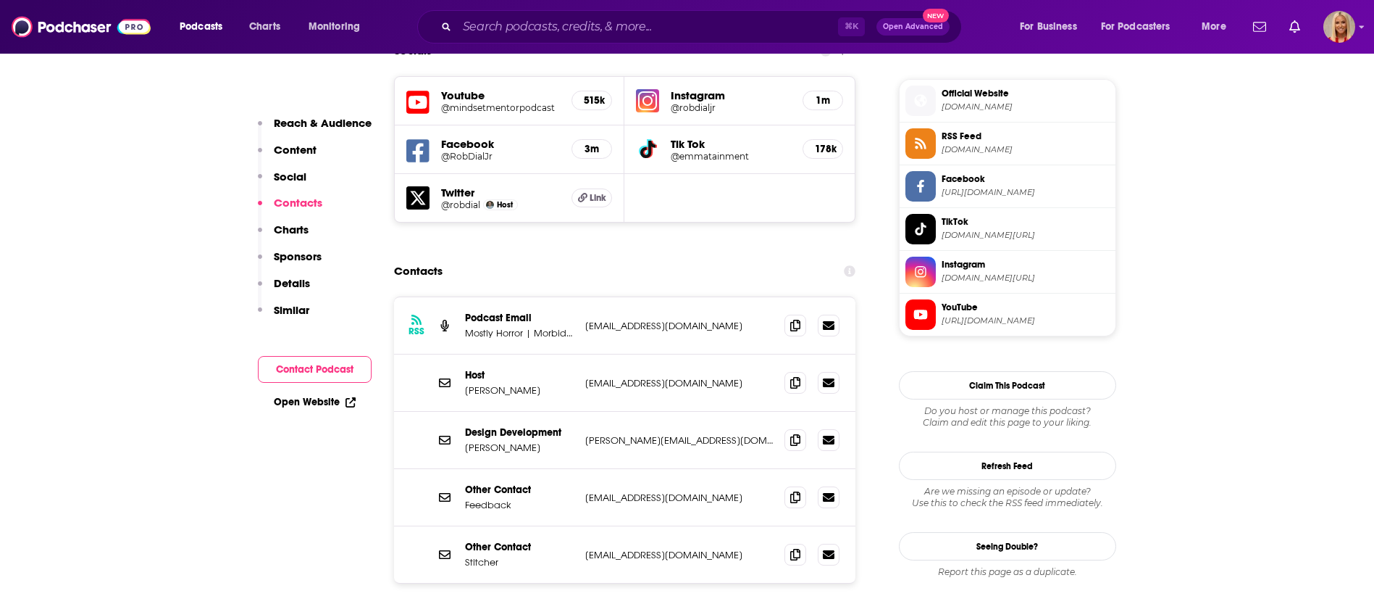
scroll to position [1290, 0]
click at [792, 320] on icon at bounding box center [795, 326] width 10 height 12
click at [788, 372] on span at bounding box center [796, 383] width 22 height 22
click at [794, 377] on icon at bounding box center [795, 383] width 10 height 12
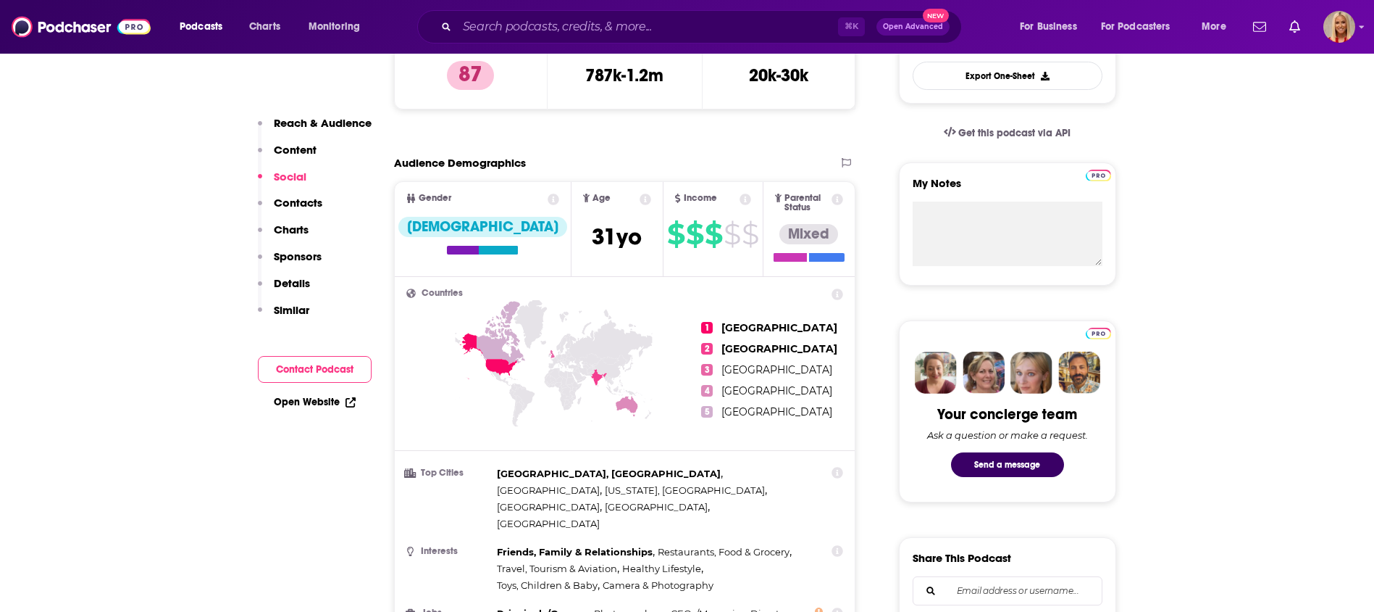
scroll to position [0, 0]
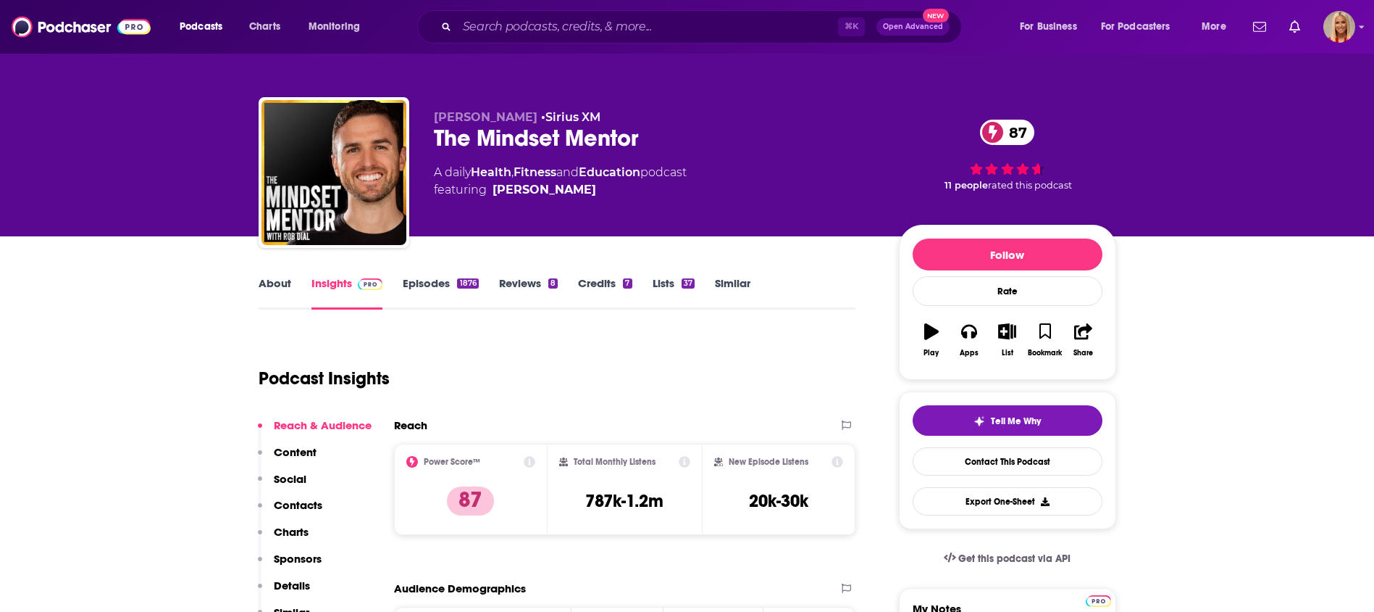
click at [274, 506] on p "Contacts" at bounding box center [298, 505] width 49 height 14
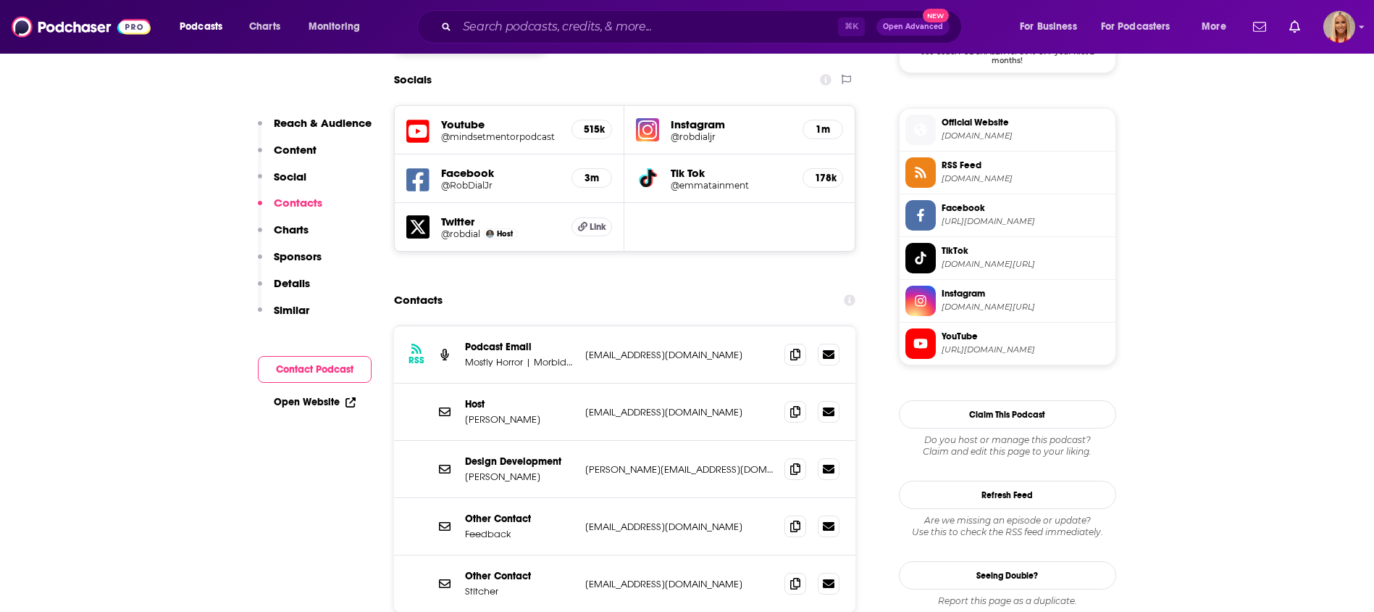
scroll to position [1290, 0]
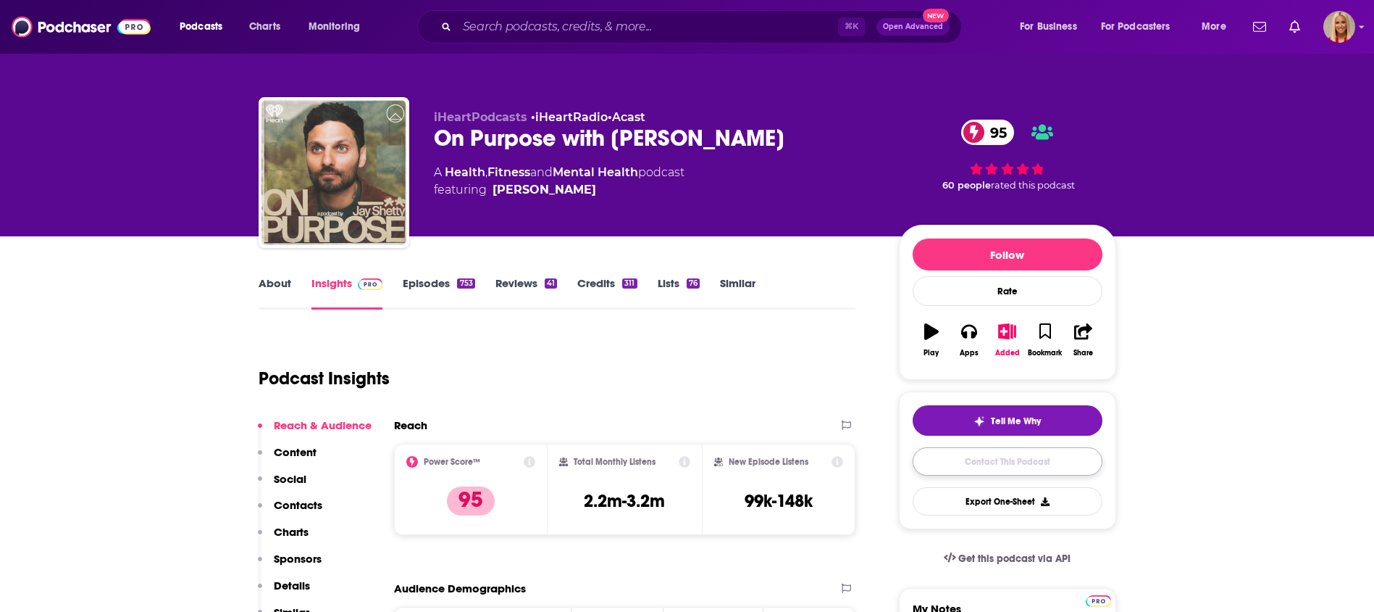
click at [1059, 470] on link "Contact This Podcast" at bounding box center [1008, 461] width 190 height 28
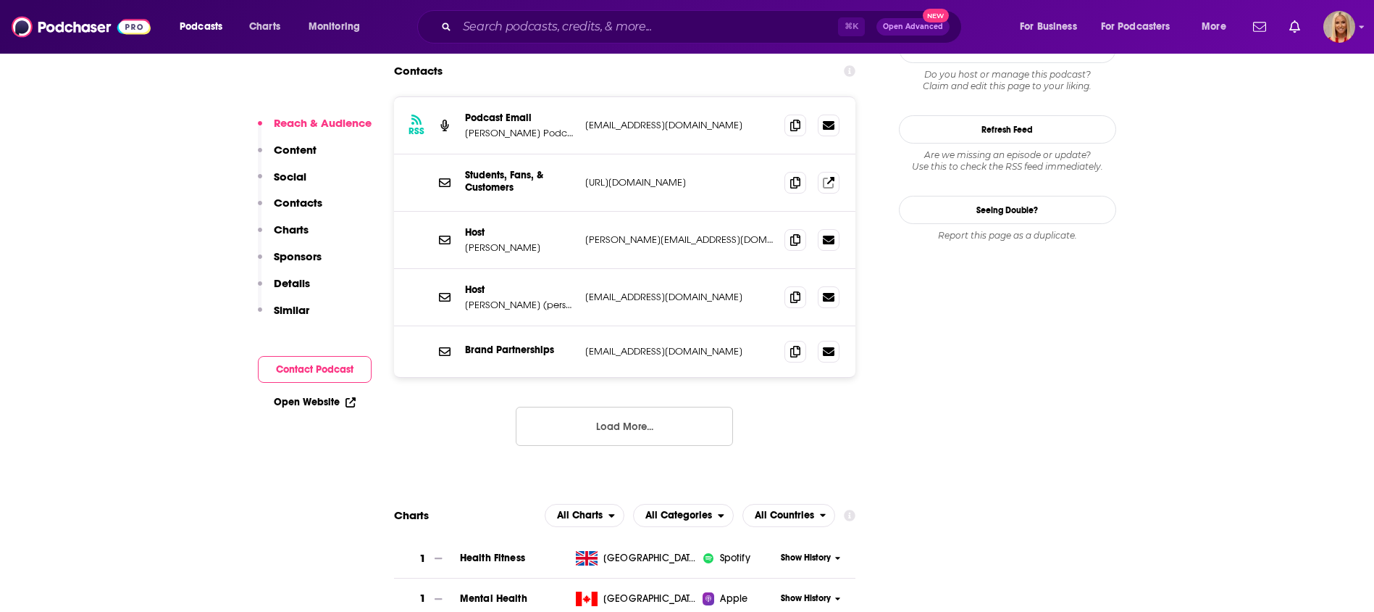
click at [306, 199] on p "Contacts" at bounding box center [298, 203] width 49 height 14
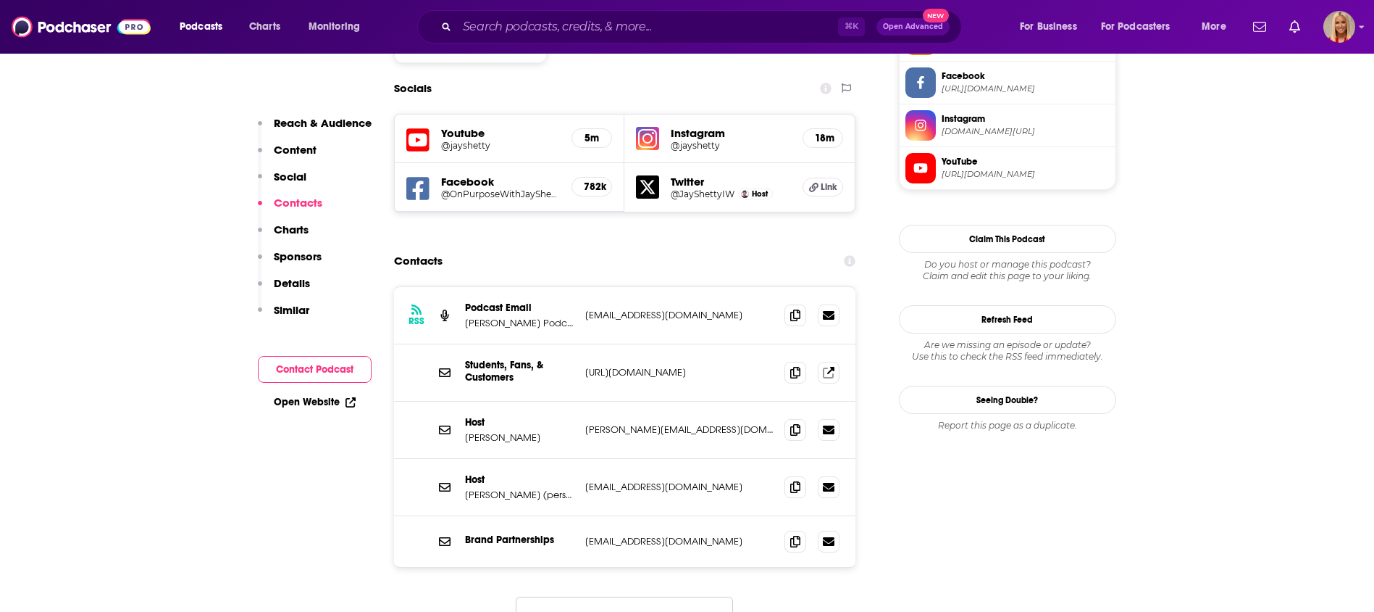
scroll to position [1243, 0]
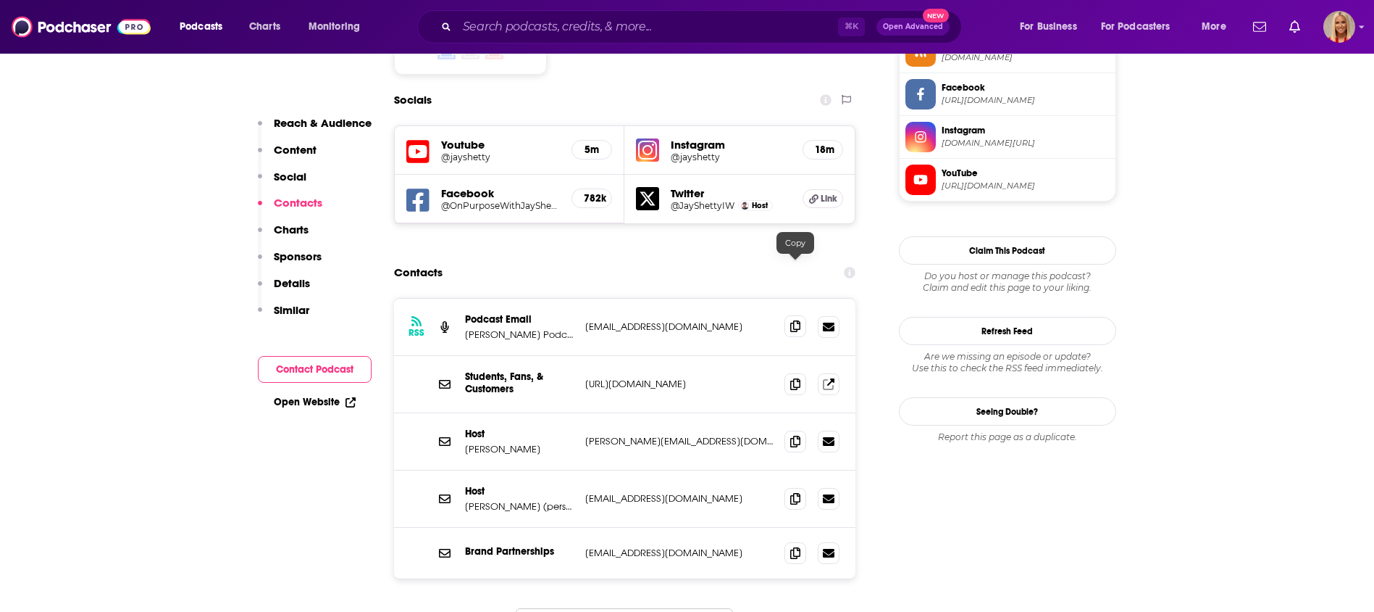
click at [794, 320] on icon at bounding box center [795, 326] width 10 height 12
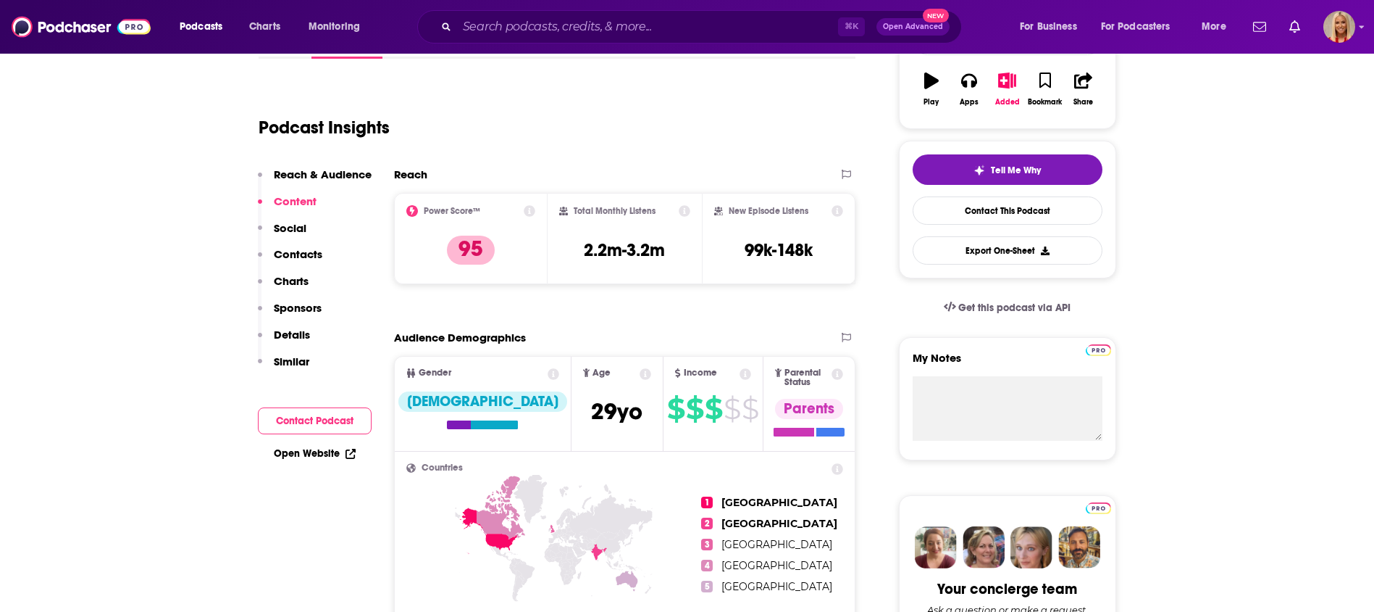
scroll to position [0, 0]
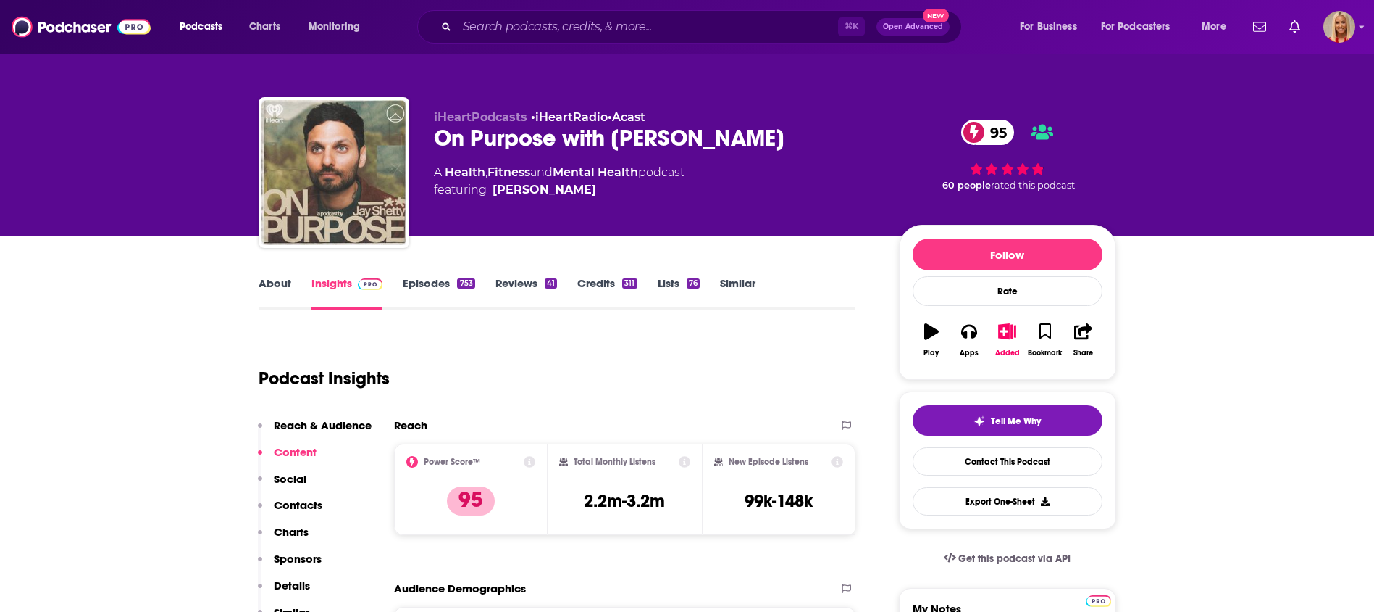
click at [309, 506] on p "Contacts" at bounding box center [298, 505] width 49 height 14
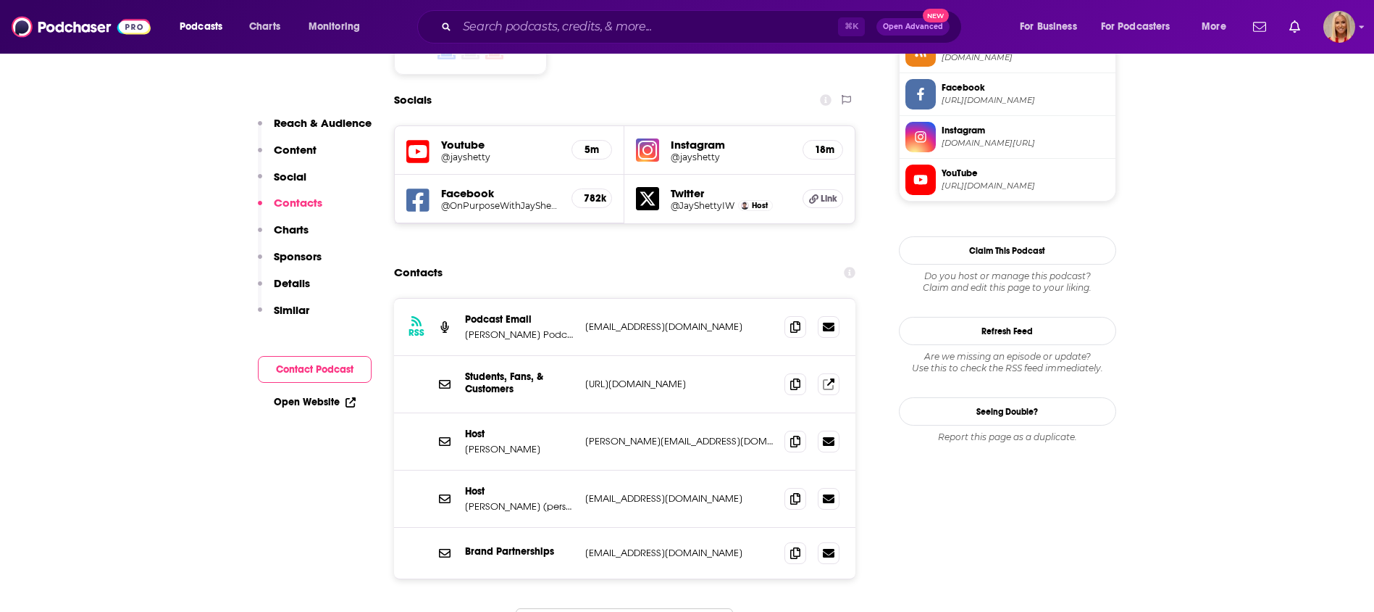
scroll to position [720, 0]
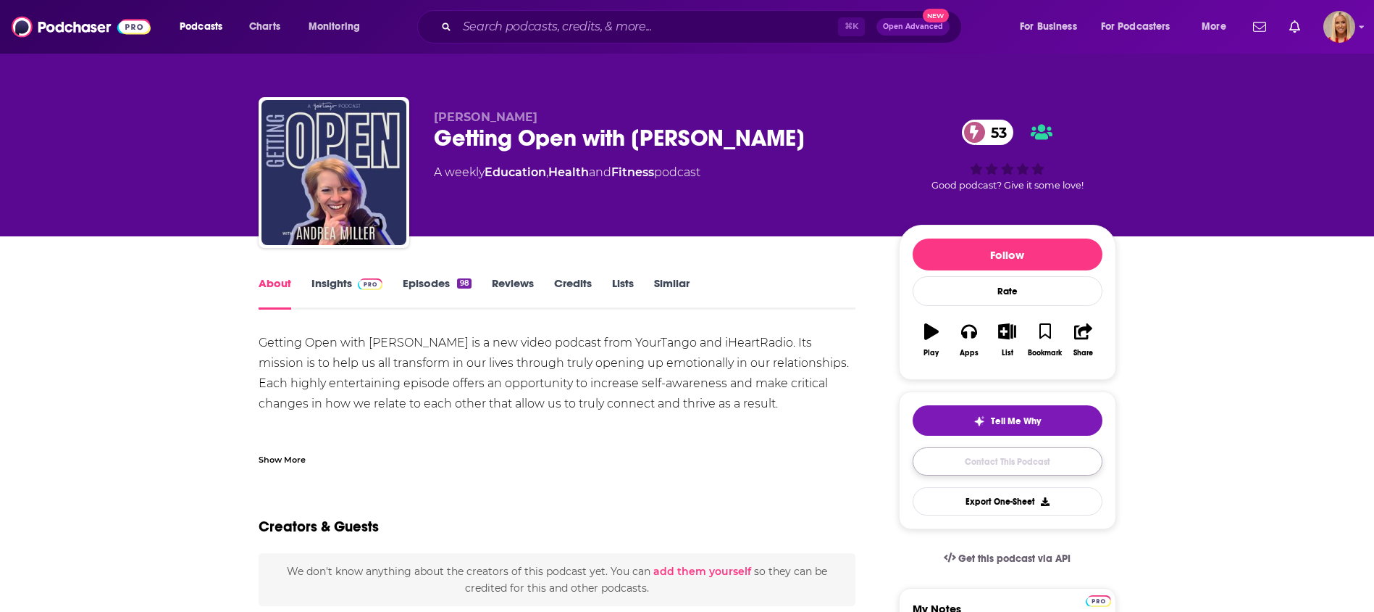
click at [990, 456] on link "Contact This Podcast" at bounding box center [1008, 461] width 190 height 28
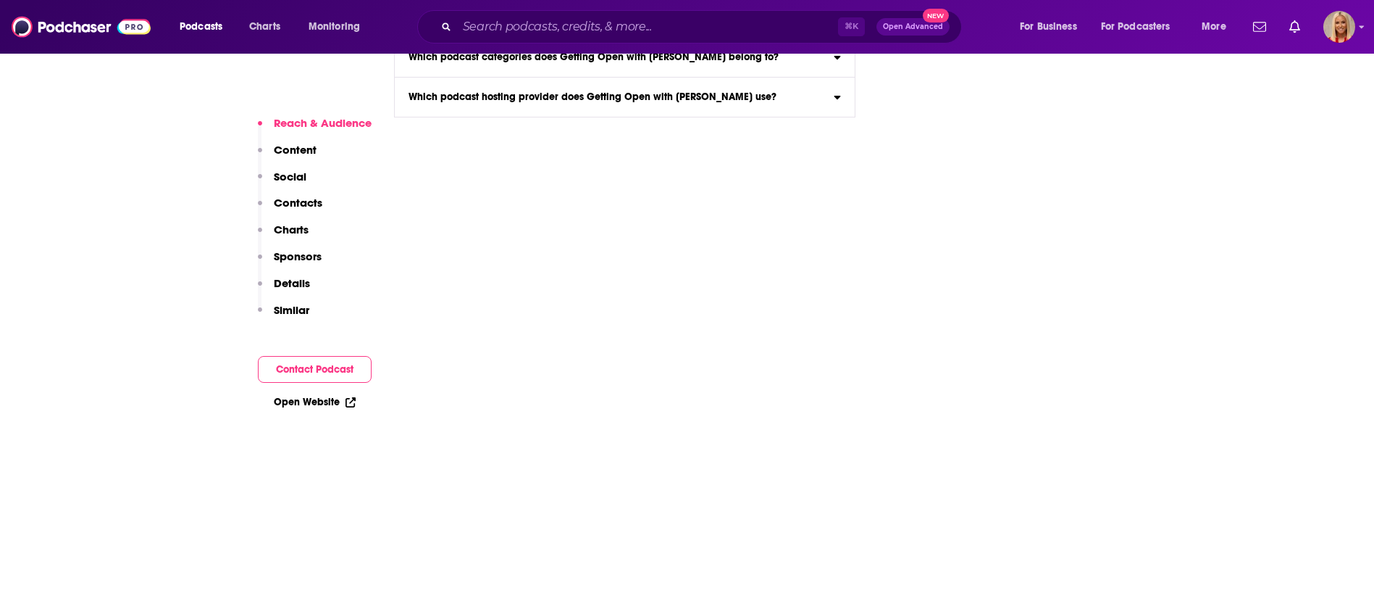
click at [294, 204] on p "Contacts" at bounding box center [298, 203] width 49 height 14
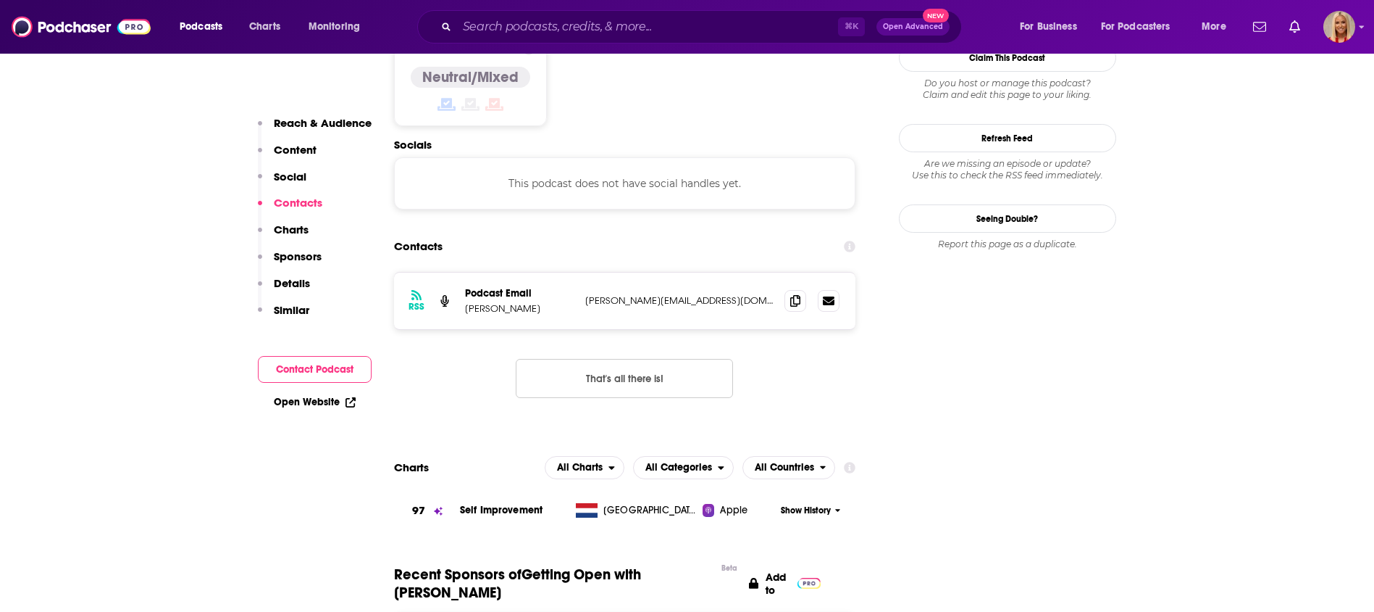
scroll to position [1165, 0]
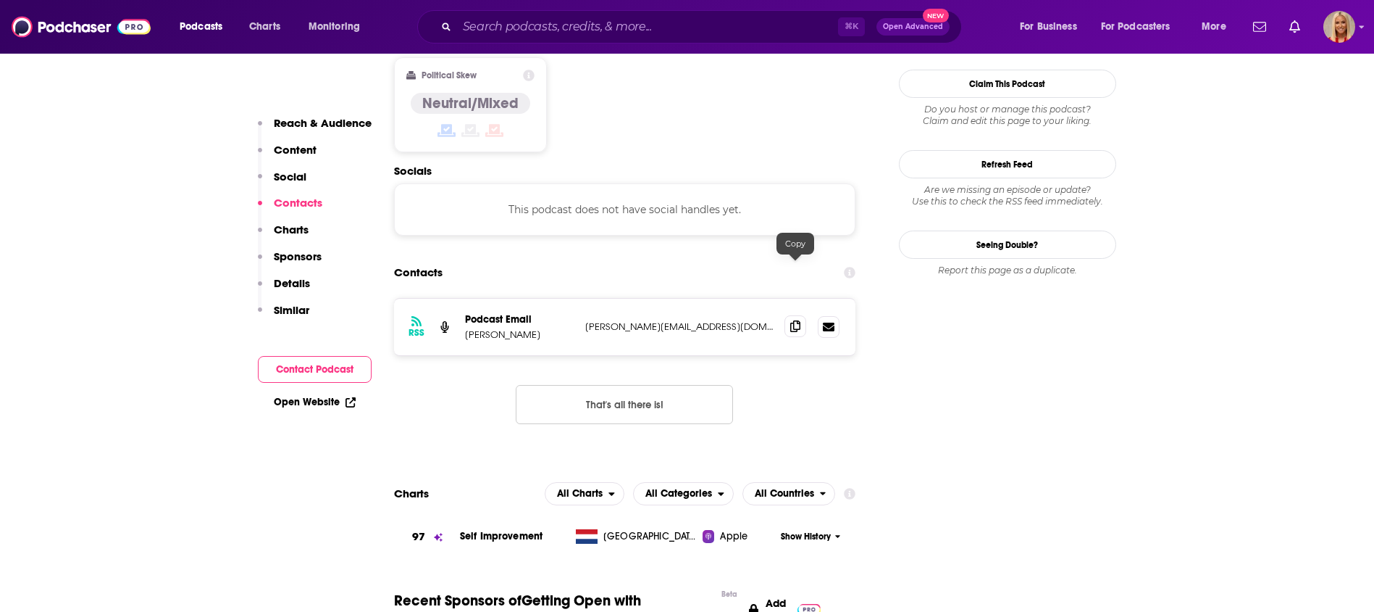
click at [798, 315] on span at bounding box center [796, 326] width 22 height 22
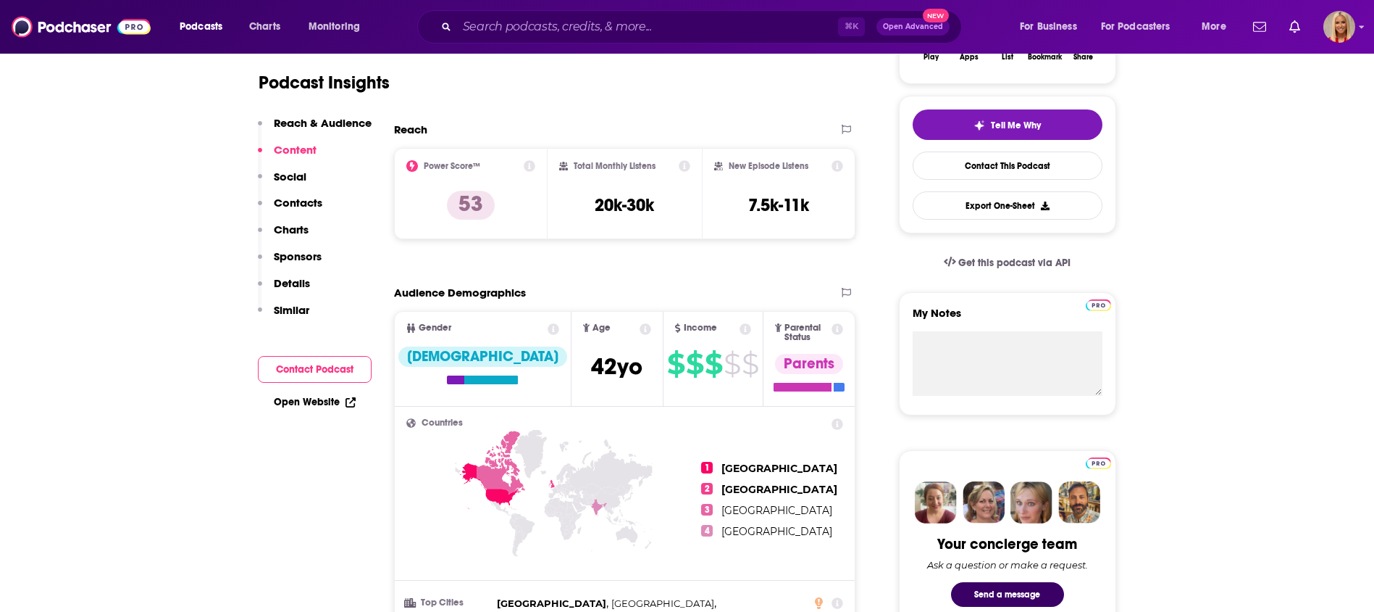
scroll to position [0, 0]
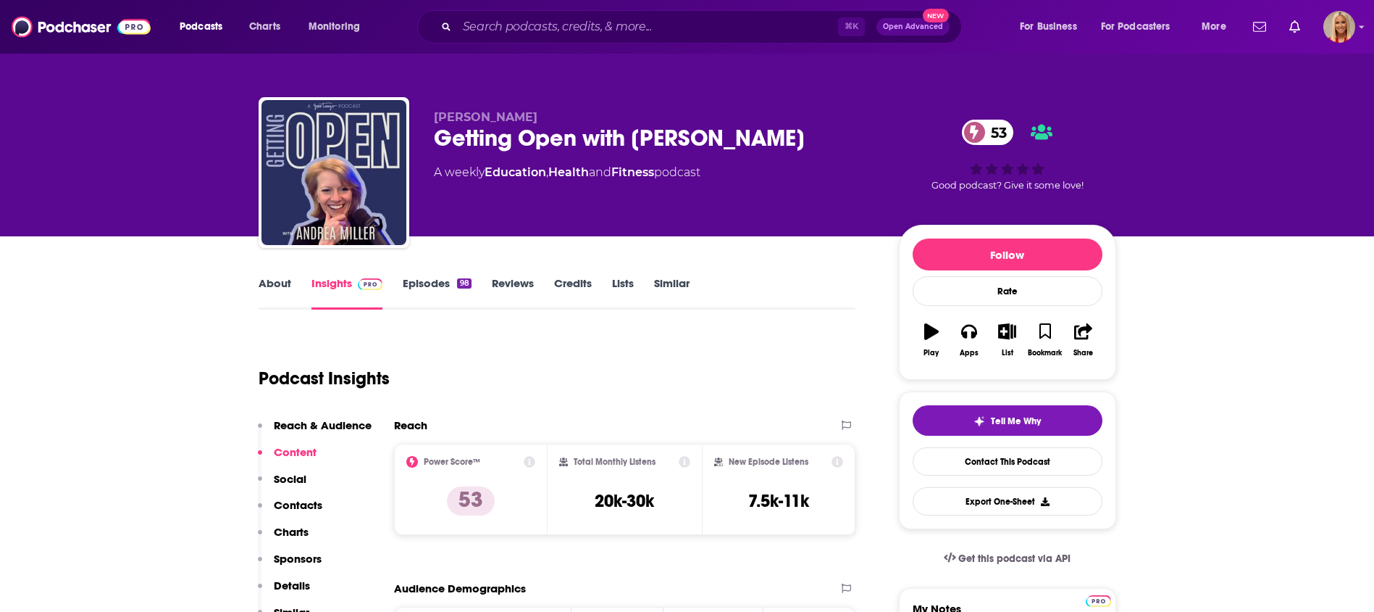
click at [288, 507] on p "Contacts" at bounding box center [298, 505] width 49 height 14
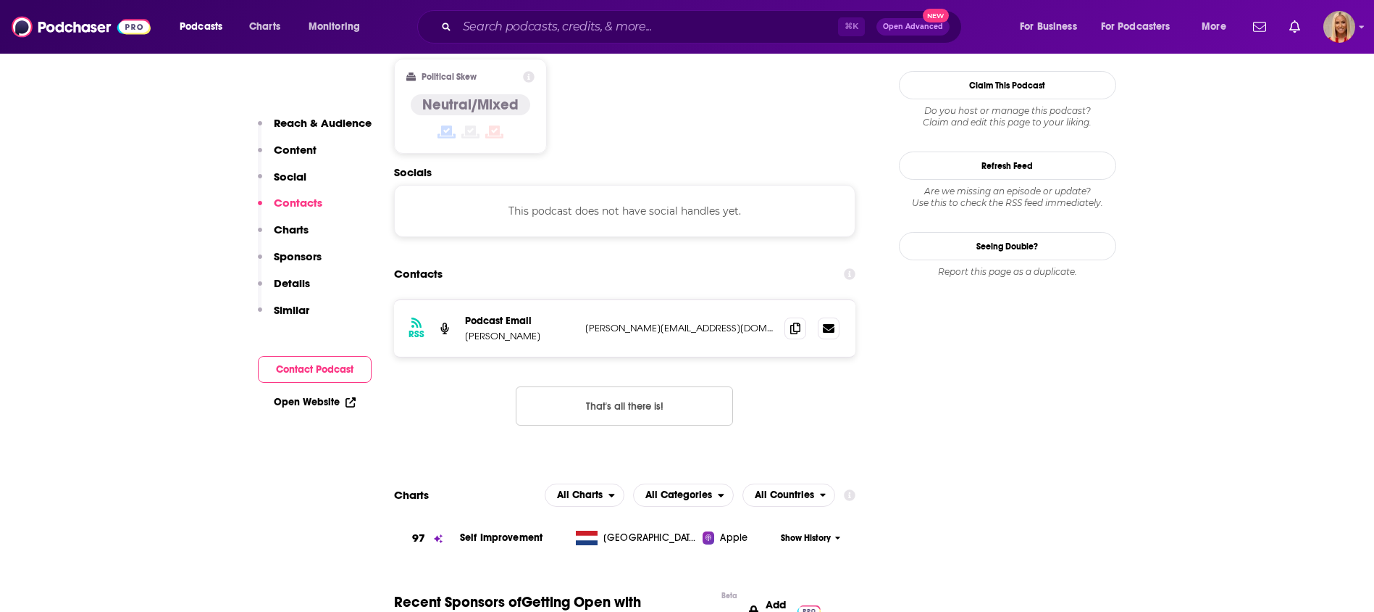
scroll to position [1165, 0]
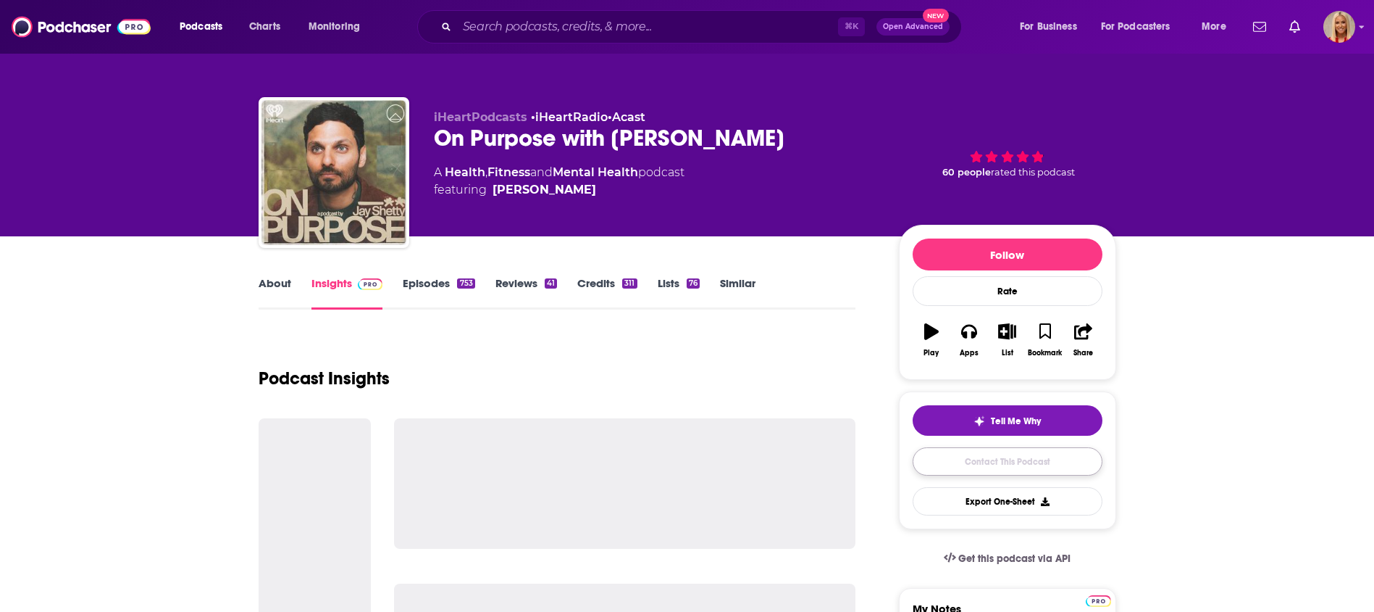
click at [1017, 462] on link "Contact This Podcast" at bounding box center [1008, 461] width 190 height 28
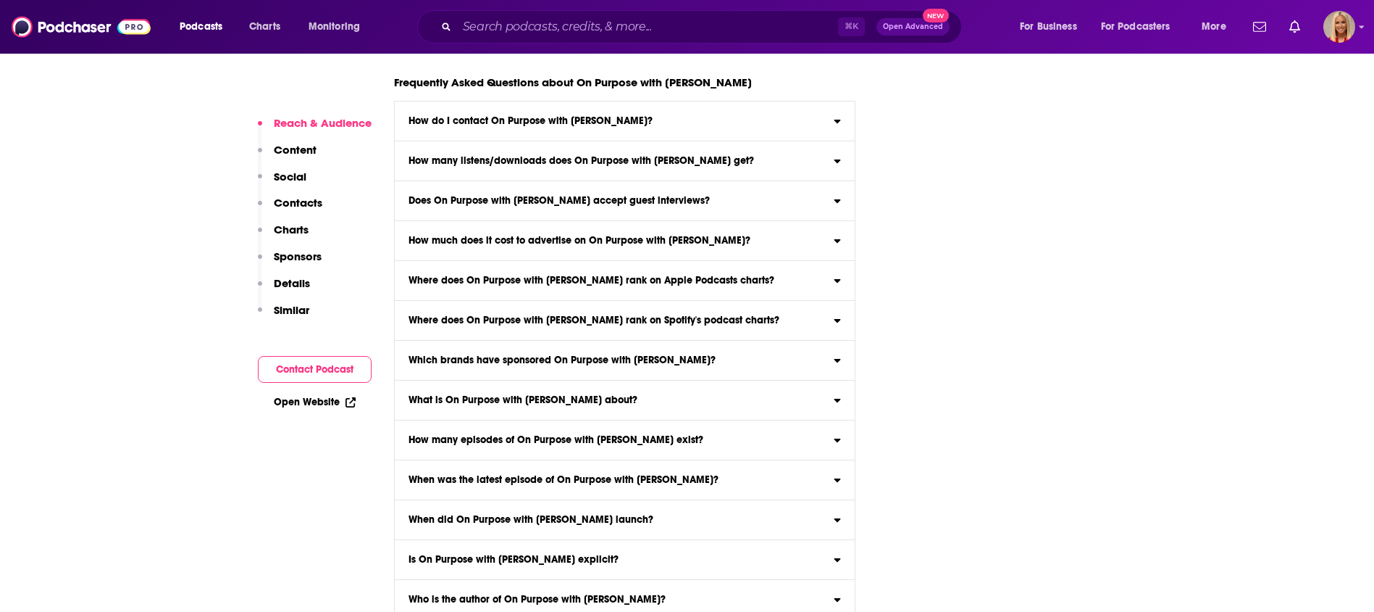
click at [306, 203] on p "Contacts" at bounding box center [298, 203] width 49 height 14
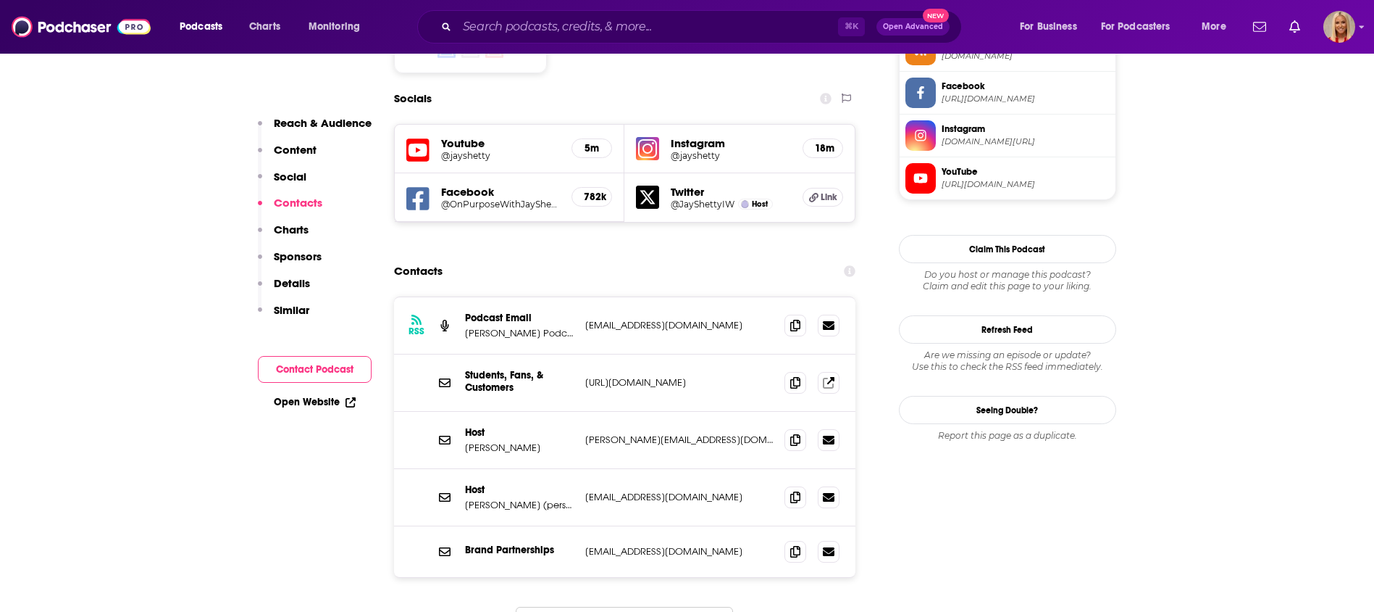
scroll to position [1243, 0]
click at [792, 320] on icon at bounding box center [795, 326] width 10 height 12
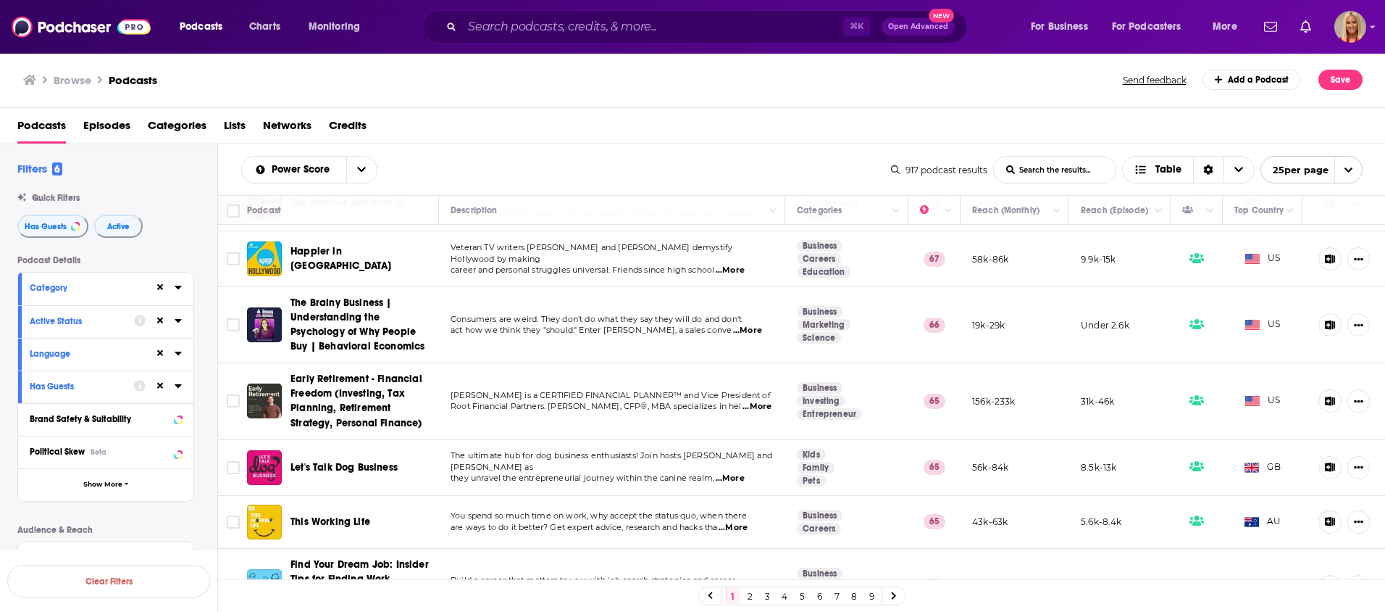
scroll to position [302, 0]
